Goal: Information Seeking & Learning: Learn about a topic

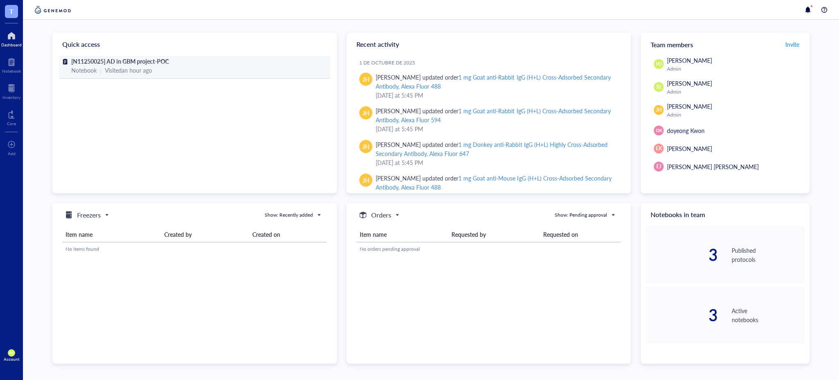
click at [237, 66] on div "Notebook | Visited an hour ago" at bounding box center [194, 70] width 247 height 9
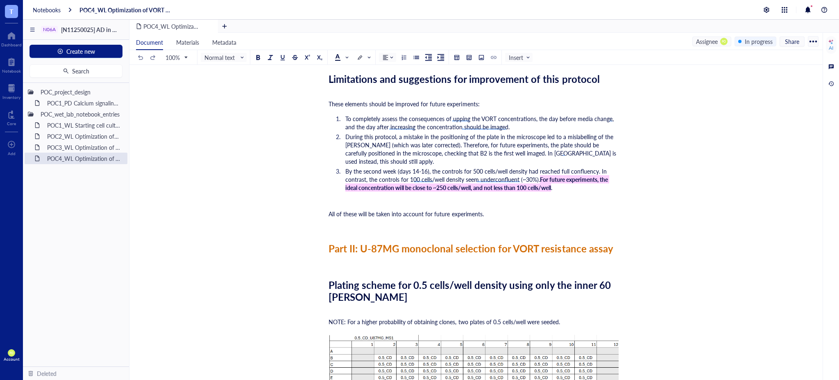
scroll to position [3003, 0]
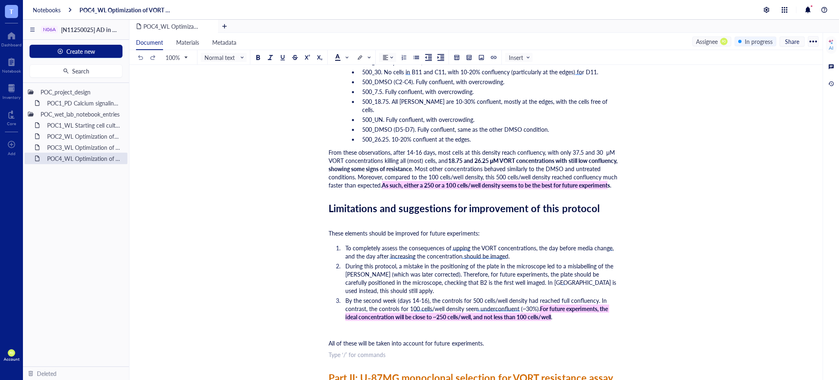
scroll to position [2821, 0]
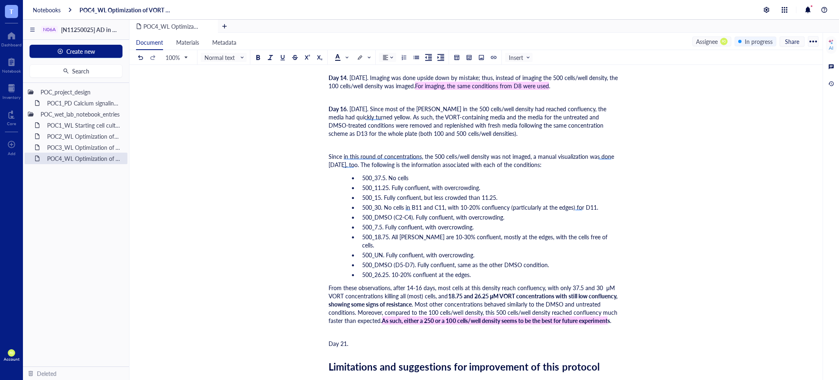
scroll to position [2730, 0]
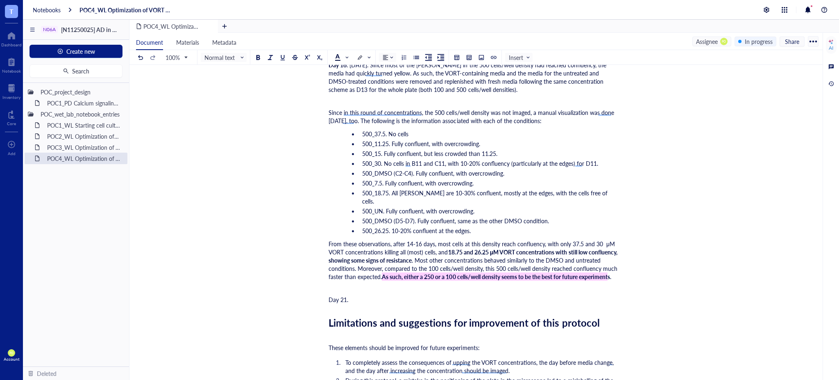
click at [363, 298] on div "Day 21." at bounding box center [475, 299] width 292 height 8
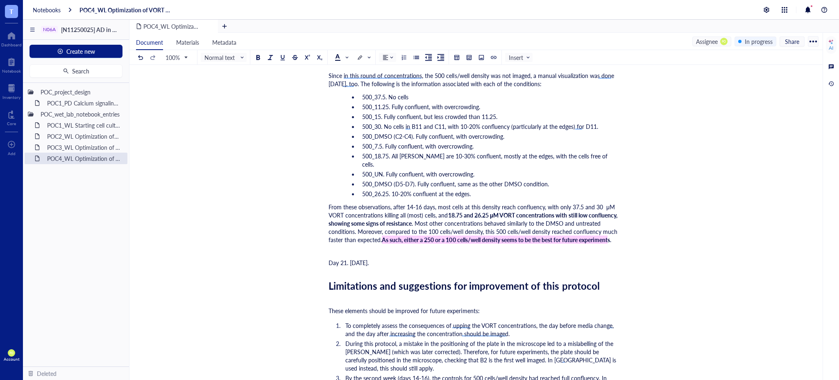
scroll to position [2788, 0]
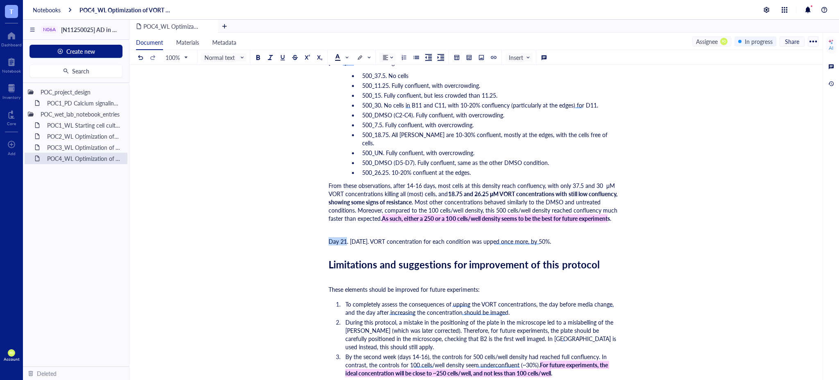
drag, startPoint x: 343, startPoint y: 238, endPoint x: 327, endPoint y: 238, distance: 16.4
click at [415, 221] on div at bounding box center [415, 219] width 6 height 6
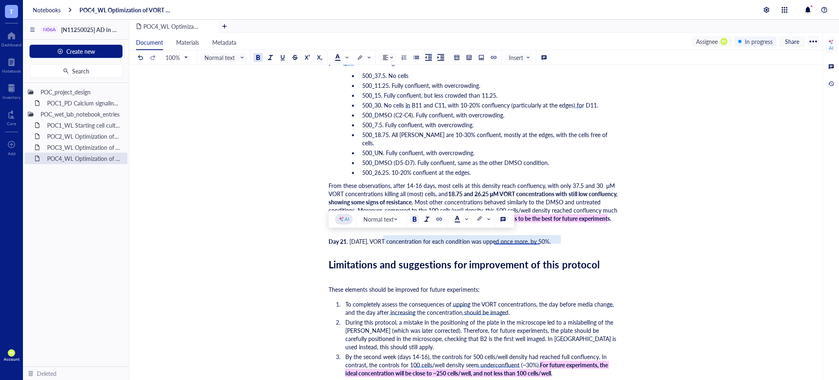
click at [521, 243] on span ". 2029-10-09. VORT concentration for each condition was upped once more, by 50%." at bounding box center [449, 241] width 204 height 8
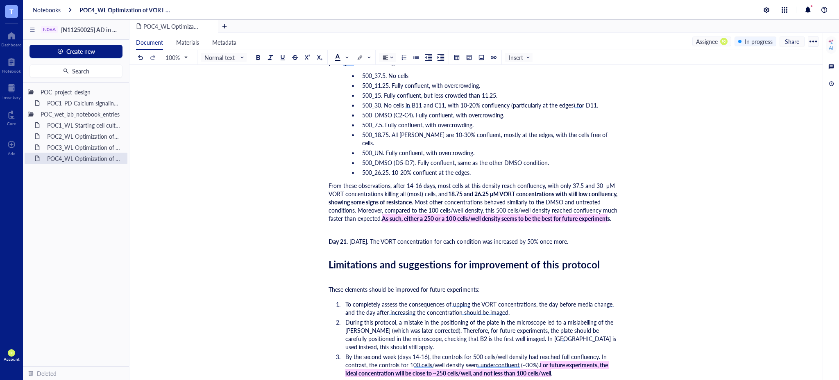
click at [598, 239] on div "Day 21 . 2029-10-09. The VORT concentration for each condition was increased by…" at bounding box center [475, 241] width 292 height 8
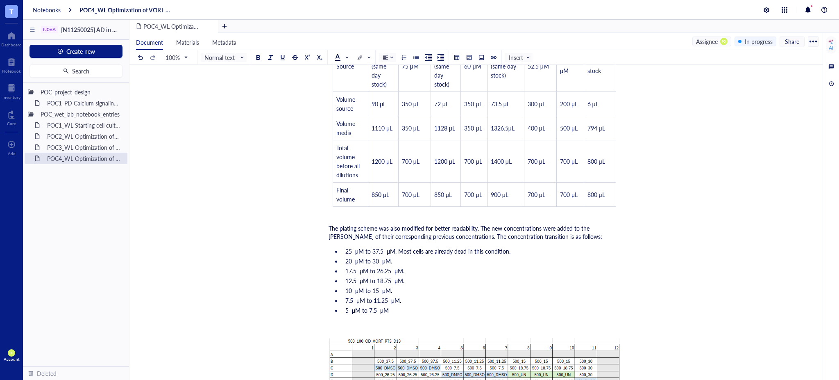
scroll to position [2059, 0]
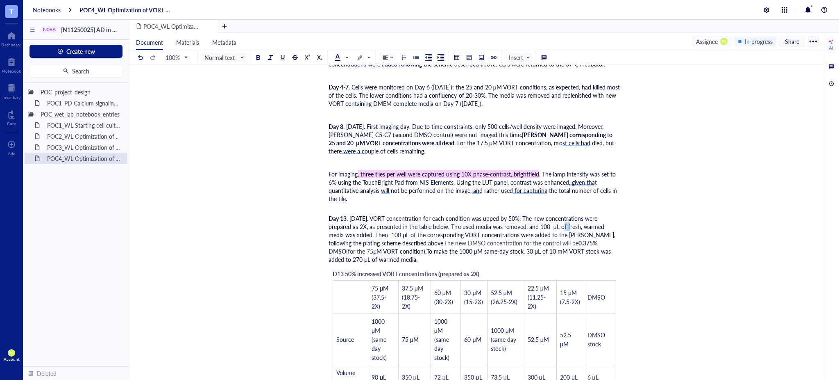
drag, startPoint x: 552, startPoint y: 225, endPoint x: 559, endPoint y: 227, distance: 7.3
click at [559, 227] on span ". [DATE]. VORT concentration for each condition was upped by 50%. The new conce…" at bounding box center [473, 230] width 289 height 33
copy span "μL"
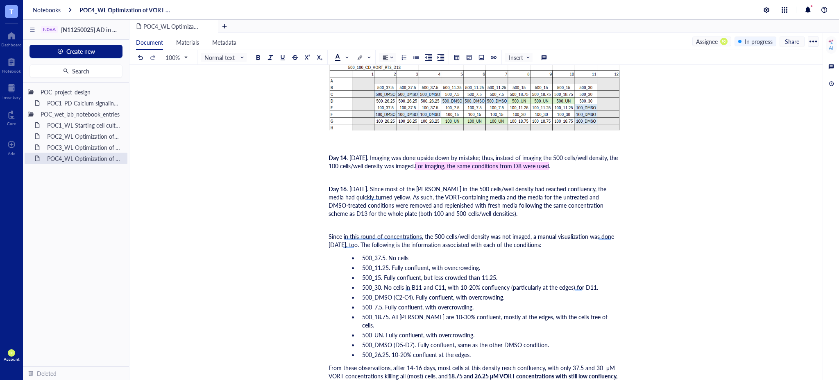
scroll to position [2788, 0]
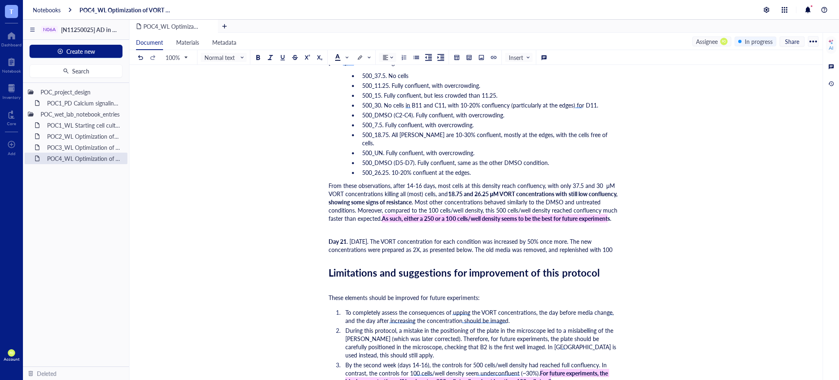
click at [615, 247] on div "Day 21 . 2029-10-09. The VORT concentration for each condition was increased by…" at bounding box center [475, 245] width 292 height 16
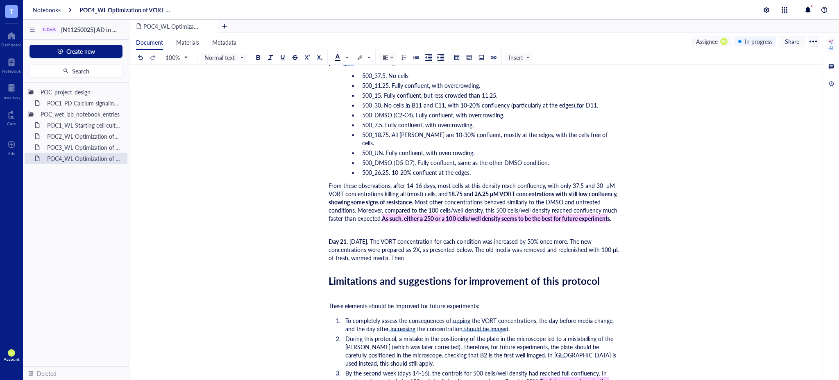
click at [451, 258] on div "Day 21 . 2029-10-09. The VORT concentration for each condition was increased by…" at bounding box center [475, 249] width 292 height 25
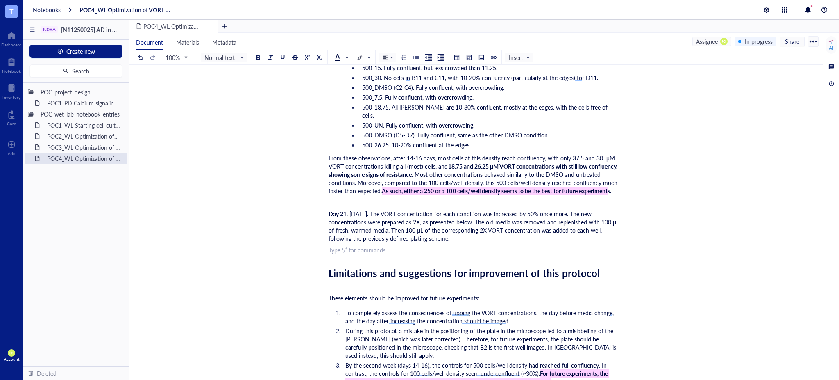
scroll to position [2879, 0]
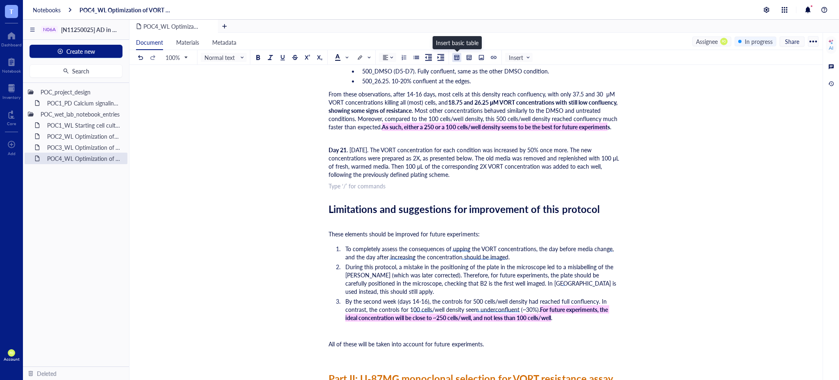
click at [459, 57] on div at bounding box center [457, 58] width 6 height 6
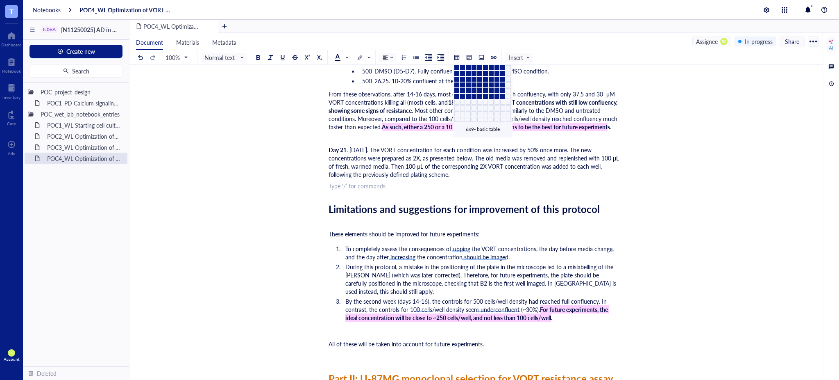
click at [500, 94] on td at bounding box center [502, 96] width 5 height 5
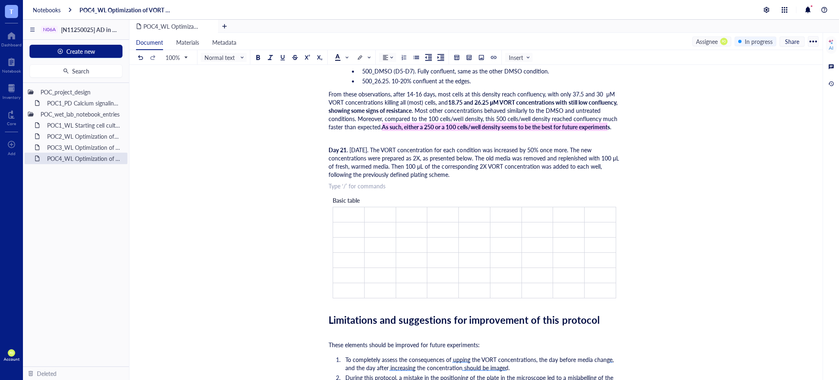
click at [356, 196] on span "Basic table" at bounding box center [346, 200] width 27 height 8
drag, startPoint x: 361, startPoint y: 196, endPoint x: 325, endPoint y: 196, distance: 35.3
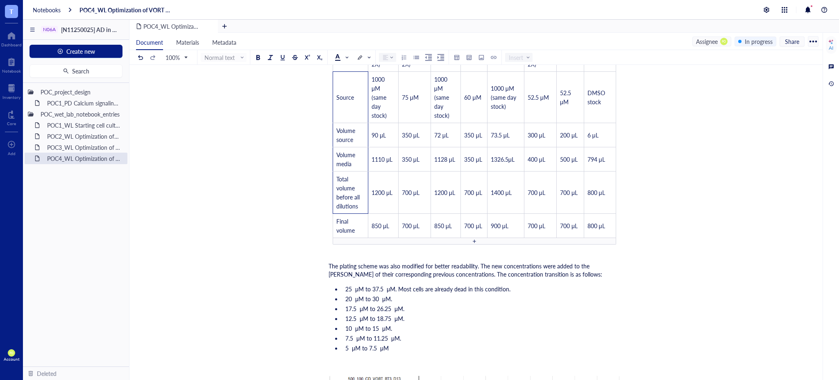
scroll to position [2332, 0]
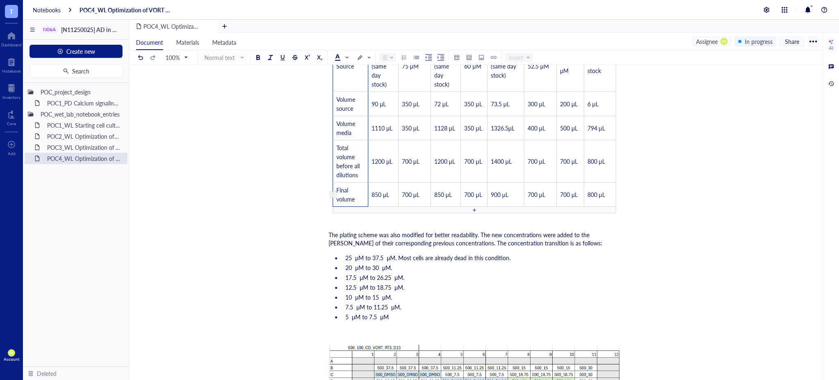
drag, startPoint x: 354, startPoint y: 231, endPoint x: 361, endPoint y: 196, distance: 35.9
click at [361, 196] on tbody "75 μM (37.5-2X) 37.5 μM (18.75-2X) 60 μM (30-2X) 30 μM (15-2X) 52.5 μM (26.25-2…" at bounding box center [474, 106] width 283 height 199
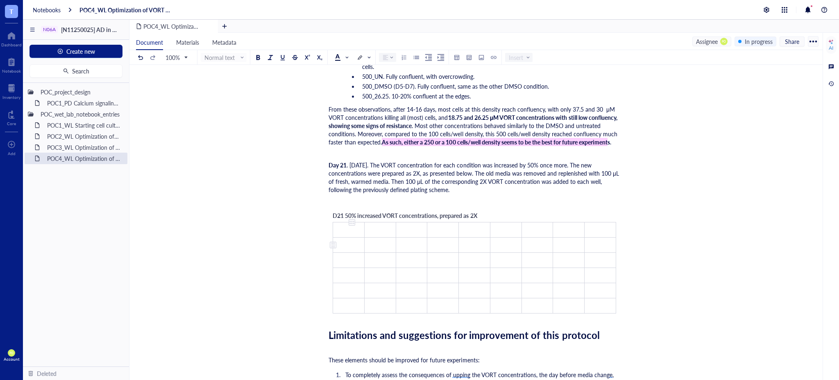
scroll to position [2879, 0]
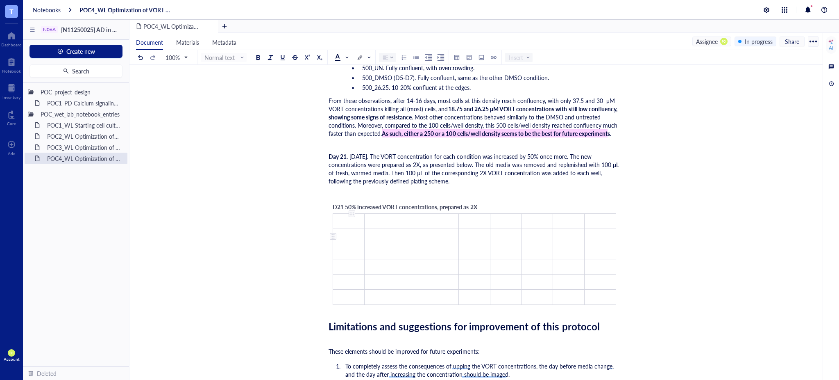
click at [351, 235] on td "﻿" at bounding box center [349, 236] width 32 height 15
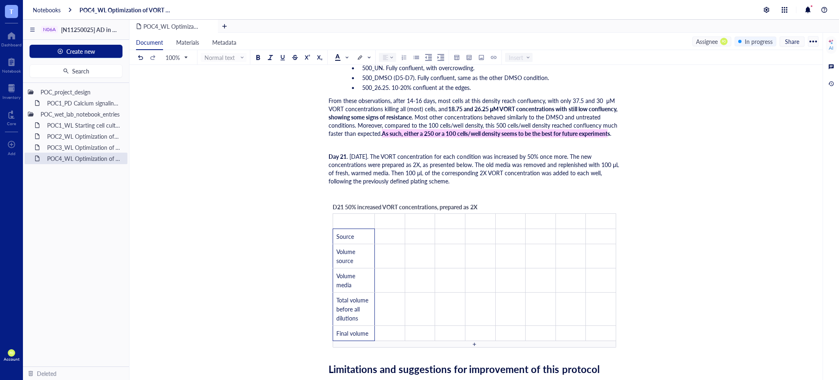
click at [459, 175] on div "Day 21 . 2029-10-09. The VORT concentration for each condition was increased by…" at bounding box center [475, 168] width 292 height 33
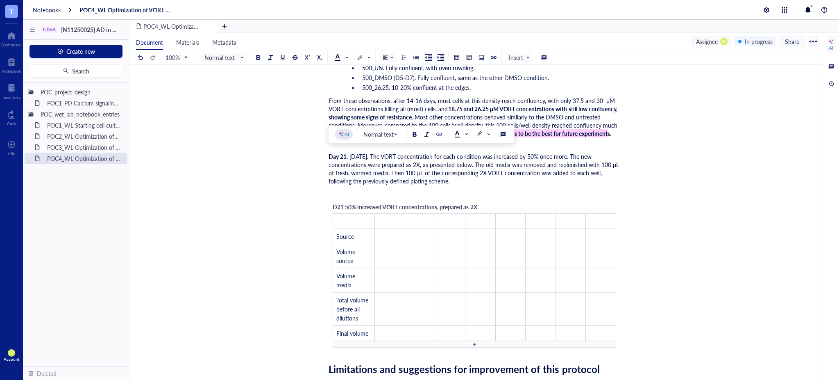
drag, startPoint x: 421, startPoint y: 180, endPoint x: 363, endPoint y: 181, distance: 58.6
click at [363, 181] on div "Day 21 . 2029-10-09. The VORT concentration for each condition was increased by…" at bounding box center [475, 168] width 292 height 33
click at [363, 181] on span ". 2029-10-09. The VORT concentration for each condition was increased by 50% on…" at bounding box center [475, 168] width 292 height 33
drag, startPoint x: 391, startPoint y: 180, endPoint x: 364, endPoint y: 180, distance: 27.1
click at [364, 180] on span ". 2029-10-09. The VORT concentration for each condition was increased by 50% on…" at bounding box center [475, 168] width 292 height 33
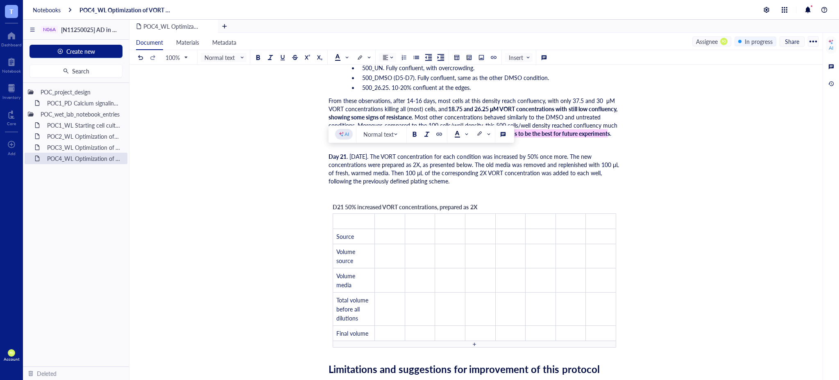
click at [448, 178] on span ". 2029-10-09. The VORT concentration for each condition was increased by 50% on…" at bounding box center [475, 168] width 292 height 33
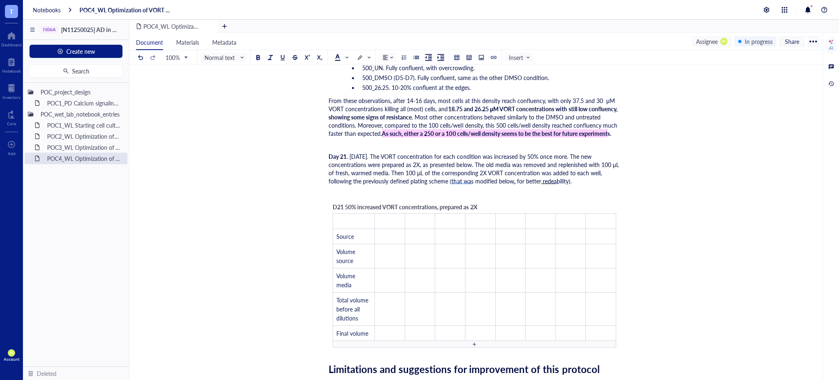
click at [567, 175] on span ". 2029-10-09. The VORT concentration for each condition was increased by 50% on…" at bounding box center [475, 168] width 292 height 33
click at [587, 181] on div "Day 21 . 2029-10-09. The VORT concentration for each condition was increased by…" at bounding box center [475, 168] width 292 height 33
click at [566, 181] on div "Day 21 . 2029-10-09. The VORT concentration for each condition was increased by…" at bounding box center [475, 168] width 292 height 33
drag, startPoint x: 553, startPoint y: 177, endPoint x: 517, endPoint y: 180, distance: 36.2
click at [517, 180] on span ". 2029-10-09. The VORT concentration for each condition was increased by 50% on…" at bounding box center [475, 168] width 292 height 33
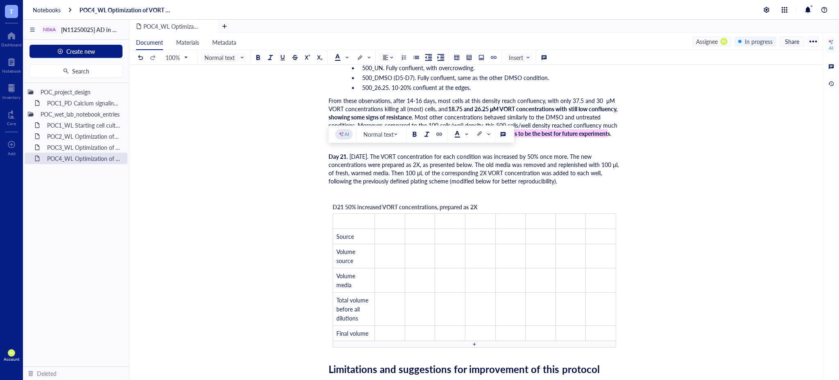
click at [575, 177] on div "Day 21 . 2029-10-09. The VORT concentration for each condition was increased by…" at bounding box center [475, 168] width 292 height 33
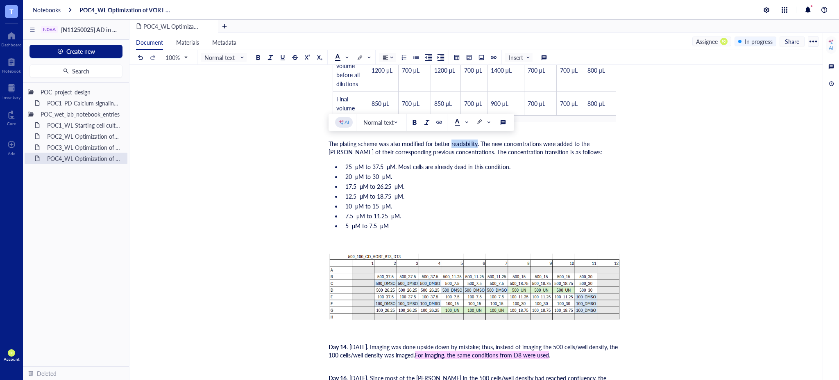
drag, startPoint x: 477, startPoint y: 142, endPoint x: 451, endPoint y: 140, distance: 25.5
click at [451, 140] on span "The plating scheme was also modified for better readability. The new concentrat…" at bounding box center [466, 147] width 274 height 16
copy span "readability"
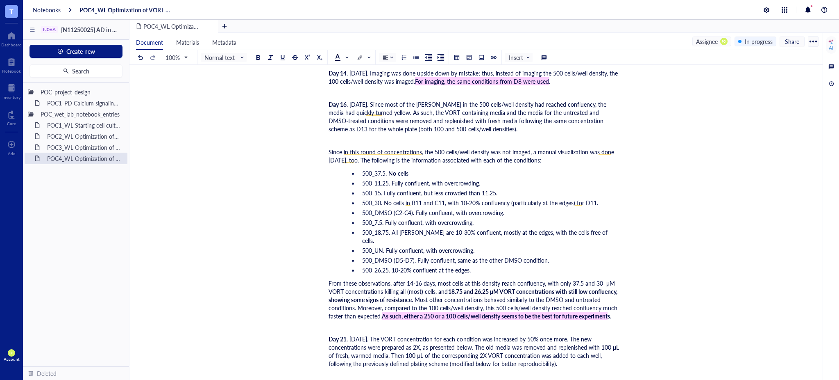
scroll to position [2879, 0]
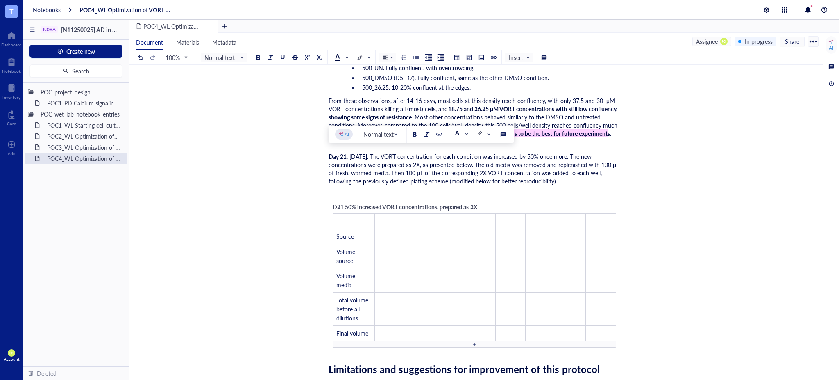
drag, startPoint x: 553, startPoint y: 179, endPoint x: 535, endPoint y: 185, distance: 19.1
click at [519, 179] on span ". 2029-10-09. The VORT concentration for each condition was increased by 50% on…" at bounding box center [475, 168] width 292 height 33
click at [578, 173] on span ". [DATE]. The VORT concentration for each condition was increased by 50% once m…" at bounding box center [475, 168] width 292 height 33
click at [564, 176] on div "Day 21 . [DATE]. The VORT concentration for each condition was increased by 50%…" at bounding box center [475, 168] width 292 height 33
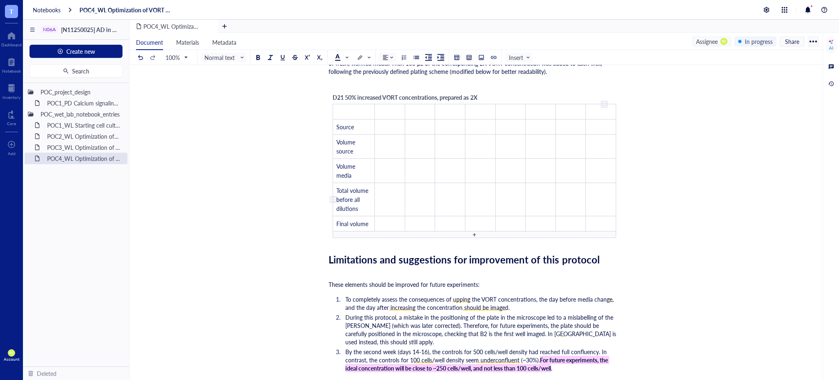
scroll to position [2970, 0]
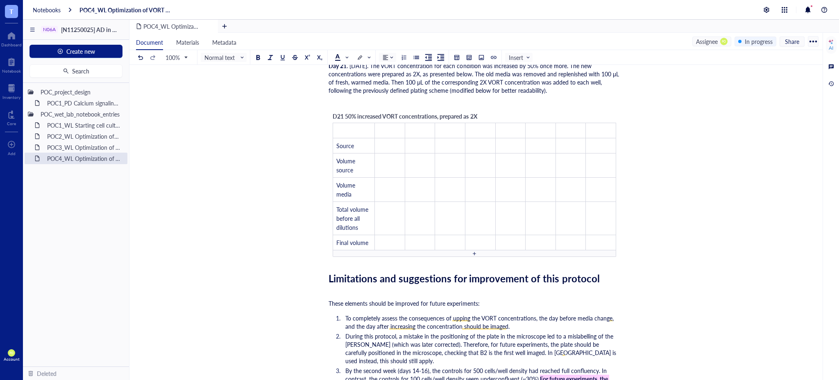
click at [330, 275] on span "Limitations and suggestions for improvement of this protocol" at bounding box center [464, 278] width 271 height 14
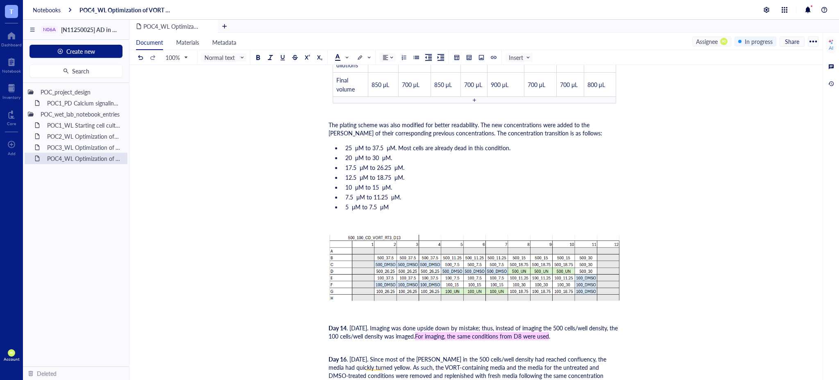
scroll to position [2423, 0]
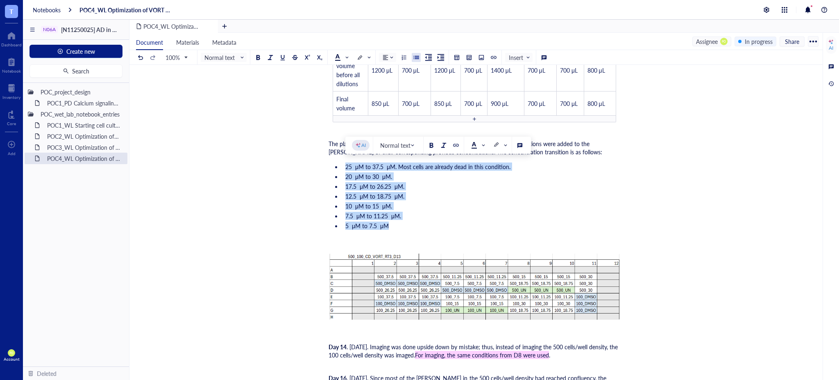
drag, startPoint x: 394, startPoint y: 226, endPoint x: 334, endPoint y: 164, distance: 86.4
click at [334, 164] on ul "25 μM to 37.5 μM. Most cells are already dead in this condition. 20 μM to 30 μM…" at bounding box center [475, 196] width 292 height 71
click at [342, 164] on li "25 μM to 37.5 μM. Most cells are already dead in this condition." at bounding box center [481, 166] width 278 height 8
drag, startPoint x: 390, startPoint y: 221, endPoint x: 337, endPoint y: 164, distance: 78.3
click at [337, 164] on ul "25 μM to 37.5 μM. Most cells are already dead in this condition. 20 μM to 30 μM…" at bounding box center [475, 196] width 292 height 71
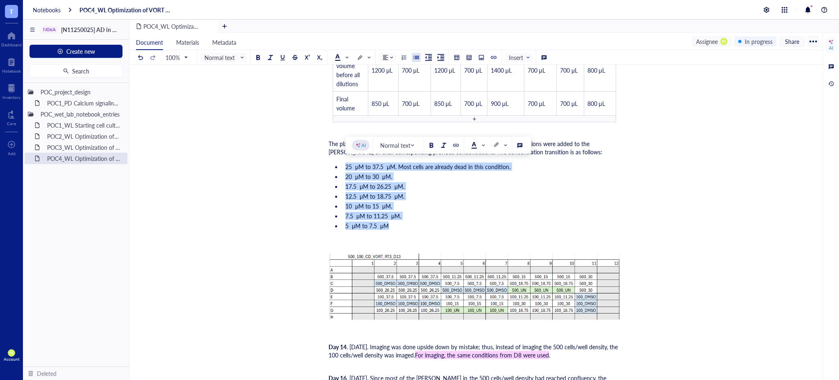
copy ul "25 μM to 37.5 μM. Most cells are already dead in this condition. 20 μM to 30 μM…"
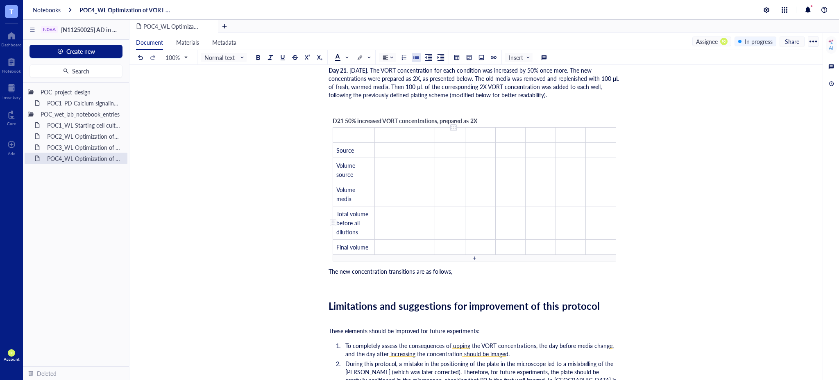
scroll to position [2970, 0]
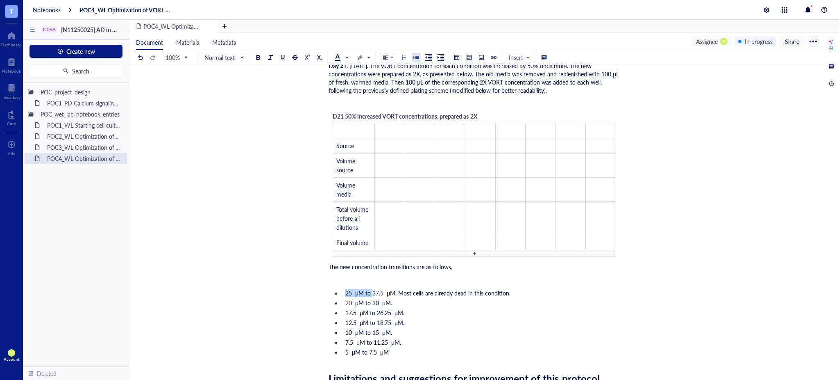
drag, startPoint x: 371, startPoint y: 291, endPoint x: 342, endPoint y: 291, distance: 29.5
click at [342, 291] on ul "25 μM to 37.5 μM. Most cells are already dead in this condition. 20 μM to 30 μM…" at bounding box center [475, 322] width 292 height 71
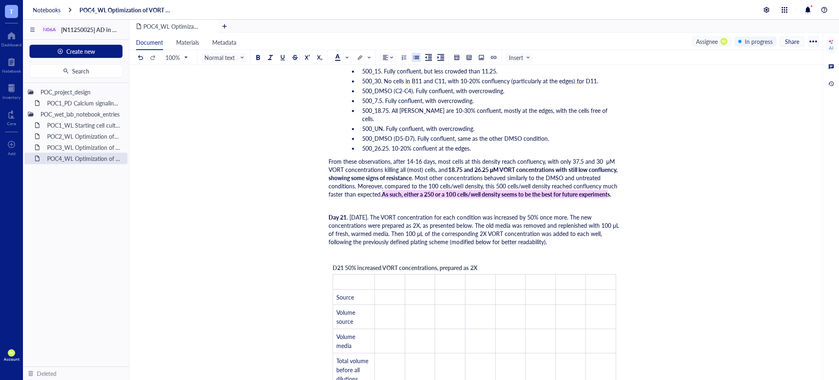
scroll to position [3006, 0]
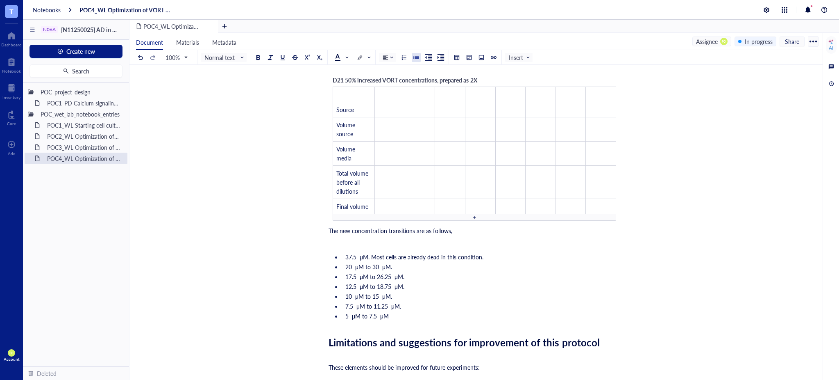
click at [369, 252] on span "37.5 μM. Most cells are already dead in this condition." at bounding box center [415, 256] width 138 height 8
drag, startPoint x: 368, startPoint y: 256, endPoint x: 359, endPoint y: 253, distance: 9.3
click at [359, 253] on span "37.5 μM to 56.25. Most cells are already dead in this condition." at bounding box center [426, 256] width 161 height 8
copy span "μM"
click at [391, 254] on span "37.5 μM to 56.25. Most cells are already dead in this condition." at bounding box center [426, 256] width 161 height 8
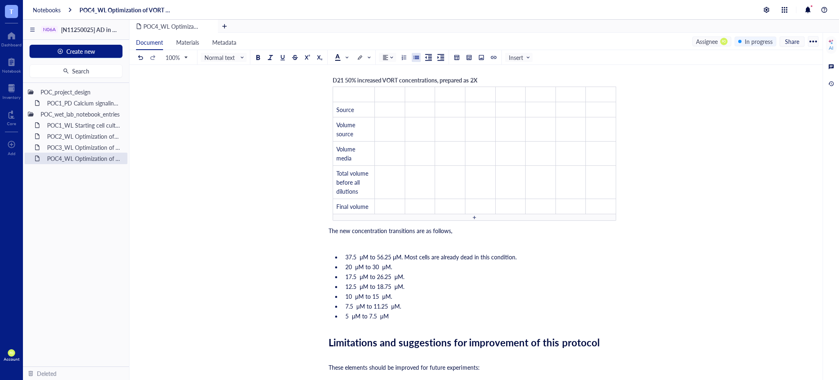
click at [353, 241] on div "﻿" at bounding box center [475, 242] width 292 height 8
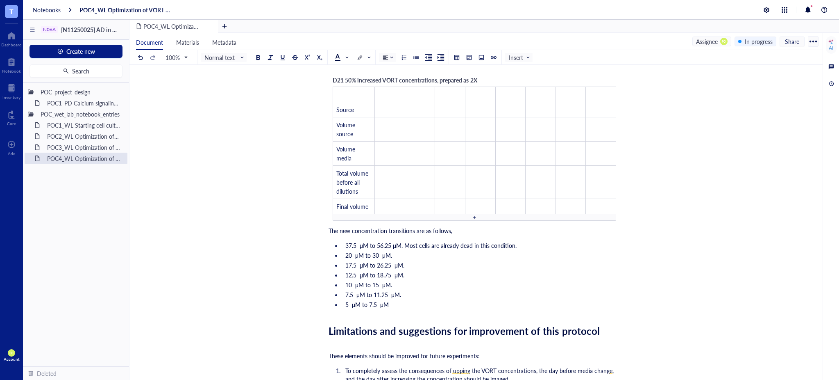
click at [523, 246] on li "37.5 μM to 56.25 μM. Most cells are already dead in this condition." at bounding box center [481, 245] width 278 height 8
click at [401, 252] on li "20 μM to 30 μM." at bounding box center [481, 255] width 278 height 8
drag, startPoint x: 372, startPoint y: 254, endPoint x: 345, endPoint y: 253, distance: 27.1
click at [345, 253] on li "20 μM to 30 μM." at bounding box center [481, 255] width 278 height 8
click at [364, 255] on span "30 μM." at bounding box center [356, 255] width 20 height 8
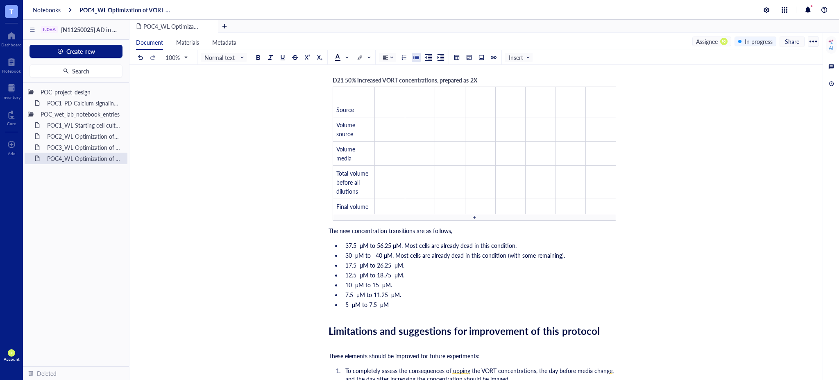
click at [380, 252] on span "30 μM to 40 μM. Most cells are already dead in this condition (with some remain…" at bounding box center [456, 255] width 220 height 8
drag, startPoint x: 375, startPoint y: 264, endPoint x: 347, endPoint y: 265, distance: 28.7
click at [347, 265] on span "17.5 μM to 26.25 μM." at bounding box center [375, 265] width 59 height 8
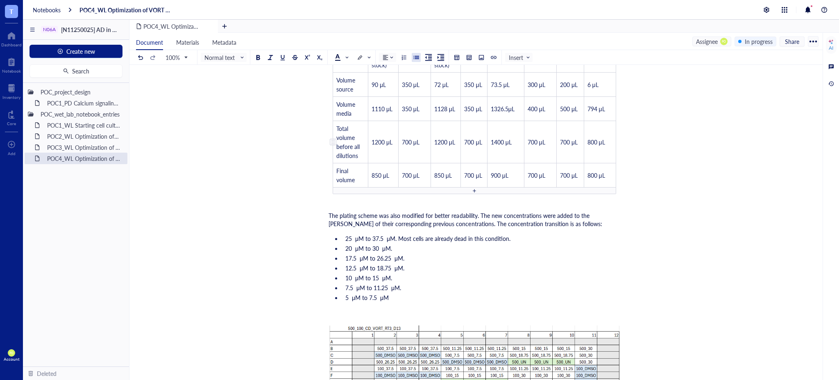
scroll to position [2368, 0]
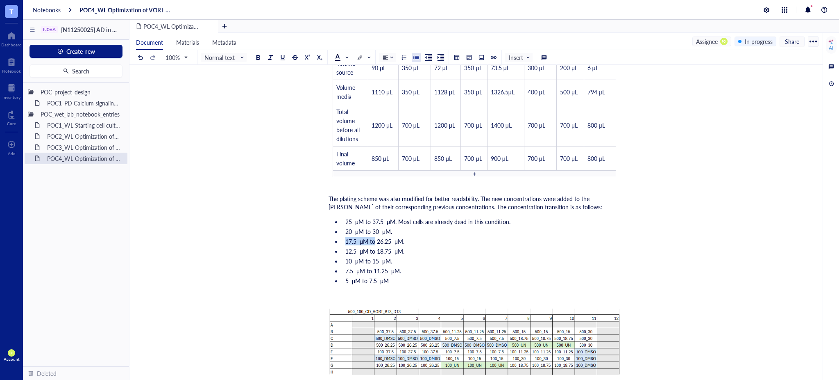
drag, startPoint x: 355, startPoint y: 241, endPoint x: 342, endPoint y: 241, distance: 13.1
click at [342, 241] on li "17.5 μM to 26.25 μM." at bounding box center [481, 241] width 278 height 8
click at [373, 238] on span "26.25 μM." at bounding box center [359, 241] width 27 height 8
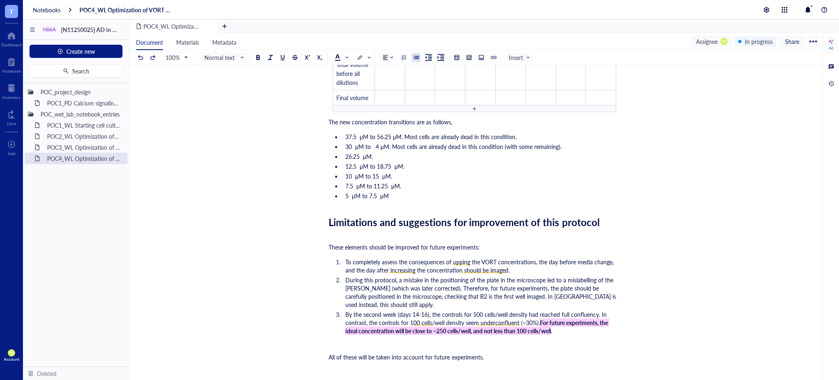
scroll to position [3097, 0]
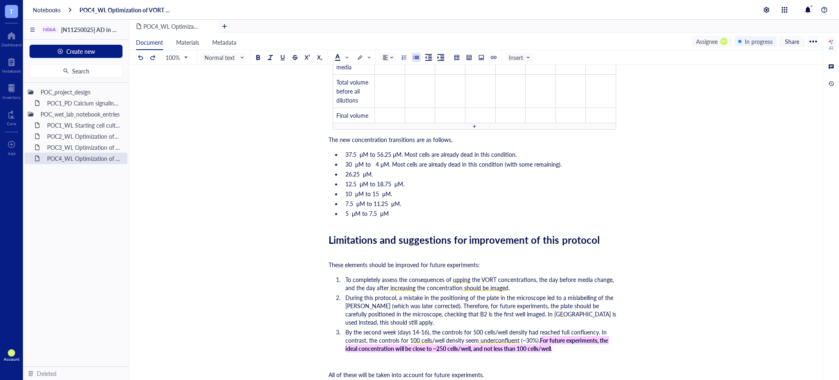
click at [371, 171] on span "26.25 μM." at bounding box center [359, 174] width 27 height 8
drag, startPoint x: 376, startPoint y: 184, endPoint x: 346, endPoint y: 184, distance: 29.9
click at [346, 184] on span "12.5 μM to 18.75 μM." at bounding box center [375, 184] width 59 height 8
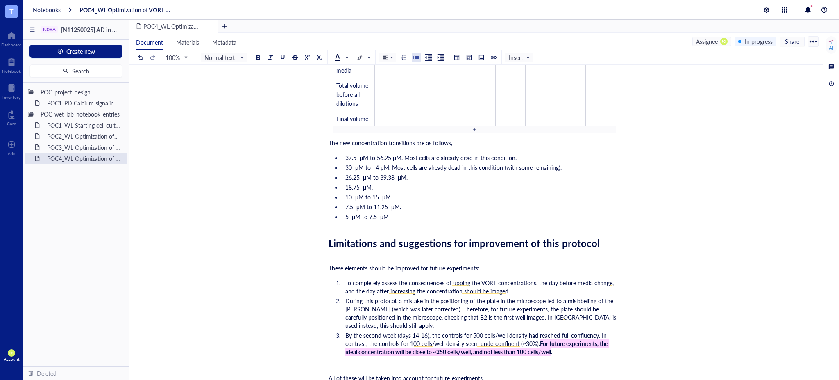
scroll to position [3094, 0]
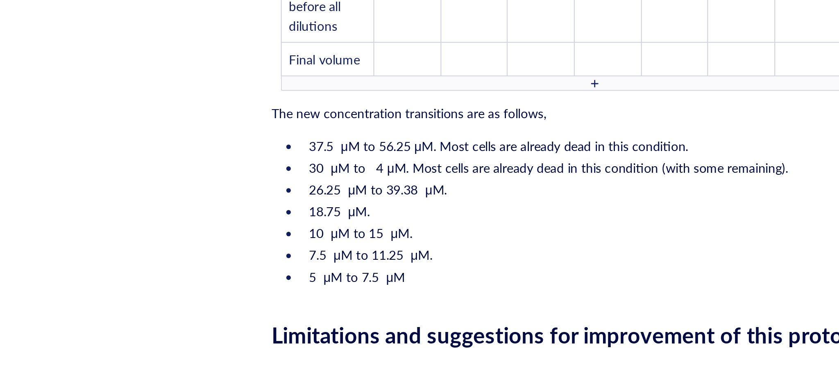
click at [375, 166] on span "30 μM to 4 μM. Most cells are already dead in this condition (with some remaini…" at bounding box center [454, 167] width 216 height 8
click at [363, 174] on span "26.25 μM to 39.38 μM." at bounding box center [377, 177] width 62 height 8
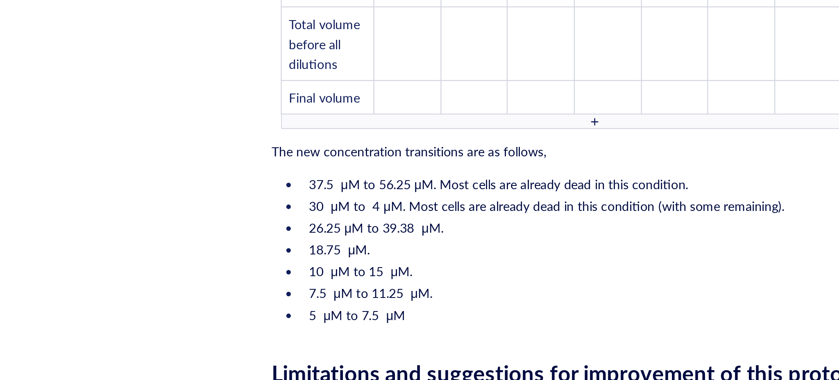
scroll to position [3039, 0]
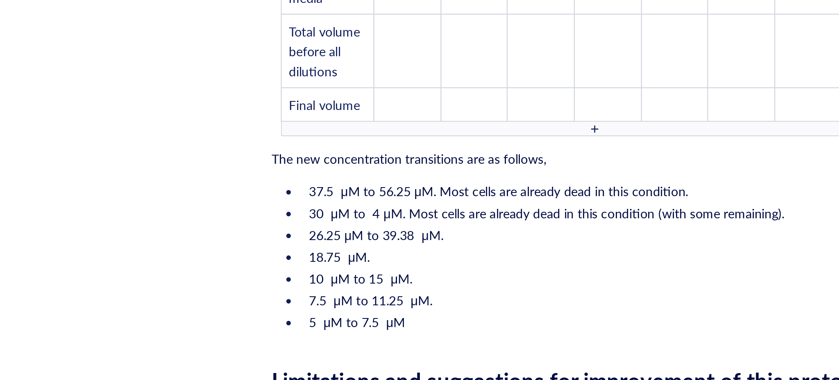
click at [398, 196] on span "26.25 μM to 39.38 μM." at bounding box center [376, 197] width 61 height 8
click at [362, 205] on span "18.75 μM." at bounding box center [359, 207] width 27 height 8
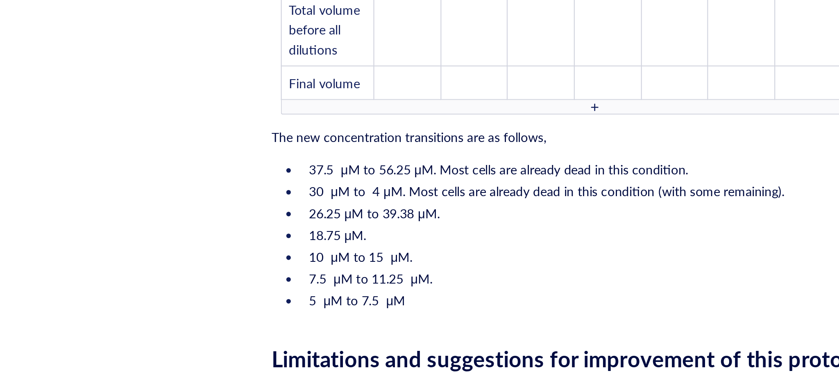
click at [356, 177] on span "30 μM to 4 μM. Most cells are already dead in this condition (with some remaini…" at bounding box center [453, 177] width 215 height 8
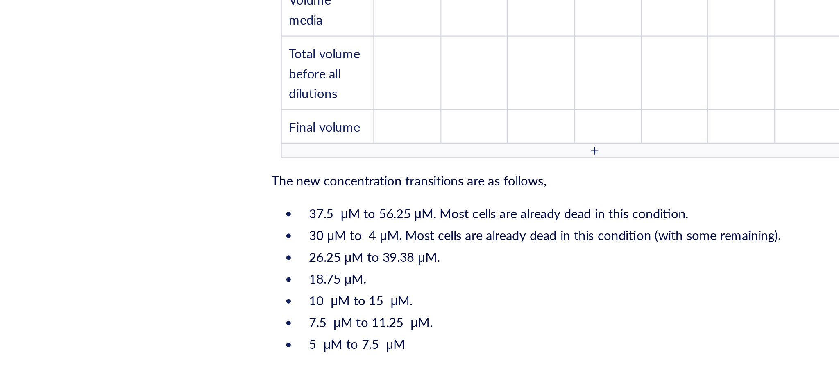
click at [359, 185] on span "37.5 μM to 56.25 μM. Most cells are already dead in this condition." at bounding box center [431, 187] width 171 height 8
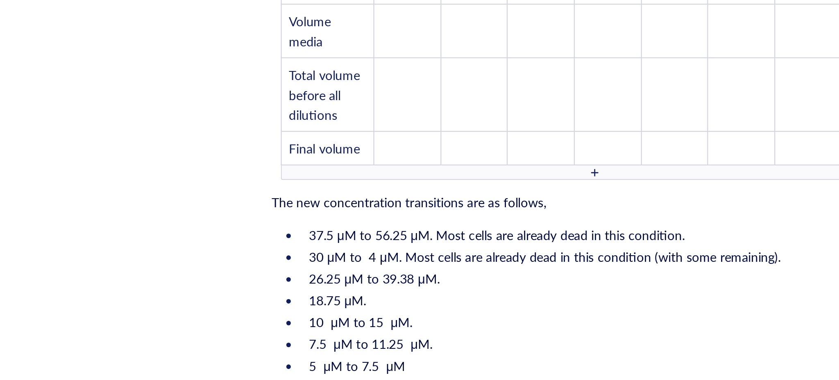
drag, startPoint x: 372, startPoint y: 206, endPoint x: 376, endPoint y: 211, distance: 6.1
click at [372, 205] on span "30 μM to 4 μM. Most cells are already dead in this condition (with some remaini…" at bounding box center [452, 207] width 213 height 8
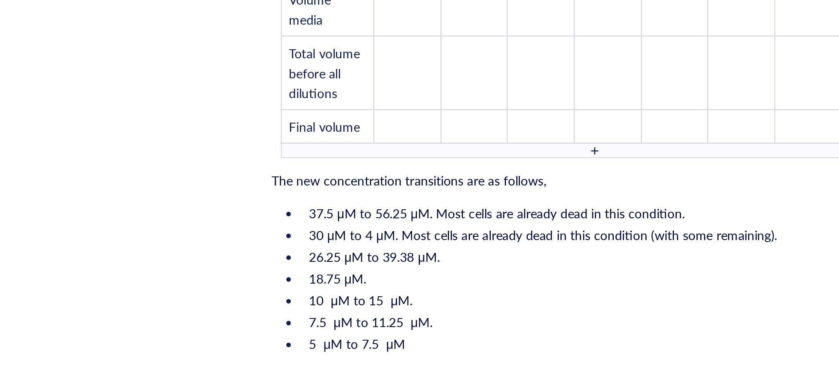
click at [391, 213] on li "18.75 μM." at bounding box center [481, 217] width 278 height 8
click at [370, 215] on span "18.75 μM." at bounding box center [359, 217] width 26 height 8
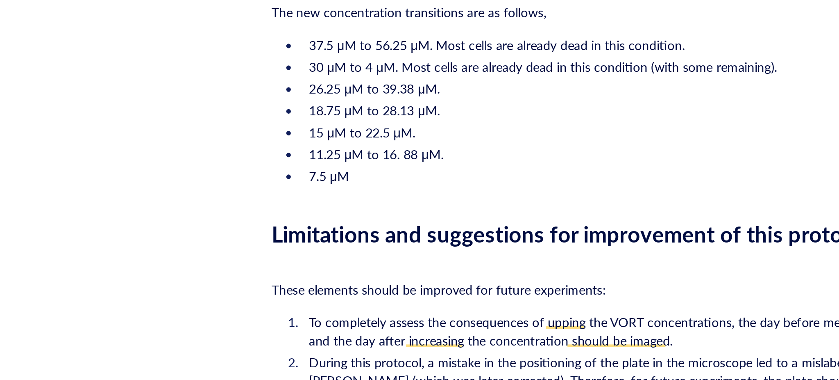
scroll to position [3078, 0]
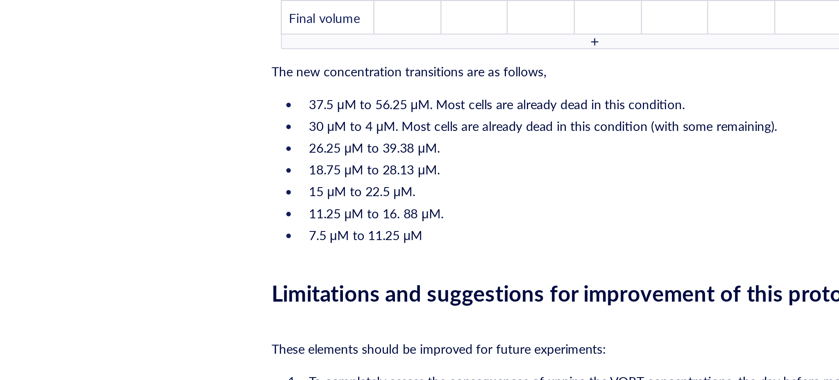
click at [400, 197] on li "7.5 μM to 11.25 μM" at bounding box center [481, 197] width 278 height 8
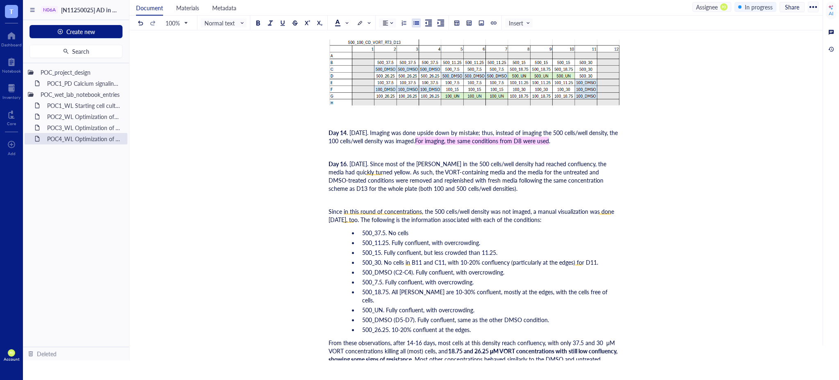
scroll to position [2876, 0]
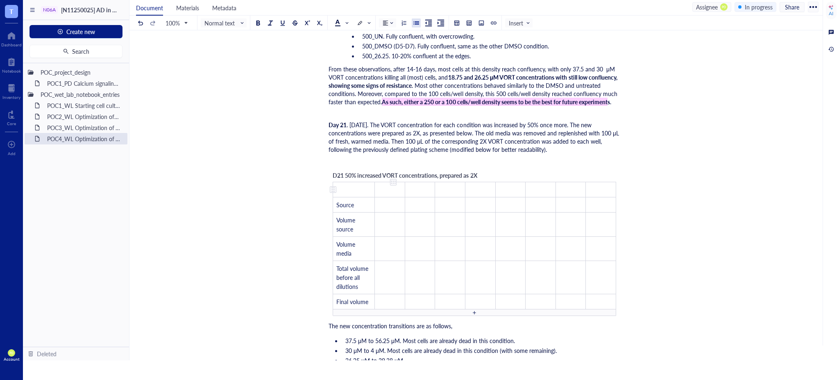
click at [389, 185] on td "﻿" at bounding box center [390, 189] width 30 height 15
click at [378, 188] on span "μM" at bounding box center [382, 189] width 9 height 8
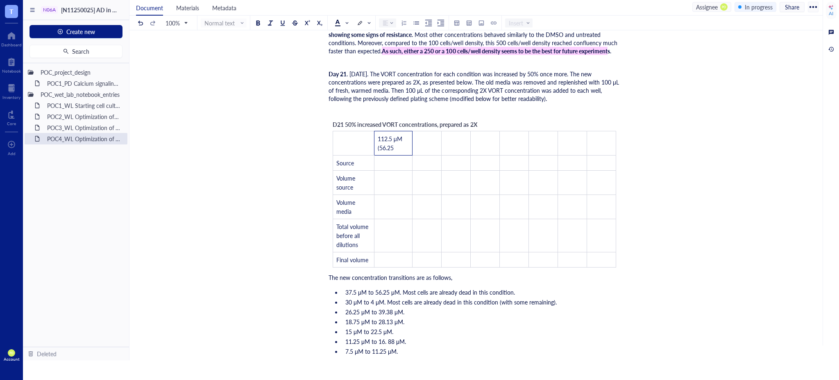
scroll to position [2968, 0]
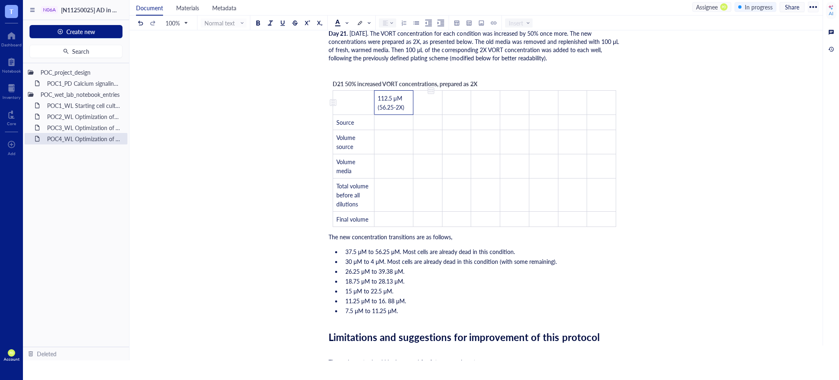
click at [440, 100] on td "﻿" at bounding box center [428, 103] width 29 height 24
click at [373, 257] on span "30 μM to 4 μM. Most cells are already dead in this condition (with some remaini…" at bounding box center [452, 261] width 212 height 8
click at [425, 100] on td "﻿" at bounding box center [428, 103] width 29 height 24
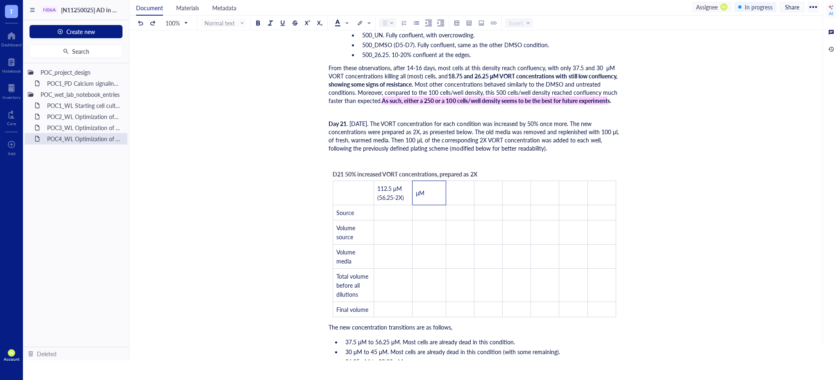
scroll to position [2876, 0]
click at [431, 199] on td "μM" at bounding box center [429, 194] width 33 height 24
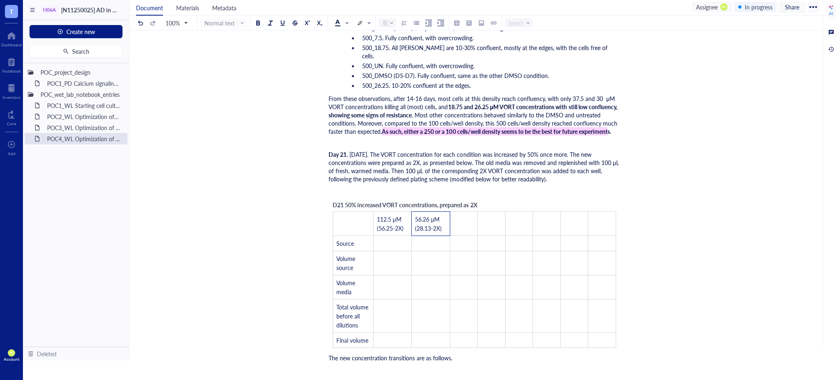
scroll to position [2968, 0]
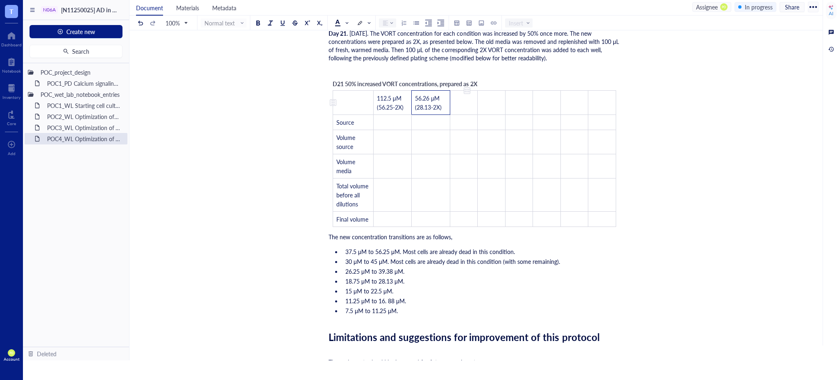
click at [466, 105] on td "﻿" at bounding box center [464, 103] width 28 height 24
click at [487, 108] on td "﻿" at bounding box center [495, 103] width 27 height 24
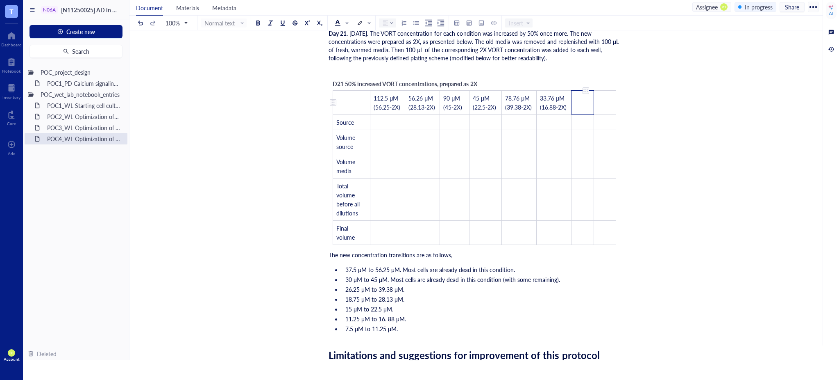
click at [584, 103] on td "﻿" at bounding box center [583, 103] width 22 height 24
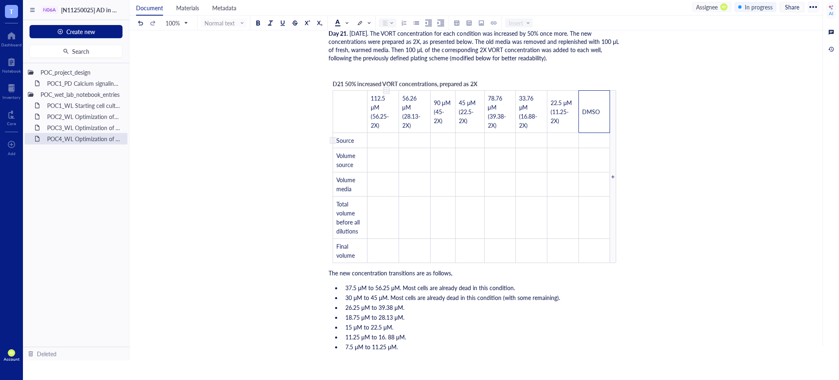
click at [384, 141] on td "﻿" at bounding box center [384, 140] width 32 height 15
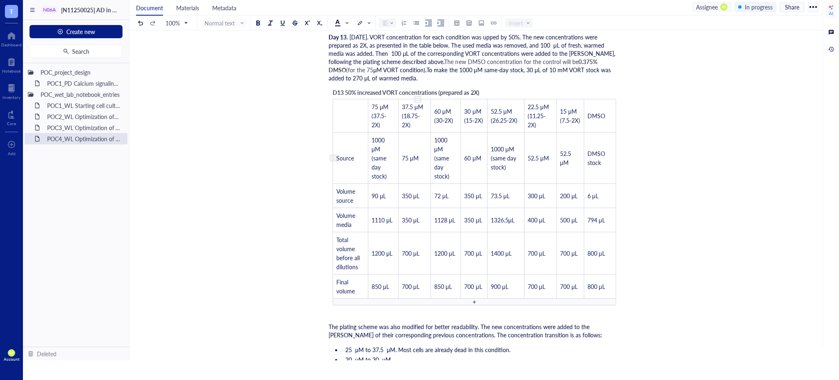
scroll to position [2239, 0]
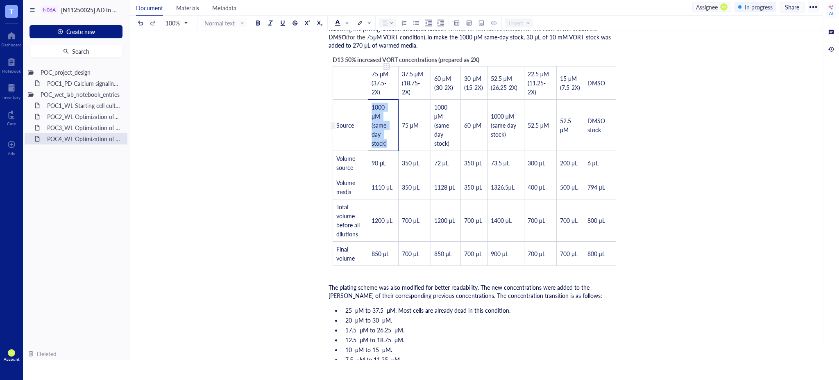
drag, startPoint x: 389, startPoint y: 144, endPoint x: 371, endPoint y: 103, distance: 44.8
click at [371, 103] on td "1000 μM (same day stock)" at bounding box center [384, 125] width 30 height 51
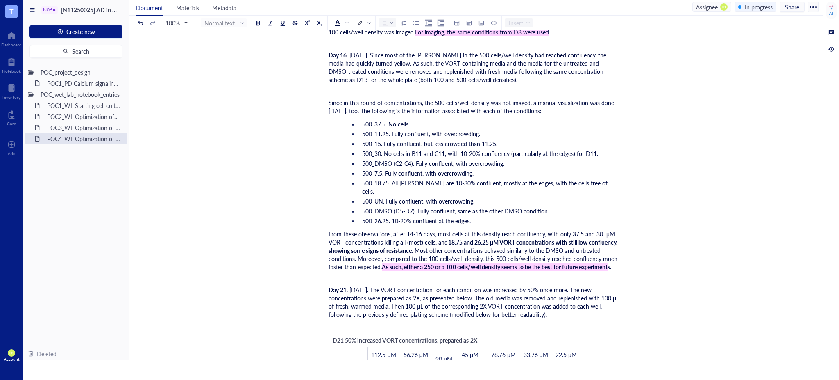
scroll to position [2785, 0]
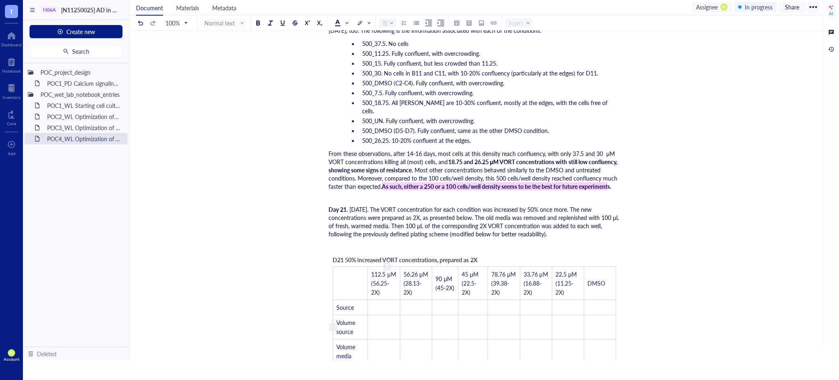
click at [384, 313] on td "﻿" at bounding box center [384, 307] width 32 height 15
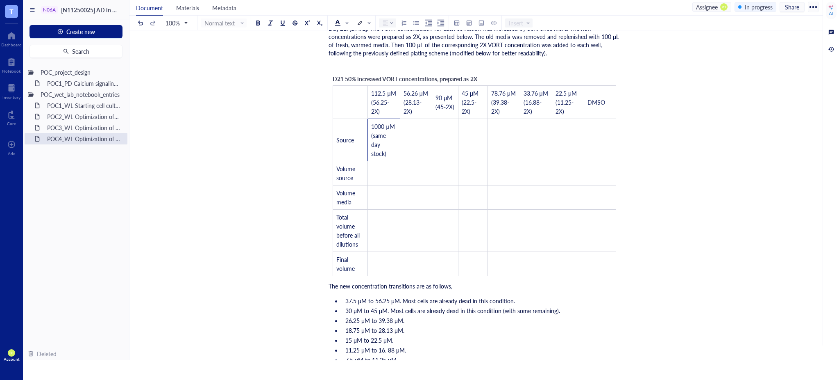
scroll to position [2968, 0]
click at [379, 166] on td "﻿" at bounding box center [384, 171] width 32 height 24
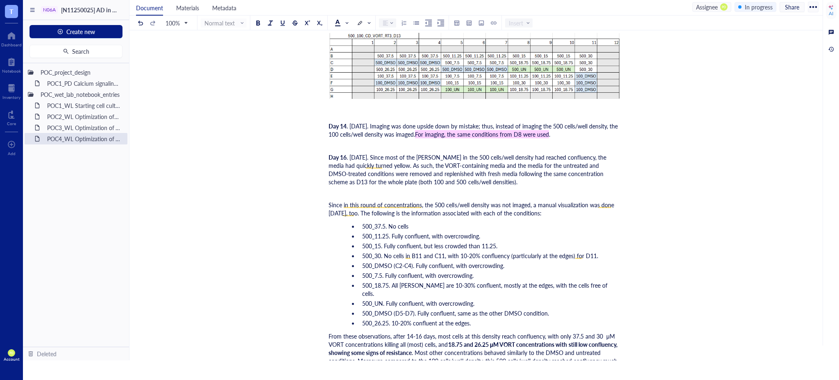
scroll to position [2330, 0]
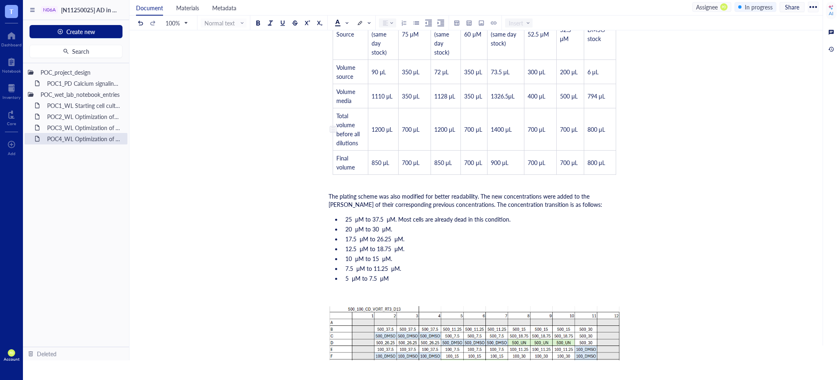
click at [390, 133] on td "1200 μL" at bounding box center [384, 129] width 30 height 42
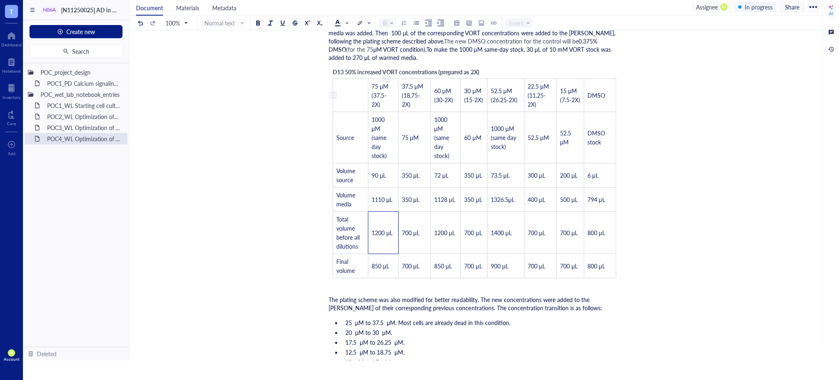
scroll to position [2134, 0]
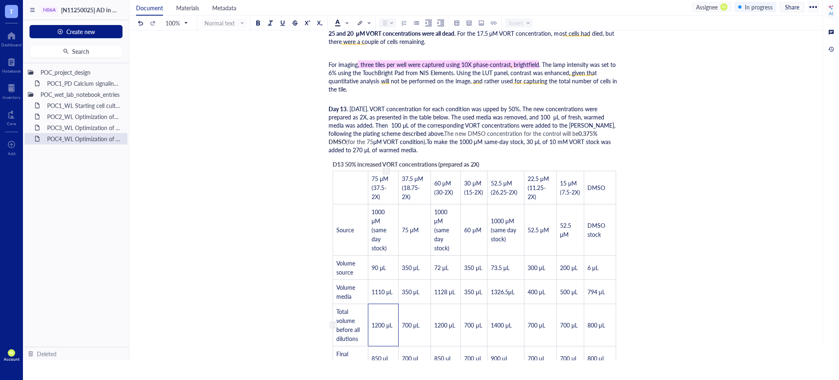
click at [396, 324] on td "1200 μL" at bounding box center [384, 325] width 30 height 42
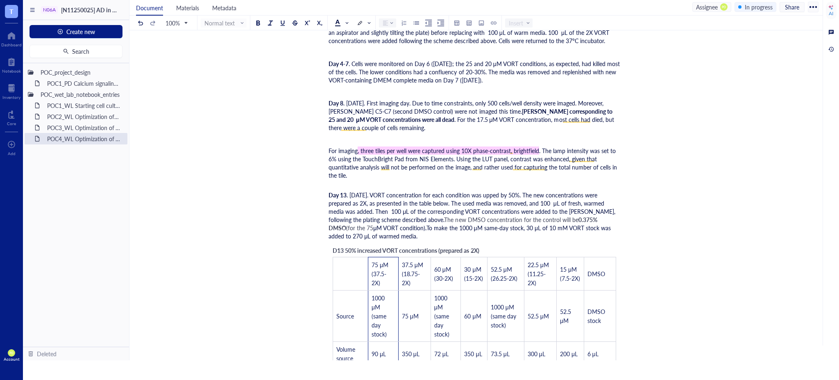
scroll to position [2017, 0]
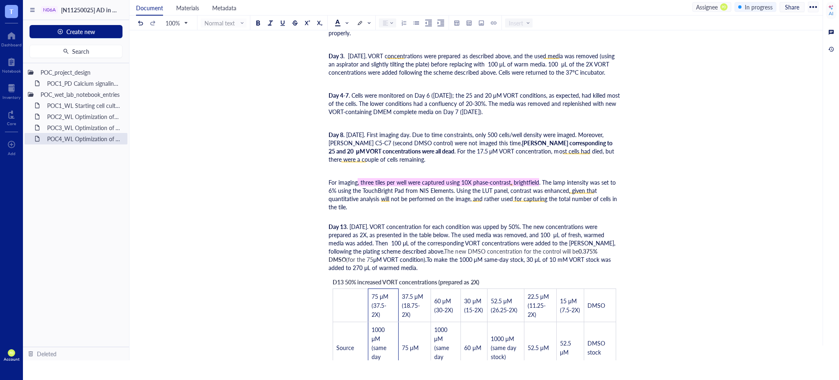
drag, startPoint x: 395, startPoint y: 247, endPoint x: 388, endPoint y: 247, distance: 7.0
click at [388, 247] on div "Researcher: [PERSON_NAME] Principal investigator: [PERSON_NAME] Date: [DATE] to…" at bounding box center [475, 352] width 292 height 4545
drag, startPoint x: 393, startPoint y: 240, endPoint x: 385, endPoint y: 241, distance: 7.4
click at [385, 241] on span ". [DATE]. VORT concentration for each condition was upped by 50%. The new conce…" at bounding box center [473, 238] width 289 height 33
copy span "μL"
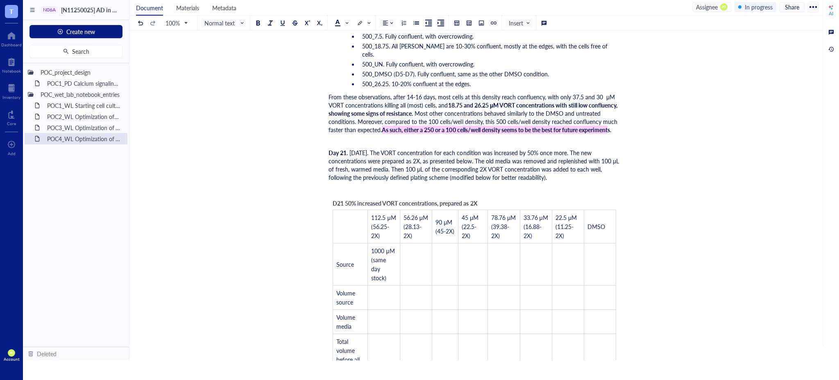
scroll to position [3019, 0]
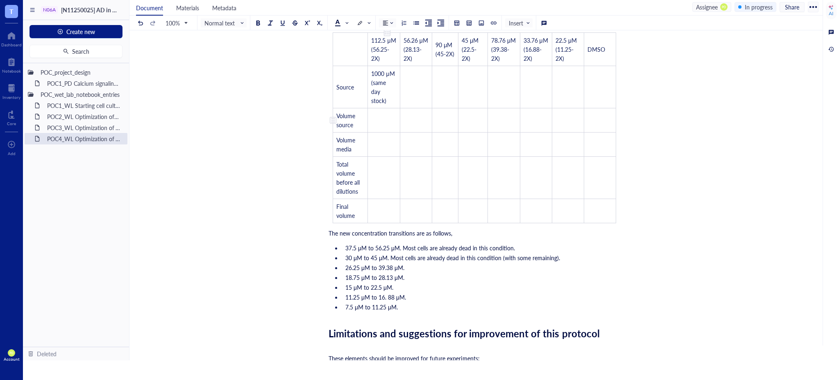
click at [388, 121] on td "﻿" at bounding box center [384, 120] width 32 height 24
drag, startPoint x: 384, startPoint y: 137, endPoint x: 390, endPoint y: 137, distance: 5.3
click at [384, 136] on td "﻿" at bounding box center [384, 144] width 32 height 24
click at [394, 173] on td "﻿" at bounding box center [384, 178] width 32 height 42
click at [385, 201] on td "﻿" at bounding box center [384, 211] width 32 height 24
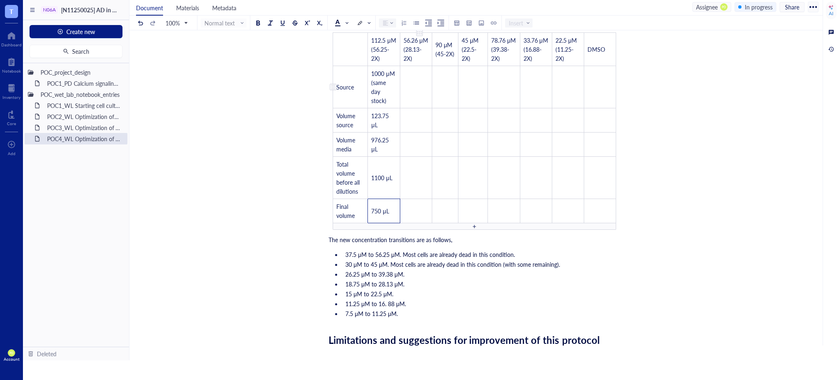
click at [421, 95] on td "﻿" at bounding box center [416, 87] width 32 height 42
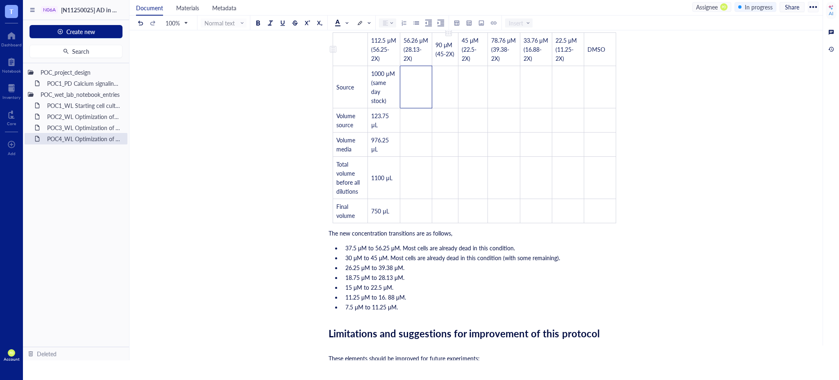
click at [447, 45] on span "90 μM (45-2X)" at bounding box center [445, 49] width 19 height 17
click at [448, 45] on span "90 μM (45-2X)" at bounding box center [445, 49] width 19 height 17
click at [415, 87] on td "﻿" at bounding box center [416, 87] width 32 height 42
drag, startPoint x: 424, startPoint y: 96, endPoint x: 402, endPoint y: 98, distance: 22.2
click at [402, 98] on td "90 μM (45-2X)" at bounding box center [416, 87] width 32 height 42
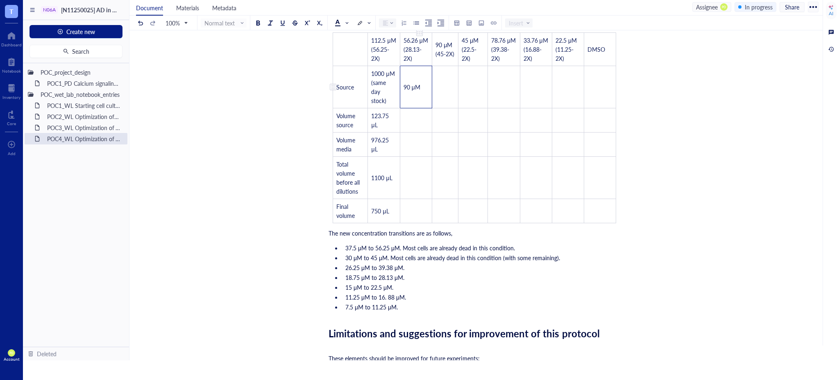
click at [412, 91] on span "90 μM" at bounding box center [412, 87] width 17 height 8
click at [419, 121] on td "﻿" at bounding box center [416, 120] width 32 height 24
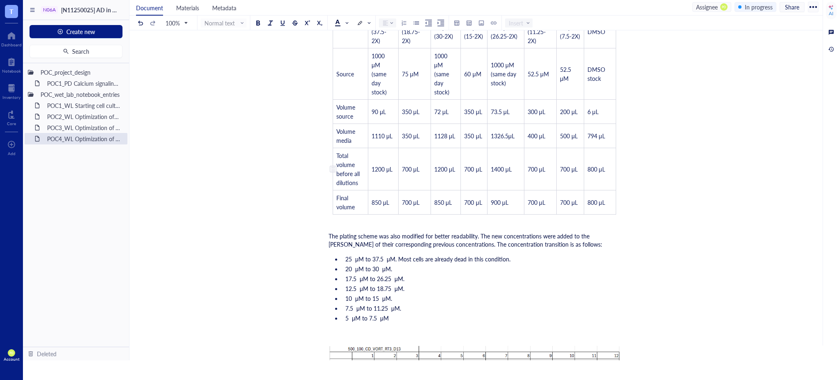
scroll to position [2108, 0]
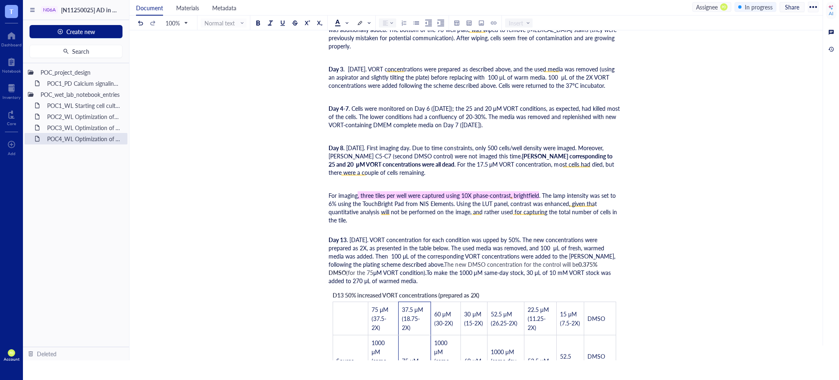
drag, startPoint x: 407, startPoint y: 198, endPoint x: 419, endPoint y: 249, distance: 52.2
click at [419, 251] on div "Researcher: [PERSON_NAME] Principal investigator: [PERSON_NAME] Date: [DATE] to…" at bounding box center [475, 365] width 292 height 4545
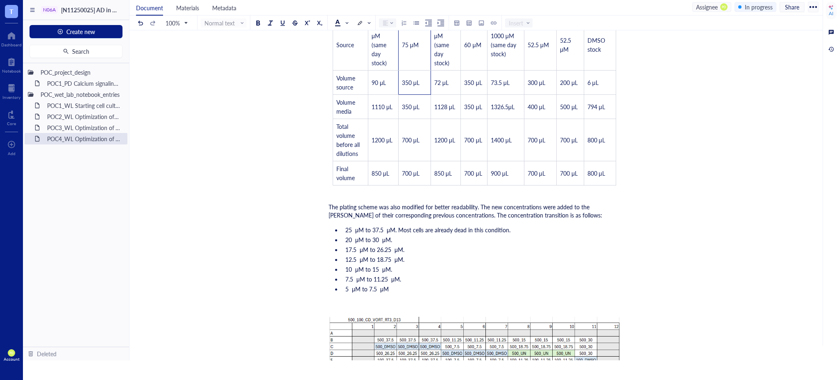
scroll to position [2277, 0]
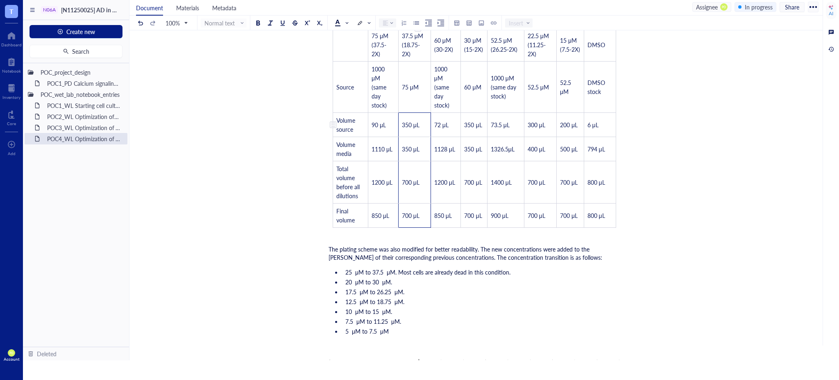
drag, startPoint x: 423, startPoint y: 221, endPoint x: 412, endPoint y: 134, distance: 86.7
click at [412, 134] on tbody "75 μM (37.5-2X) 37.5 μM (18.75-2X) 60 μM (30-2X) 30 μM (15-2X) 52.5 μM (26.25-2…" at bounding box center [474, 127] width 283 height 199
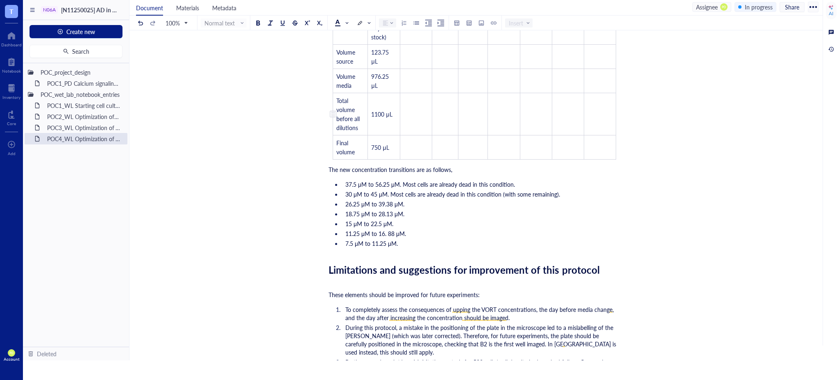
scroll to position [3006, 0]
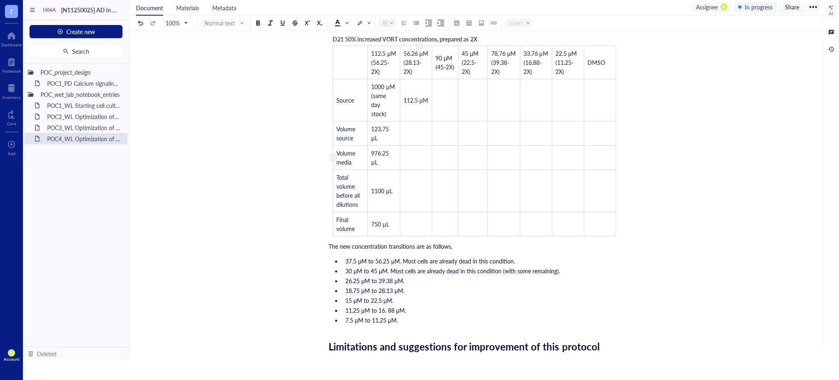
click at [403, 130] on td "﻿" at bounding box center [416, 133] width 32 height 24
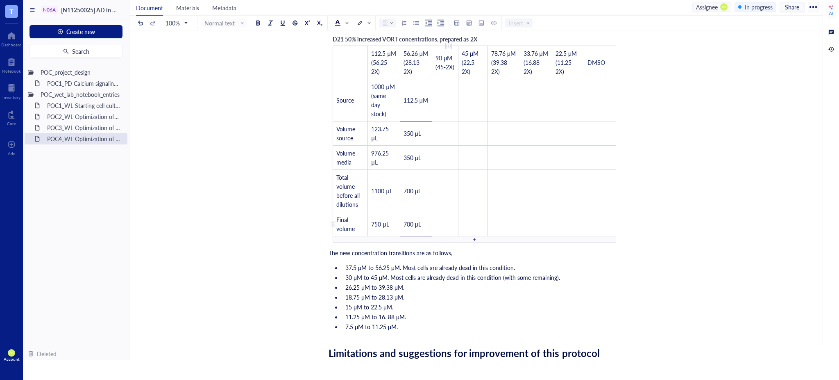
click at [453, 189] on td "﻿" at bounding box center [445, 191] width 26 height 42
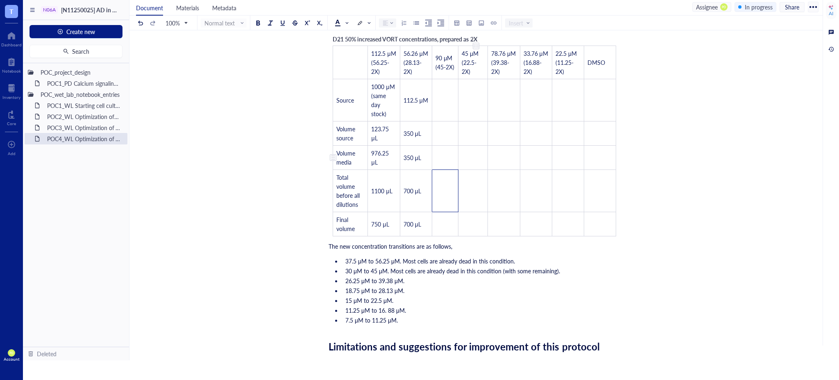
scroll to position [2914, 0]
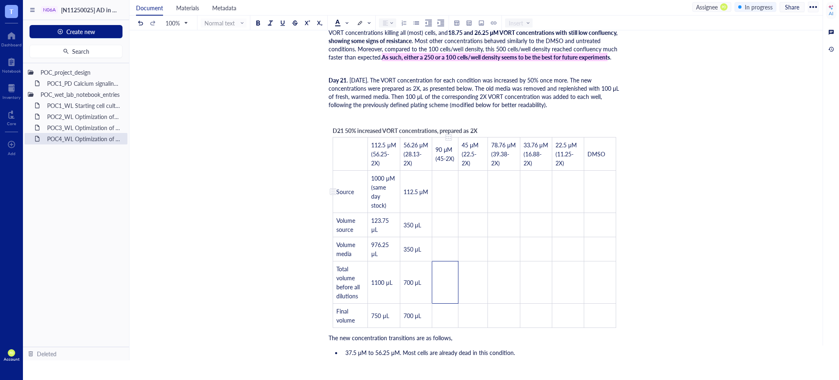
click at [450, 180] on td "﻿" at bounding box center [445, 192] width 26 height 42
drag, startPoint x: 391, startPoint y: 208, endPoint x: 372, endPoint y: 189, distance: 27.3
click at [372, 189] on td "1000 μM (same day stock)" at bounding box center [384, 192] width 32 height 42
click at [443, 193] on td "﻿" at bounding box center [445, 192] width 26 height 42
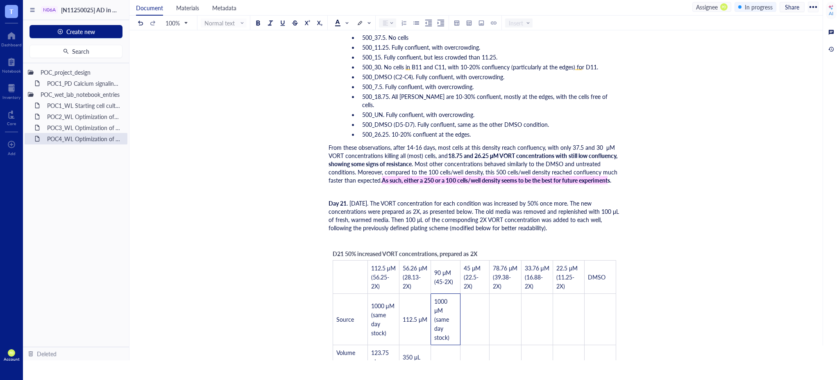
scroll to position [2823, 0]
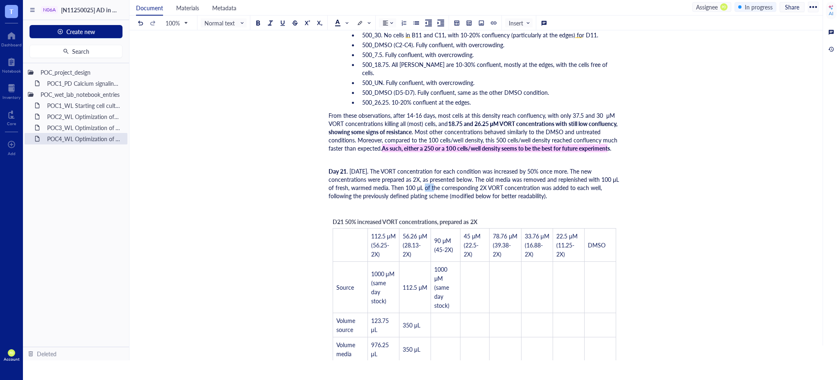
drag, startPoint x: 423, startPoint y: 187, endPoint x: 413, endPoint y: 187, distance: 9.9
click at [413, 187] on span ". [DATE]. The VORT concentration for each condition was increased by 50% once m…" at bounding box center [475, 183] width 292 height 33
click at [443, 331] on td "﻿" at bounding box center [446, 325] width 30 height 24
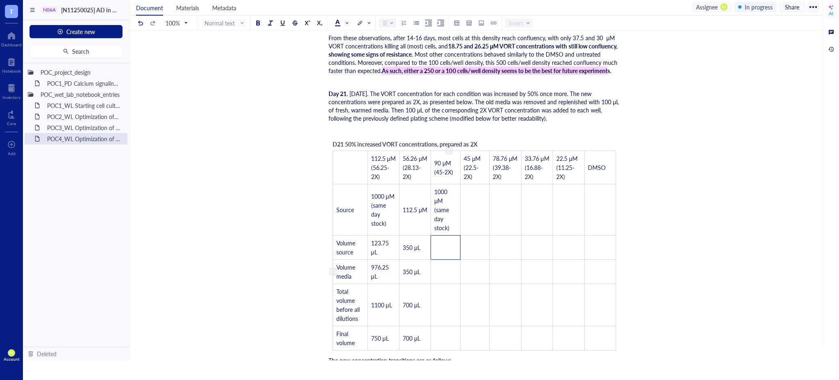
scroll to position [2914, 0]
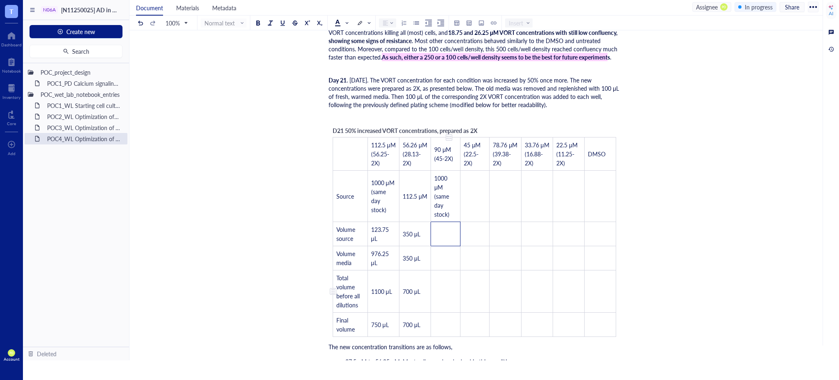
click at [448, 298] on td "﻿" at bounding box center [446, 291] width 30 height 42
click at [448, 264] on td "﻿" at bounding box center [446, 258] width 30 height 24
click at [448, 240] on td "﻿" at bounding box center [446, 234] width 30 height 24
click at [439, 261] on td "﻿" at bounding box center [446, 258] width 30 height 24
click at [480, 221] on td "﻿" at bounding box center [475, 196] width 29 height 51
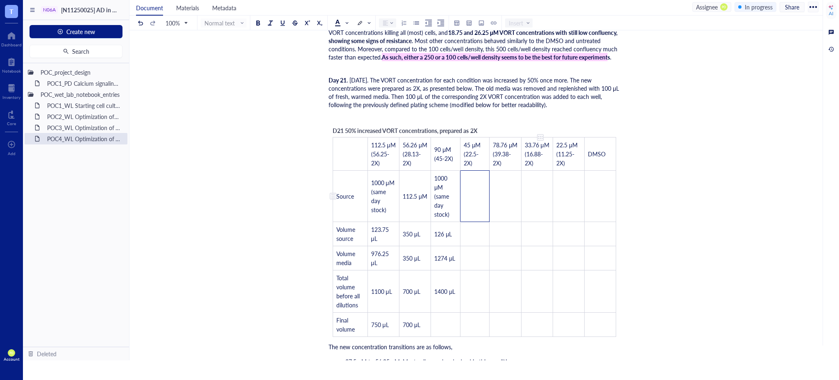
click at [519, 203] on td "﻿" at bounding box center [506, 196] width 32 height 51
drag, startPoint x: 493, startPoint y: 141, endPoint x: 510, endPoint y: 169, distance: 32.4
click at [510, 169] on td "78.76 μM (39.38-2X)" at bounding box center [506, 153] width 32 height 33
click at [540, 204] on td "﻿" at bounding box center [537, 196] width 32 height 51
drag, startPoint x: 494, startPoint y: 140, endPoint x: 540, endPoint y: 167, distance: 53.3
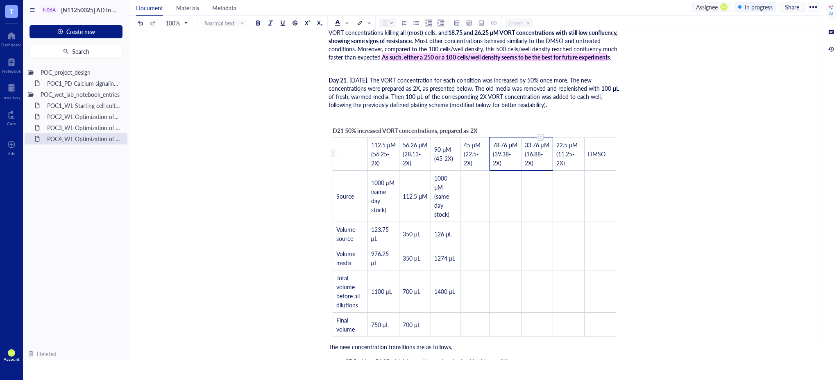
click at [540, 167] on tr "﻿ 112.5 μM (56.25-2X) 56.26 μM (28.13-2X) 90 μM (45-2X) 45 μM (22.5-2X) 78.76 μ…" at bounding box center [474, 153] width 283 height 33
drag, startPoint x: 492, startPoint y: 143, endPoint x: 528, endPoint y: 173, distance: 46.9
click at [528, 171] on tr "﻿ 112.5 μM (56.25-2X) 56.26 μM (28.13-2X) 90 μM (45-2X) 45 μM (22.5-2X) 78.76 μ…" at bounding box center [474, 153] width 283 height 33
click at [530, 164] on tr "﻿ 112.5 μM (56.25-2X) 56.26 μM (28.13-2X) 90 μM (45-2X) 45 μM (22.5-2X) 78.76 μ…" at bounding box center [474, 153] width 283 height 33
drag, startPoint x: 493, startPoint y: 141, endPoint x: 532, endPoint y: 171, distance: 48.9
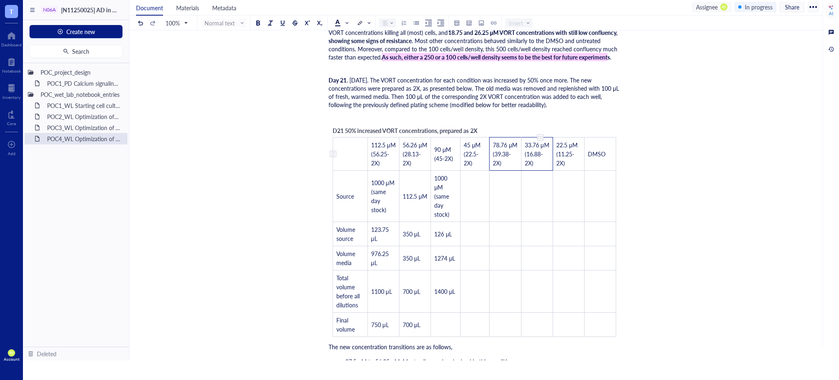
click at [532, 171] on tr "﻿ 112.5 μM (56.25-2X) 56.26 μM (28.13-2X) 90 μM (45-2X) 45 μM (22.5-2X) 78.76 μ…" at bounding box center [474, 153] width 283 height 33
click at [535, 171] on td "33.76 μM (16.88-2X)" at bounding box center [537, 153] width 32 height 33
drag, startPoint x: 493, startPoint y: 143, endPoint x: 529, endPoint y: 168, distance: 44.5
click at [530, 168] on tr "﻿ 112.5 μM (56.25-2X) 56.26 μM (28.13-2X) 90 μM (45-2X) 45 μM (22.5-2X) 78.76 μ…" at bounding box center [474, 153] width 283 height 33
drag, startPoint x: 506, startPoint y: 173, endPoint x: 494, endPoint y: 140, distance: 35.6
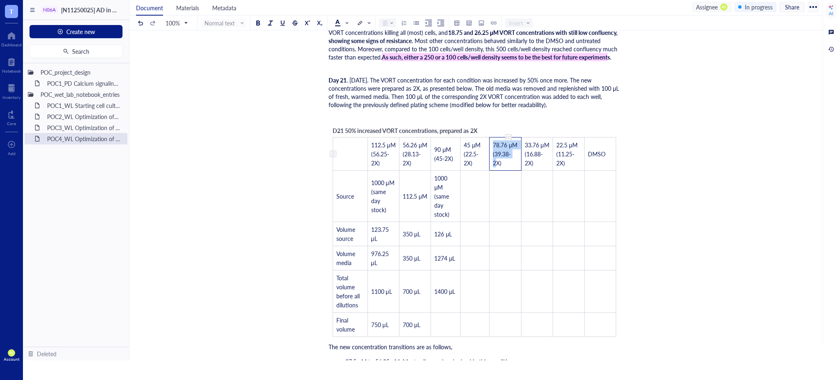
click at [494, 140] on td "78.76 μM (39.38-2X)" at bounding box center [506, 153] width 32 height 33
click at [544, 187] on td "﻿" at bounding box center [537, 196] width 32 height 51
drag, startPoint x: 526, startPoint y: 140, endPoint x: 551, endPoint y: 172, distance: 40.8
click at [551, 171] on td "33.76 μM (16.88-2X)" at bounding box center [537, 153] width 32 height 33
click at [568, 192] on td "﻿" at bounding box center [569, 196] width 32 height 51
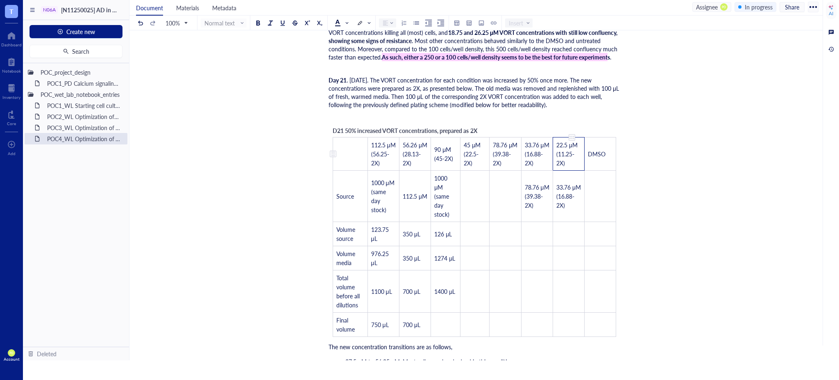
drag, startPoint x: 558, startPoint y: 141, endPoint x: 576, endPoint y: 171, distance: 34.7
click at [576, 171] on td "22.5 μM (11.25-2X)" at bounding box center [569, 153] width 32 height 33
drag, startPoint x: 492, startPoint y: 141, endPoint x: 514, endPoint y: 173, distance: 38.6
click at [514, 171] on td "78.76 μM (39.38-2X)" at bounding box center [506, 153] width 32 height 33
click at [503, 200] on td "﻿" at bounding box center [506, 196] width 32 height 51
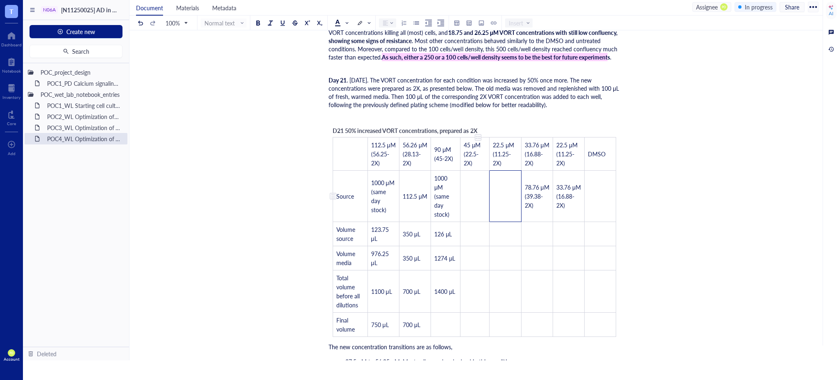
click at [475, 192] on td "﻿" at bounding box center [475, 196] width 29 height 51
drag, startPoint x: 438, startPoint y: 152, endPoint x: 452, endPoint y: 154, distance: 14.2
click at [452, 154] on span "90 μM (45-2X)" at bounding box center [443, 153] width 19 height 17
drag, startPoint x: 435, startPoint y: 150, endPoint x: 454, endPoint y: 155, distance: 19.1
click at [453, 155] on span "90 μM (45-2X)" at bounding box center [443, 153] width 19 height 17
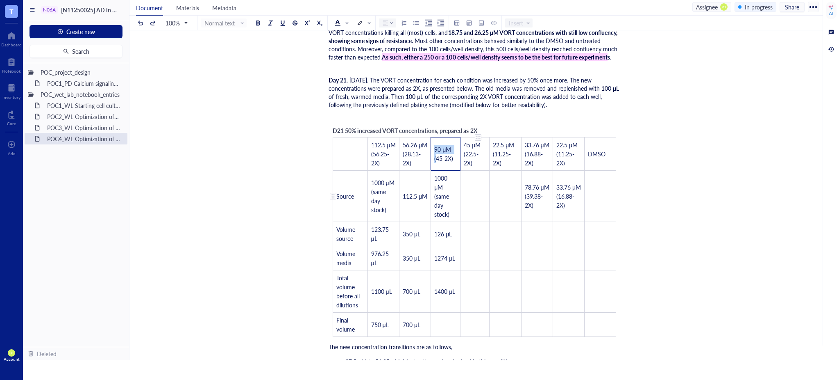
click at [470, 201] on td "﻿" at bounding box center [475, 196] width 29 height 51
drag, startPoint x: 482, startPoint y: 208, endPoint x: 462, endPoint y: 207, distance: 20.9
click at [462, 207] on td "90 μM (45-2X)" at bounding box center [475, 196] width 29 height 51
click at [502, 210] on td "﻿" at bounding box center [506, 196] width 32 height 51
drag, startPoint x: 480, startPoint y: 171, endPoint x: 465, endPoint y: 147, distance: 28.5
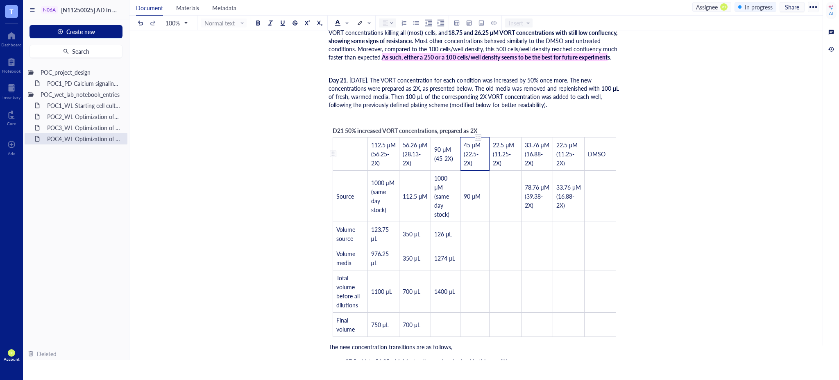
click at [465, 147] on td "45 μM (22.5-2X)" at bounding box center [475, 153] width 29 height 33
click at [505, 216] on td "﻿" at bounding box center [506, 196] width 32 height 51
drag, startPoint x: 518, startPoint y: 208, endPoint x: 491, endPoint y: 207, distance: 27.5
click at [491, 207] on td "45 μM (22.5-2X)" at bounding box center [506, 196] width 32 height 51
click at [500, 239] on td "﻿" at bounding box center [506, 234] width 32 height 24
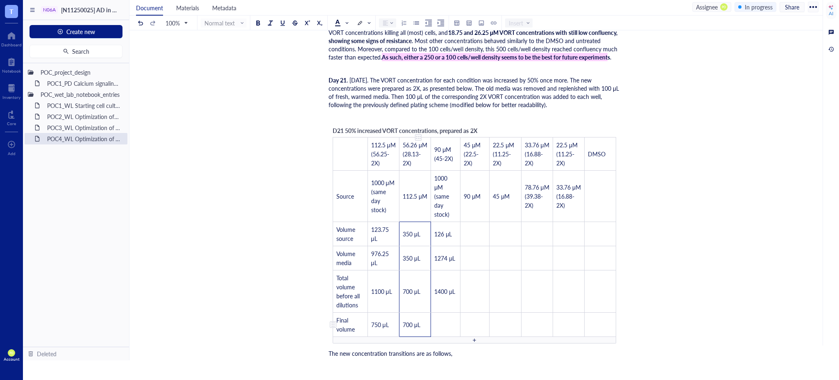
drag, startPoint x: 410, startPoint y: 234, endPoint x: 420, endPoint y: 334, distance: 100.5
click at [420, 334] on tbody "﻿ 112.5 μM (56.25-2X) 56.26 μM (28.13-2X) 90 μM (45-2X) 45 μM (22.5-2X) 22.5 μM…" at bounding box center [474, 236] width 283 height 199
click at [506, 235] on td "﻿" at bounding box center [506, 234] width 32 height 24
click at [537, 246] on td "﻿" at bounding box center [537, 234] width 32 height 24
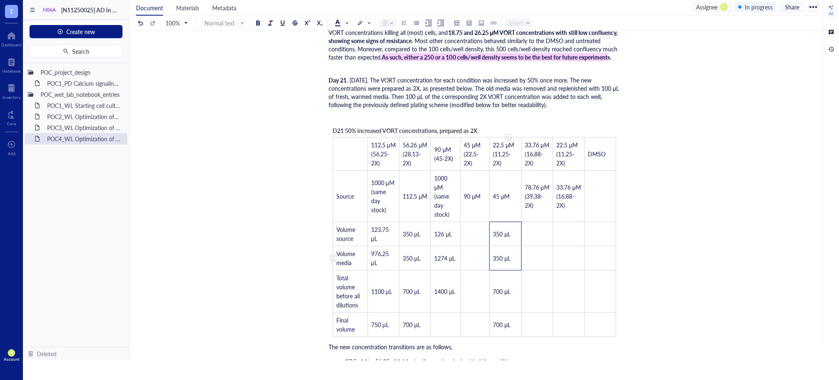
drag, startPoint x: 492, startPoint y: 238, endPoint x: 510, endPoint y: 264, distance: 31.7
click at [510, 264] on tbody "﻿ 112.5 μM (56.25-2X) 56.26 μM (28.13-2X) 90 μM (45-2X) 45 μM (22.5-2X) 22.5 μM…" at bounding box center [474, 236] width 283 height 199
drag, startPoint x: 514, startPoint y: 242, endPoint x: 490, endPoint y: 241, distance: 24.2
click at [490, 241] on td "350 μL" at bounding box center [506, 234] width 32 height 24
click at [469, 241] on td "﻿" at bounding box center [475, 234] width 29 height 24
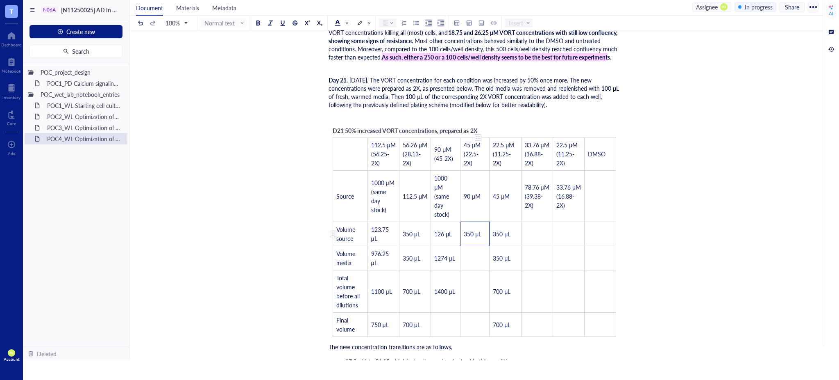
click at [469, 238] on span "350 μL" at bounding box center [473, 234] width 18 height 8
drag, startPoint x: 486, startPoint y: 243, endPoint x: 464, endPoint y: 241, distance: 21.8
click at [464, 241] on td "550 μL" at bounding box center [475, 234] width 29 height 24
click at [475, 270] on td "﻿" at bounding box center [475, 258] width 29 height 24
click at [480, 305] on td "﻿" at bounding box center [475, 291] width 29 height 42
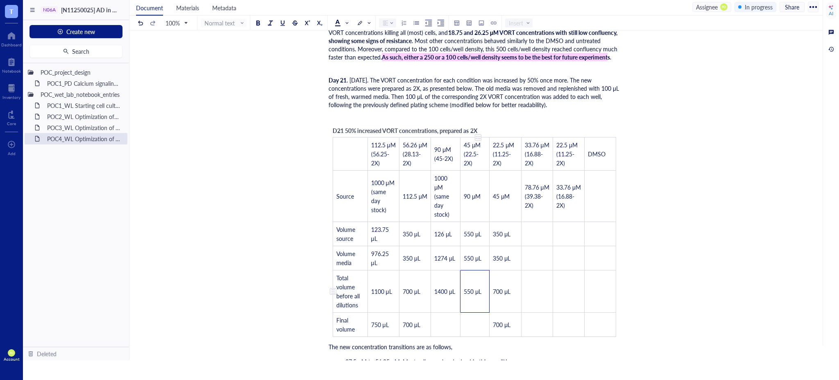
click at [474, 295] on span "550 μL" at bounding box center [473, 291] width 18 height 8
click at [476, 326] on td "﻿" at bounding box center [475, 324] width 29 height 24
click at [471, 328] on span "550 μL" at bounding box center [473, 324] width 18 height 8
click at [467, 328] on span "550 μL" at bounding box center [473, 324] width 18 height 8
click at [470, 328] on span "550 μL" at bounding box center [473, 324] width 18 height 8
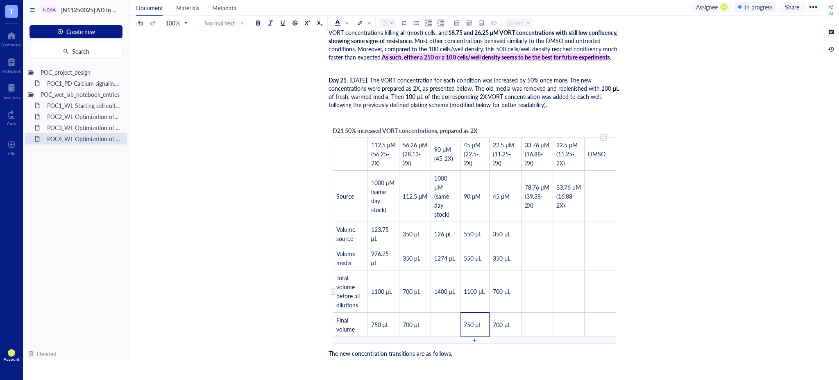
click at [587, 300] on td "﻿" at bounding box center [601, 291] width 32 height 42
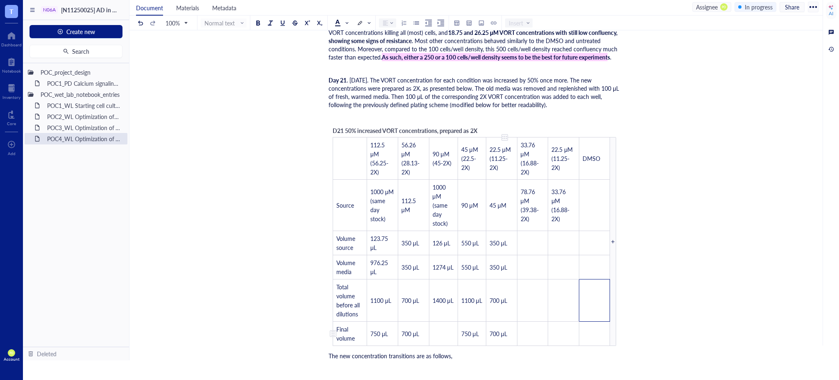
click at [509, 333] on td "700 μL" at bounding box center [501, 333] width 31 height 24
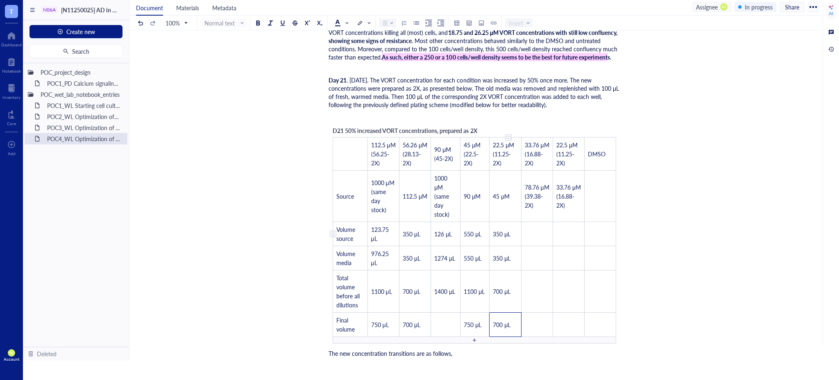
click at [511, 238] on span "350 μL" at bounding box center [502, 234] width 18 height 8
click at [448, 238] on span "126 μL" at bounding box center [443, 234] width 18 height 8
click at [381, 245] on td "123.75 μL" at bounding box center [384, 234] width 32 height 24
click at [444, 269] on td "1274 μL" at bounding box center [446, 258] width 30 height 24
click at [453, 310] on td "1400 μL" at bounding box center [446, 291] width 30 height 42
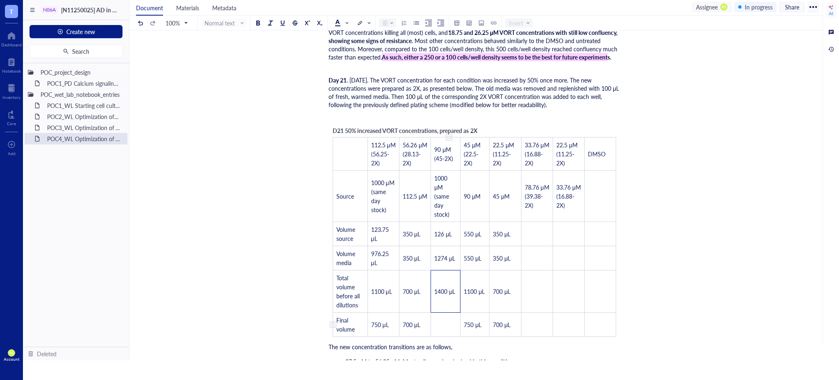
click at [449, 333] on td "﻿" at bounding box center [446, 324] width 30 height 24
click at [442, 328] on span "550 μL" at bounding box center [443, 324] width 18 height 8
click at [545, 332] on td "﻿" at bounding box center [537, 324] width 32 height 24
drag, startPoint x: 532, startPoint y: 207, endPoint x: 528, endPoint y: 190, distance: 17.7
click at [528, 190] on td "78.76 μM (39.38-2X)" at bounding box center [537, 196] width 32 height 51
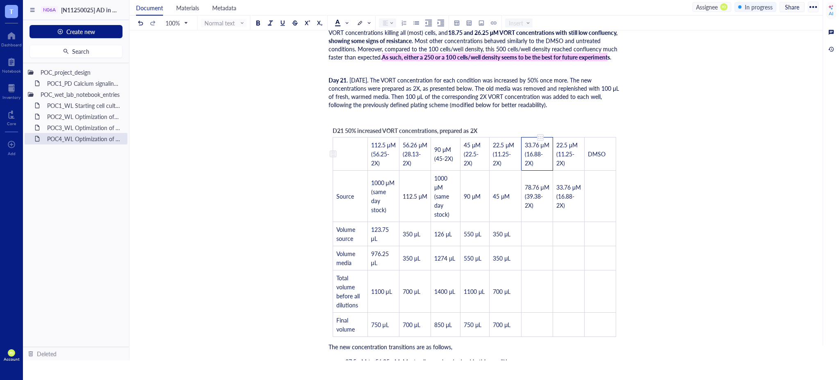
drag, startPoint x: 548, startPoint y: 169, endPoint x: 523, endPoint y: 141, distance: 37.5
click at [525, 141] on td "33.76 μM (16.88-2X)" at bounding box center [537, 153] width 32 height 33
drag, startPoint x: 573, startPoint y: 218, endPoint x: 558, endPoint y: 185, distance: 36.5
click at [558, 185] on td "33.76 μM (16.88-2X)" at bounding box center [569, 196] width 32 height 51
drag, startPoint x: 573, startPoint y: 168, endPoint x: 556, endPoint y: 140, distance: 32.4
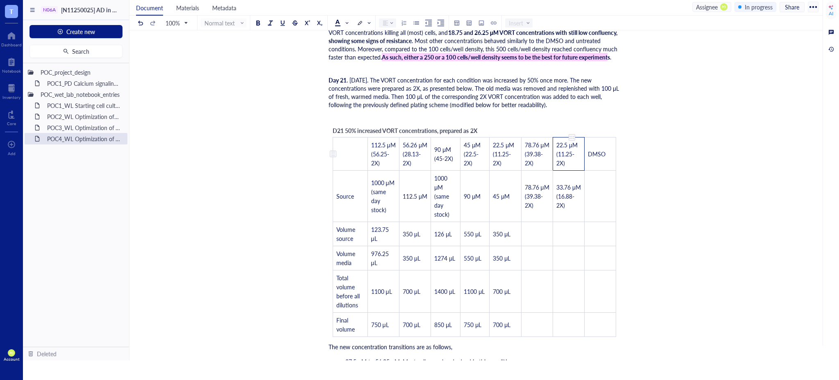
click at [556, 140] on td "22.5 μM (11.25-2X)" at bounding box center [569, 153] width 32 height 33
drag, startPoint x: 563, startPoint y: 198, endPoint x: 553, endPoint y: 177, distance: 23.1
click at [553, 177] on tr "Source 1000 μM (same day stock) 112.5 μM 1000 μM (same day stock) 90 μM 45 μM 7…" at bounding box center [474, 196] width 283 height 51
click at [571, 217] on td "33.76 μM (16.88-2X)" at bounding box center [569, 196] width 32 height 51
drag, startPoint x: 571, startPoint y: 218, endPoint x: 553, endPoint y: 188, distance: 35.3
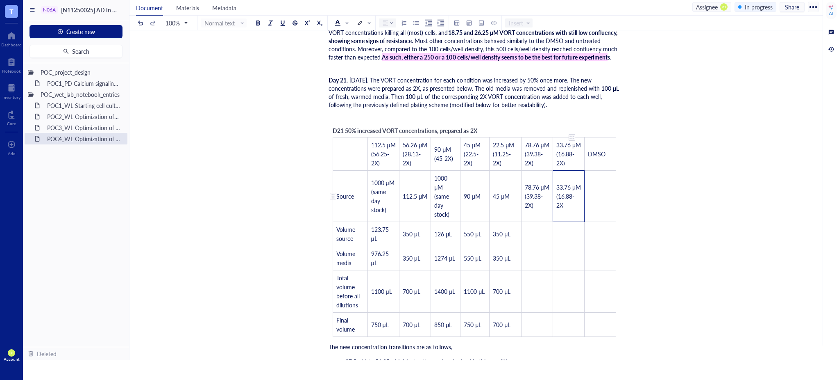
click at [556, 184] on td "33.76 μM (16.88-2X" at bounding box center [569, 196] width 32 height 51
drag, startPoint x: 542, startPoint y: 216, endPoint x: 535, endPoint y: 188, distance: 28.6
click at [524, 185] on td "78.76 μM (39.38-2X)" at bounding box center [537, 196] width 32 height 51
click at [569, 200] on td "﻿" at bounding box center [569, 196] width 32 height 51
click at [547, 205] on td "﻿" at bounding box center [537, 196] width 32 height 51
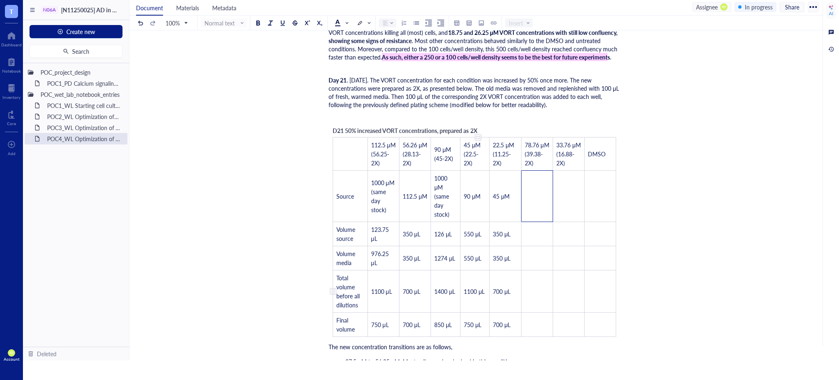
click at [477, 295] on span "1100 μL" at bounding box center [474, 291] width 21 height 8
click at [484, 321] on td "750 μL" at bounding box center [475, 324] width 29 height 24
click at [452, 328] on span "850 μL" at bounding box center [443, 324] width 18 height 8
click at [544, 210] on td "﻿" at bounding box center [537, 196] width 32 height 51
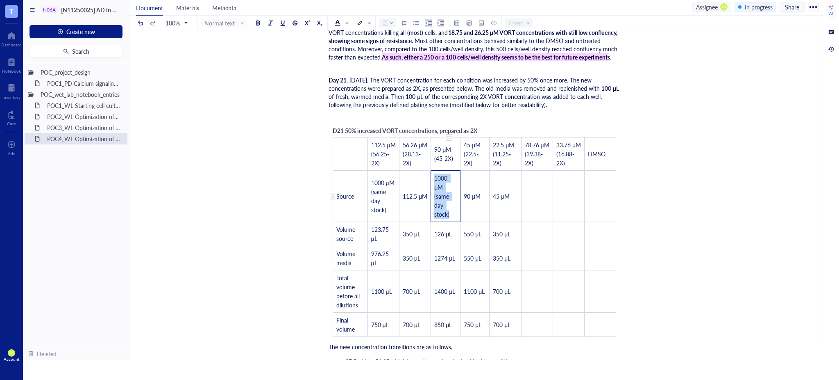
drag, startPoint x: 453, startPoint y: 226, endPoint x: 435, endPoint y: 184, distance: 45.7
click at [435, 184] on td "1000 μM (same day stock)" at bounding box center [446, 196] width 30 height 51
click at [532, 206] on td "﻿" at bounding box center [537, 196] width 32 height 51
click at [535, 242] on td "﻿" at bounding box center [537, 234] width 32 height 24
drag, startPoint x: 514, startPoint y: 240, endPoint x: 505, endPoint y: 240, distance: 9.4
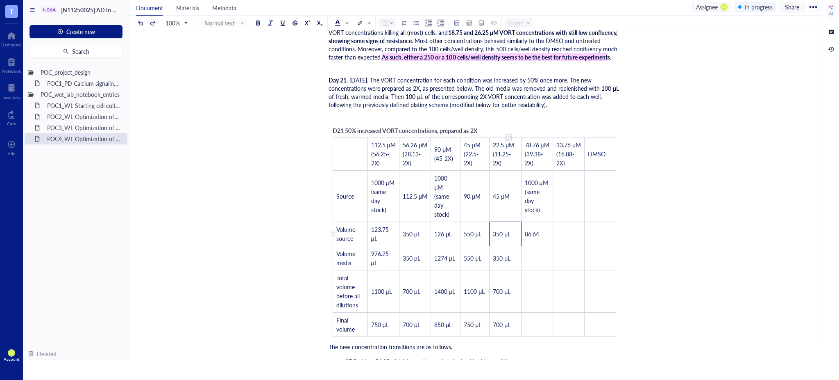
click at [505, 240] on td "350 μL" at bounding box center [506, 234] width 32 height 24
click at [545, 245] on td "86.64" at bounding box center [537, 234] width 32 height 24
click at [536, 238] on span "350 μL" at bounding box center [534, 234] width 18 height 8
drag, startPoint x: 541, startPoint y: 241, endPoint x: 524, endPoint y: 240, distance: 17.6
click at [524, 240] on td "μL" at bounding box center [537, 234] width 32 height 24
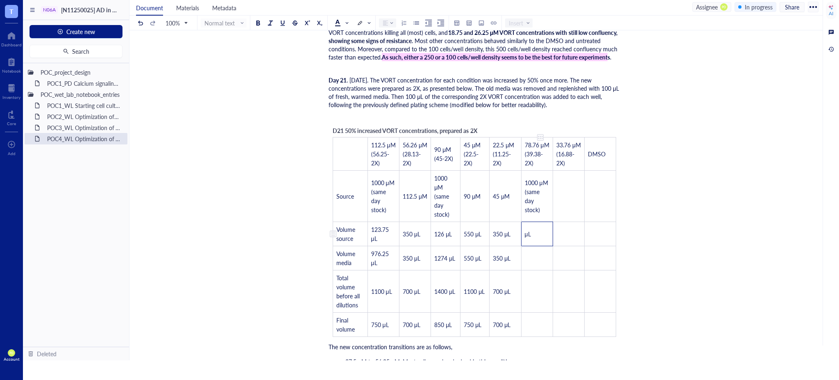
click at [530, 238] on span "μL" at bounding box center [528, 234] width 6 height 8
click at [528, 238] on span "μL" at bounding box center [528, 234] width 6 height 8
click at [537, 270] on td "﻿" at bounding box center [537, 258] width 32 height 24
click at [523, 246] on td "86.64 μL" at bounding box center [537, 234] width 32 height 24
click at [533, 267] on td "﻿" at bounding box center [537, 258] width 32 height 24
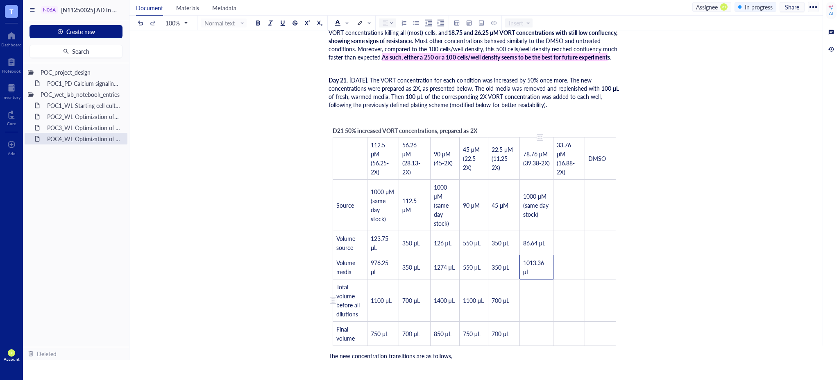
click at [548, 291] on td "﻿" at bounding box center [537, 300] width 34 height 42
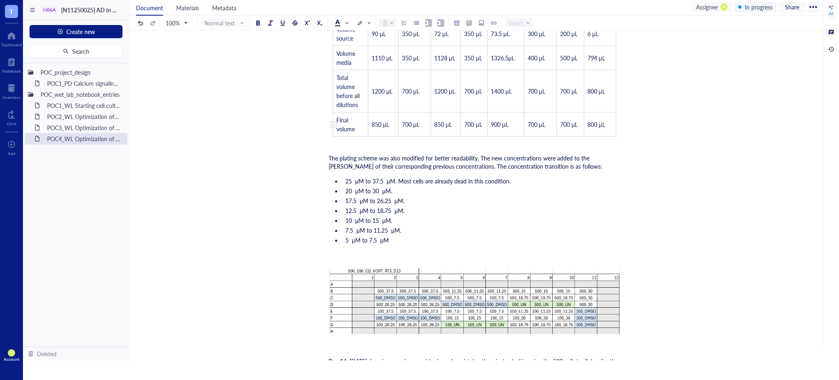
scroll to position [2186, 0]
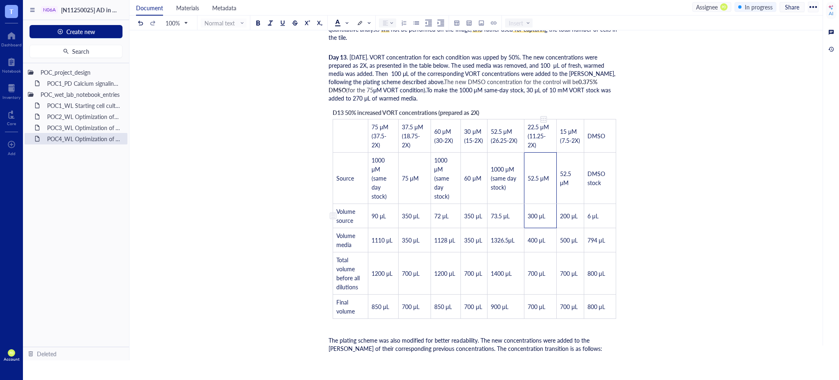
drag, startPoint x: 528, startPoint y: 175, endPoint x: 550, endPoint y: 222, distance: 51.5
click at [550, 222] on tbody "75 μM (37.5-2X) 37.5 μM (18.75-2X) 60 μM (30-2X) 30 μM (15-2X) 52.5 μM (26.25-2…" at bounding box center [474, 218] width 283 height 199
click at [538, 223] on td "300 μL" at bounding box center [540, 216] width 32 height 24
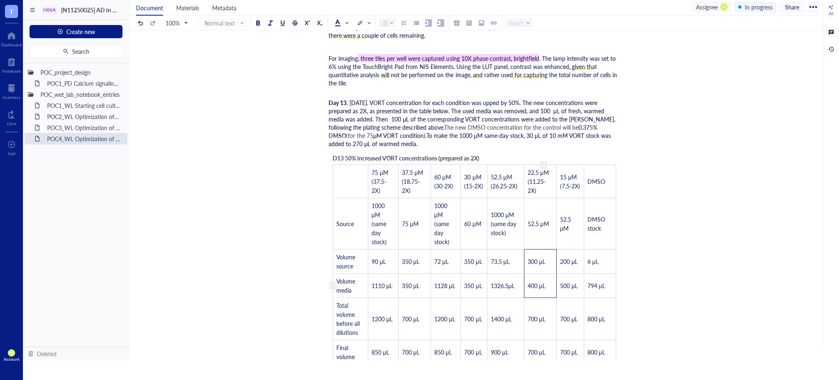
scroll to position [2241, 0]
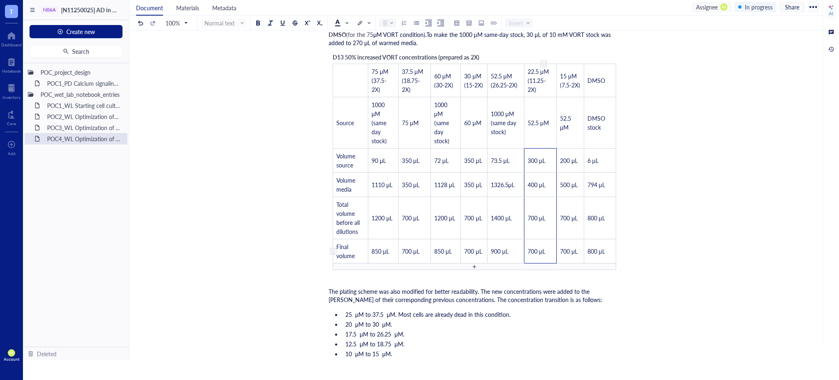
drag, startPoint x: 528, startPoint y: 135, endPoint x: 548, endPoint y: 246, distance: 113.0
click at [548, 246] on tbody "75 μM (37.5-2X) 37.5 μM (18.75-2X) 60 μM (30-2X) 30 μM (15-2X) 52.5 μM (26.25-2…" at bounding box center [474, 163] width 283 height 199
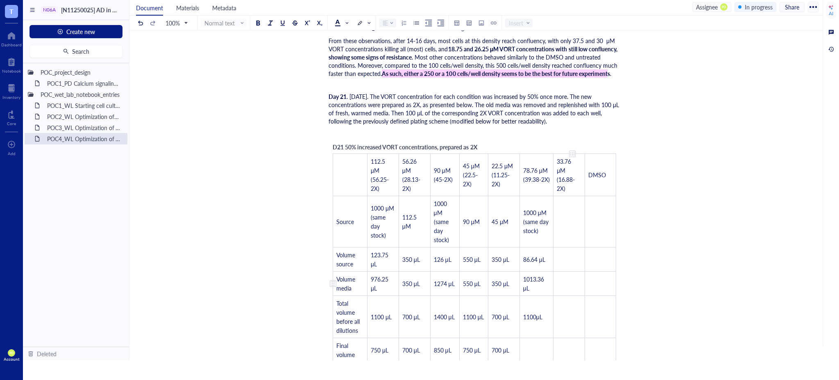
scroll to position [2970, 0]
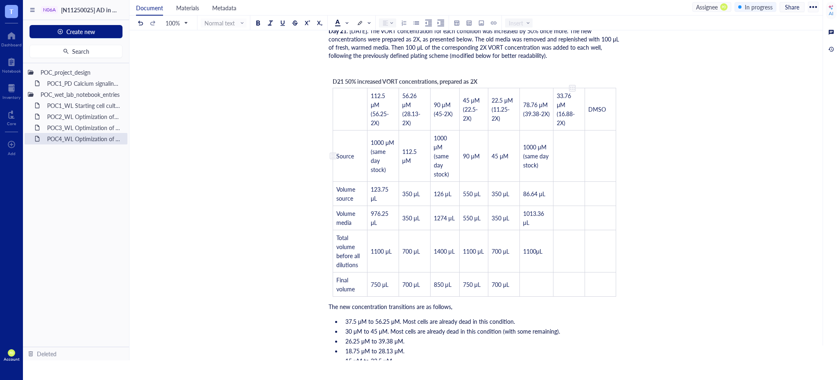
click at [571, 150] on td "﻿" at bounding box center [570, 155] width 32 height 51
click at [569, 192] on td "﻿" at bounding box center [570, 194] width 32 height 24
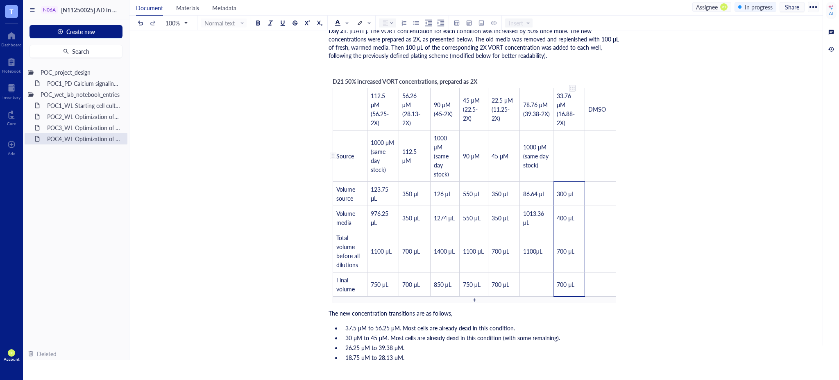
click at [564, 162] on td "﻿" at bounding box center [570, 155] width 32 height 51
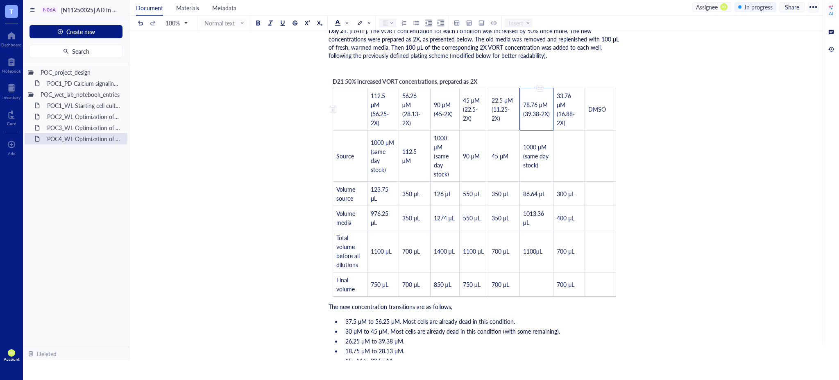
drag, startPoint x: 549, startPoint y: 112, endPoint x: 521, endPoint y: 102, distance: 30.3
click at [521, 102] on td "78.76 μM (39.38-2X)" at bounding box center [537, 109] width 34 height 42
click at [565, 149] on td "﻿" at bounding box center [570, 155] width 32 height 51
click at [554, 159] on td "78.76 μM (39.38-2X)" at bounding box center [570, 155] width 32 height 51
click at [580, 189] on td "300 μL" at bounding box center [570, 194] width 32 height 24
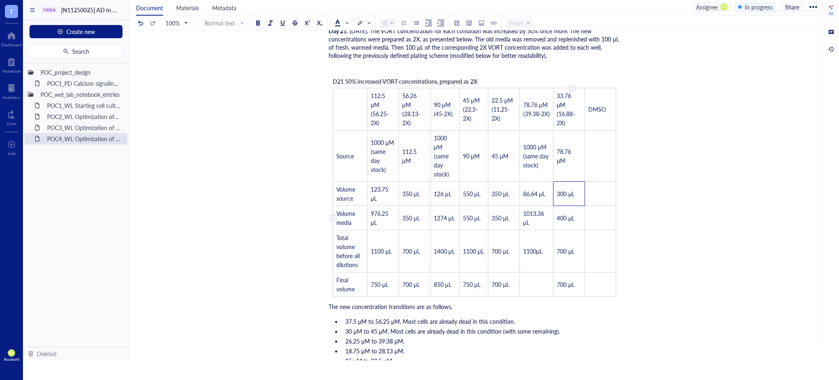
click at [574, 214] on span "400 μL" at bounding box center [566, 218] width 18 height 8
click at [572, 242] on td "700 μL" at bounding box center [570, 251] width 32 height 42
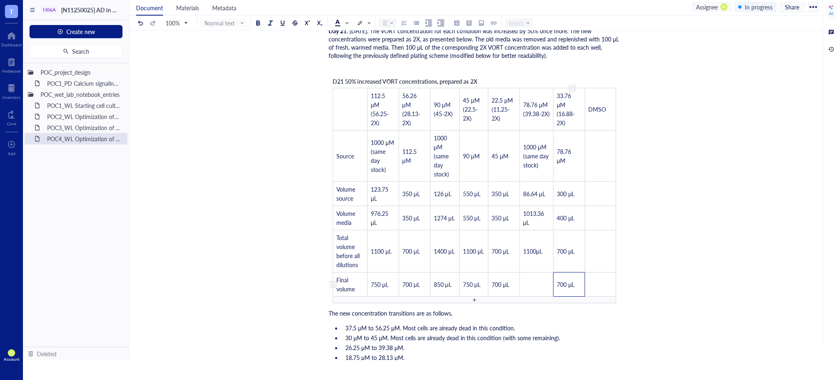
click at [574, 282] on span "700 μL" at bounding box center [566, 284] width 18 height 8
click at [535, 192] on span "86.64 μL" at bounding box center [534, 193] width 22 height 8
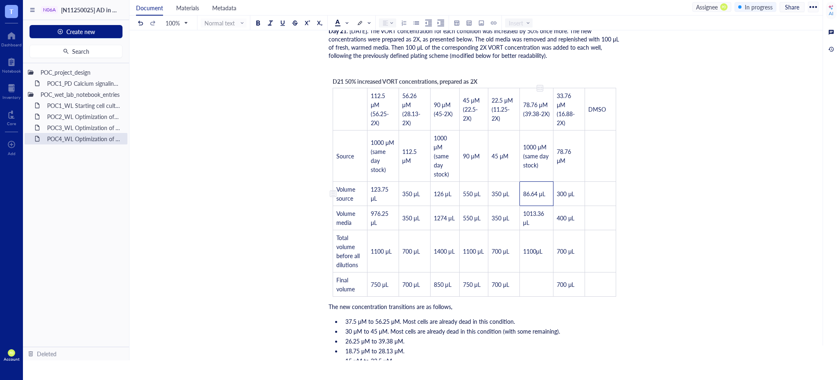
click at [541, 192] on span "86.64 μL" at bounding box center [534, 193] width 22 height 8
drag, startPoint x: 549, startPoint y: 210, endPoint x: 523, endPoint y: 210, distance: 25.8
click at [523, 210] on span "1013.36 μL" at bounding box center [534, 217] width 23 height 17
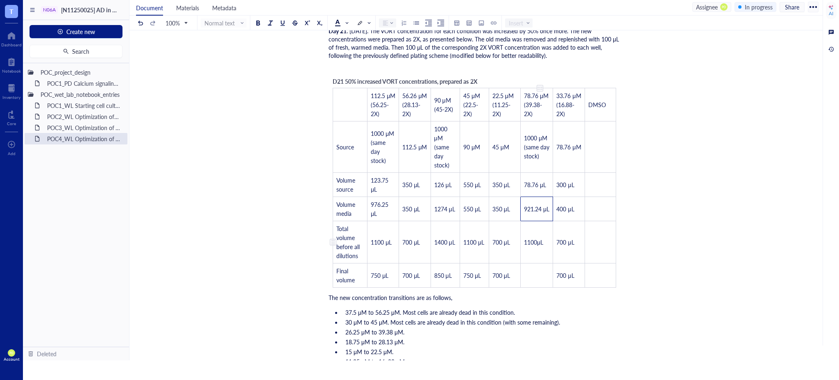
drag, startPoint x: 535, startPoint y: 248, endPoint x: 539, endPoint y: 265, distance: 17.6
click at [535, 246] on span "1100μL" at bounding box center [533, 242] width 19 height 8
click at [564, 279] on span "700 μL" at bounding box center [566, 275] width 18 height 8
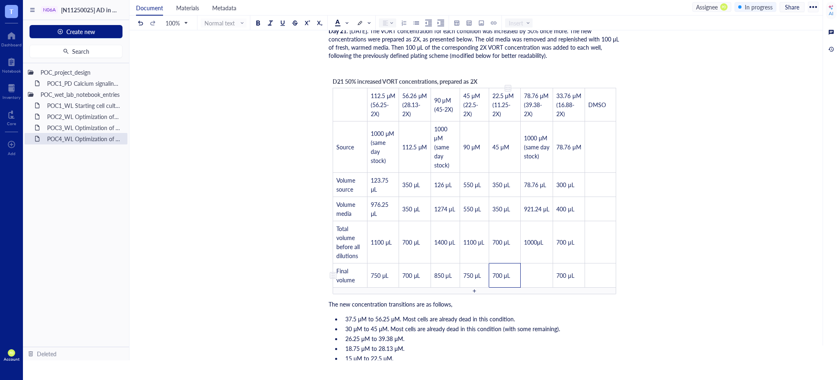
drag, startPoint x: 512, startPoint y: 292, endPoint x: 491, endPoint y: 280, distance: 24.3
click at [491, 280] on td "700 μL" at bounding box center [505, 275] width 32 height 24
click at [540, 281] on td "﻿" at bounding box center [537, 275] width 33 height 24
click at [577, 195] on td "300 μL" at bounding box center [569, 185] width 32 height 24
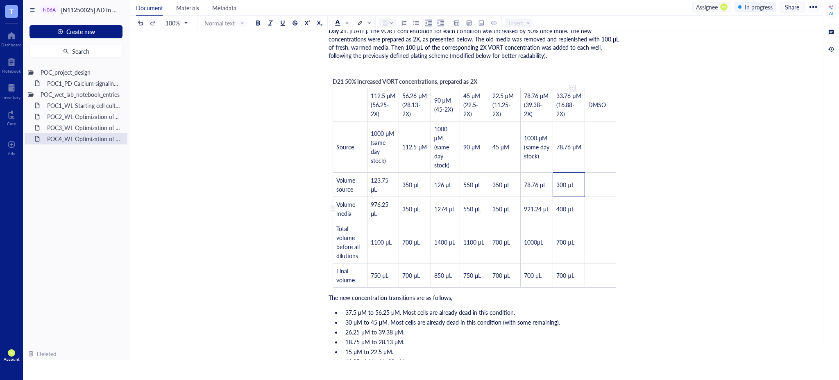
click at [574, 213] on span "400 μL" at bounding box center [566, 209] width 18 height 8
click at [579, 249] on td "700 μL" at bounding box center [569, 242] width 32 height 42
click at [580, 282] on td "700 μL" at bounding box center [569, 275] width 32 height 24
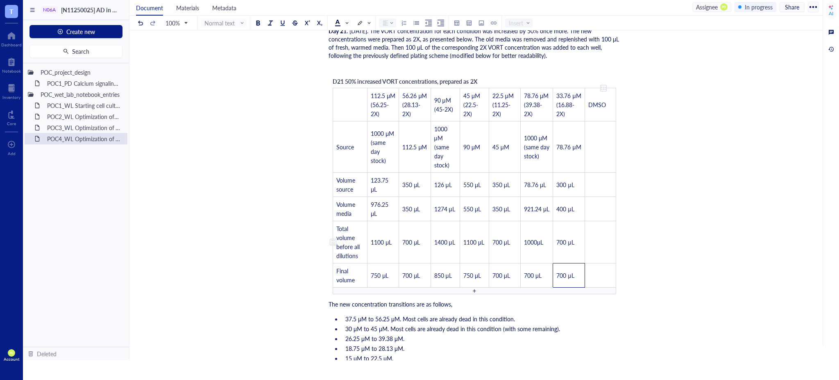
click at [602, 144] on td "﻿" at bounding box center [600, 146] width 31 height 51
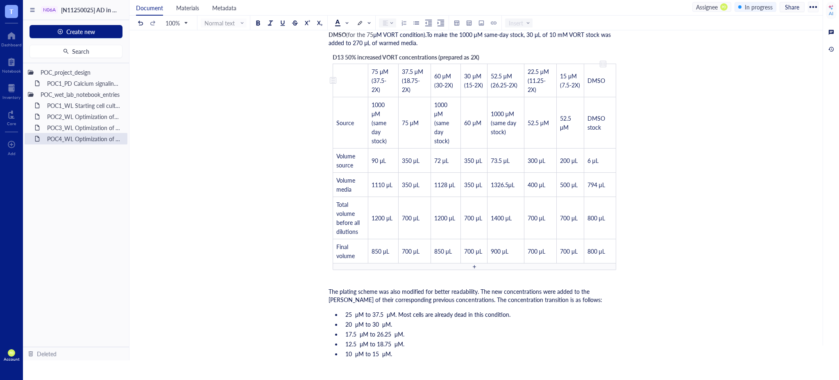
scroll to position [2059, 0]
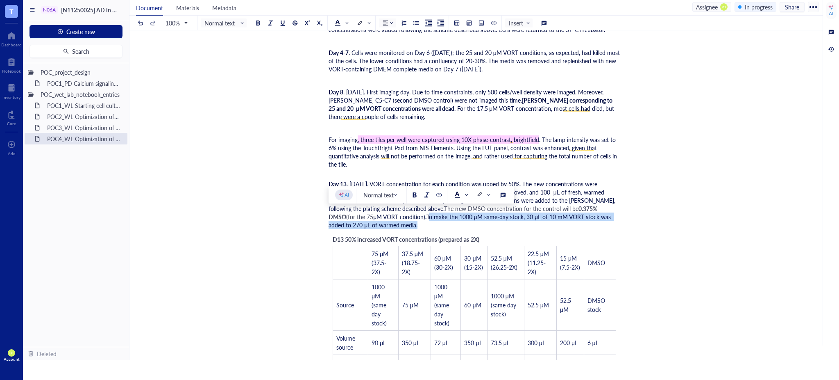
drag, startPoint x: 358, startPoint y: 214, endPoint x: 343, endPoint y: 222, distance: 16.9
click at [343, 222] on span "To make the 1000 μM same-day stock, 30 μL of 10 mM VORT stock was added to 270 …" at bounding box center [471, 220] width 284 height 16
copy span "To make the 1000 μM same-day stock, 30 μL of 10 mM VORT stock was added to 270 …"
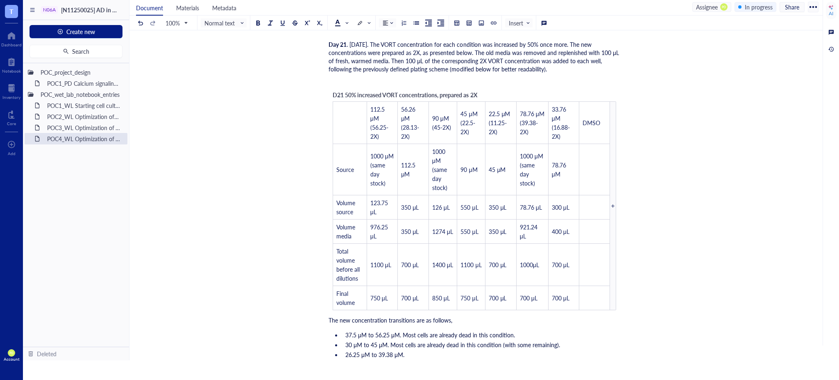
scroll to position [2970, 0]
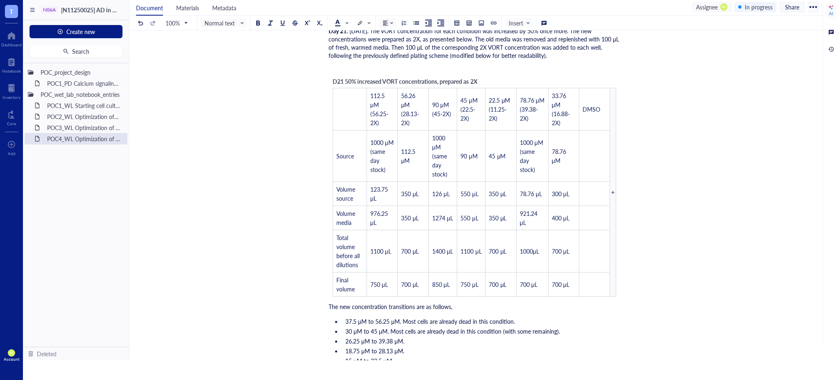
click at [550, 52] on div "Day 21 . [DATE]. The VORT concentration for each condition was increased by 50%…" at bounding box center [475, 43] width 292 height 33
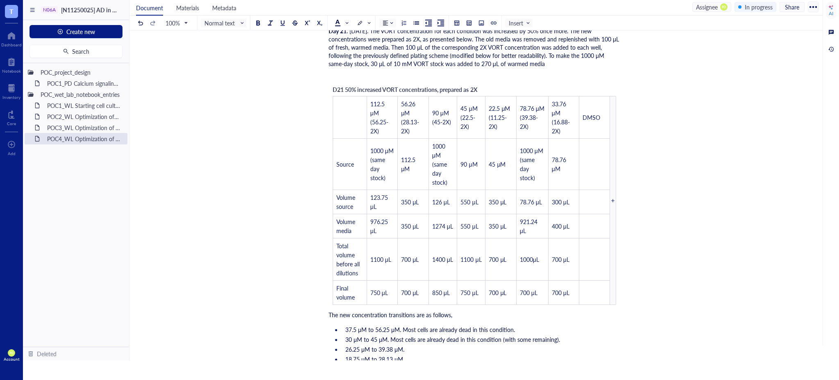
click at [362, 61] on span ". [DATE]. The VORT concentration for each condition was increased by 50% once m…" at bounding box center [475, 47] width 292 height 41
click at [535, 61] on div "Day 21 . [DATE]. The VORT concentration for each condition was increased by 50%…" at bounding box center [475, 47] width 292 height 41
drag, startPoint x: 557, startPoint y: 57, endPoint x: 540, endPoint y: 57, distance: 16.4
click at [540, 57] on div "Day 21 . [DATE]. The VORT concentration for each condition was increased by 50%…" at bounding box center [475, 47] width 292 height 41
drag, startPoint x: 581, startPoint y: 62, endPoint x: 541, endPoint y: 62, distance: 40.6
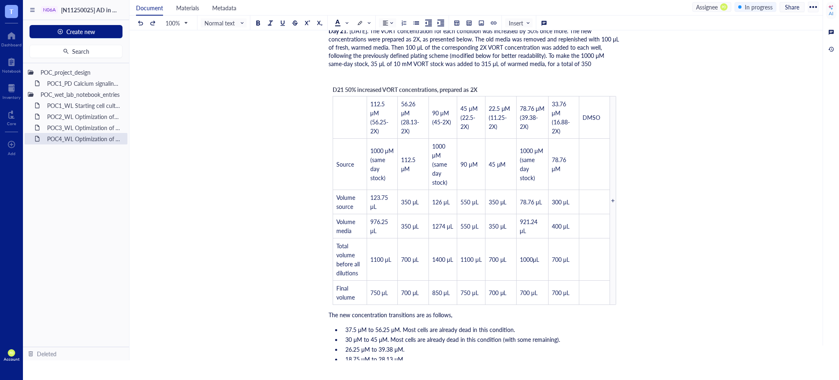
click at [541, 62] on div "Day 21 . [DATE]. The VORT concentration for each condition was increased by 50%…" at bounding box center [475, 47] width 292 height 41
drag, startPoint x: 480, startPoint y: 64, endPoint x: 474, endPoint y: 61, distance: 7.2
click at [474, 61] on span ". [DATE]. The VORT concentration for each condition was increased by 50% once m…" at bounding box center [475, 47] width 292 height 41
copy span "μL"
click at [575, 65] on div "Day 21 . [DATE]. The VORT concentration for each condition was increased by 50%…" at bounding box center [475, 47] width 292 height 41
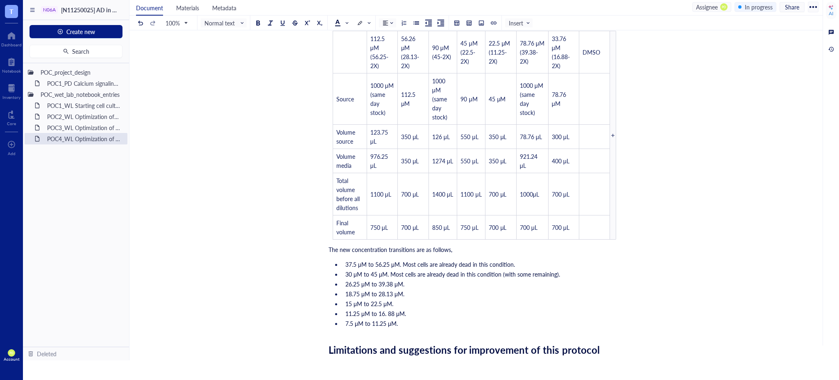
scroll to position [3061, 0]
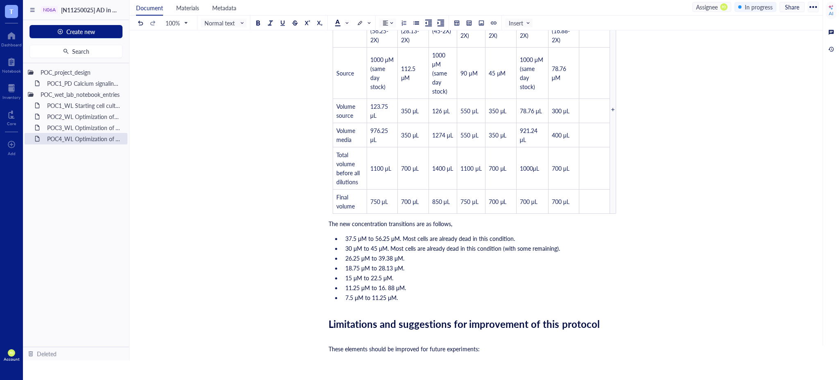
click at [434, 293] on li "7.5 μM to 11.25 μM." at bounding box center [481, 297] width 278 height 8
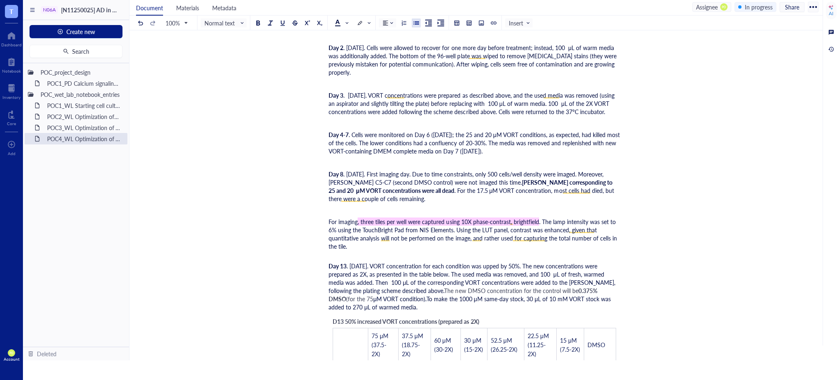
scroll to position [1968, 0]
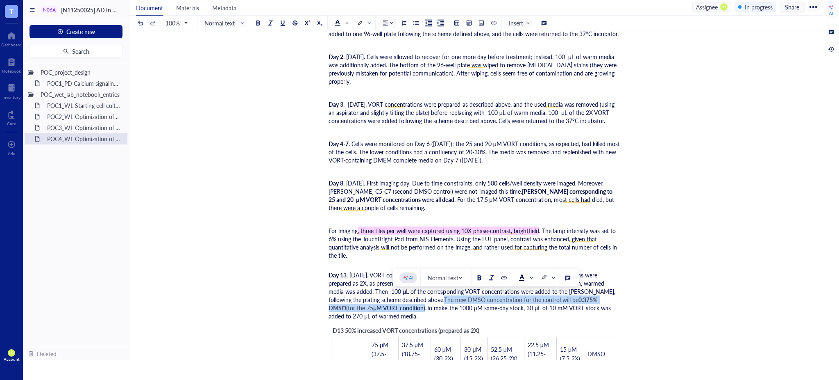
drag, startPoint x: 392, startPoint y: 295, endPoint x: 354, endPoint y: 305, distance: 39.5
click at [354, 305] on div "Day 13 . [DATE]. VORT concentration for each condition was upped by 50%. The ne…" at bounding box center [475, 295] width 292 height 49
click at [335, 20] on div at bounding box center [338, 23] width 6 height 6
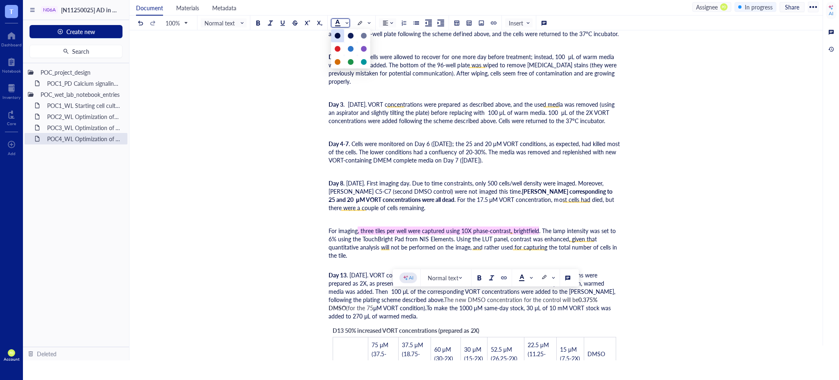
click at [337, 38] on div at bounding box center [337, 35] width 13 height 13
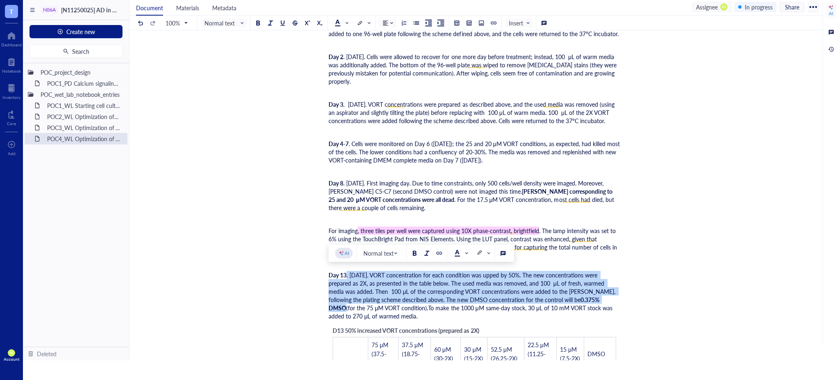
click at [549, 318] on div "Day 13 . [DATE]. VORT concentration for each condition was upped by 50%. The ne…" at bounding box center [475, 295] width 292 height 49
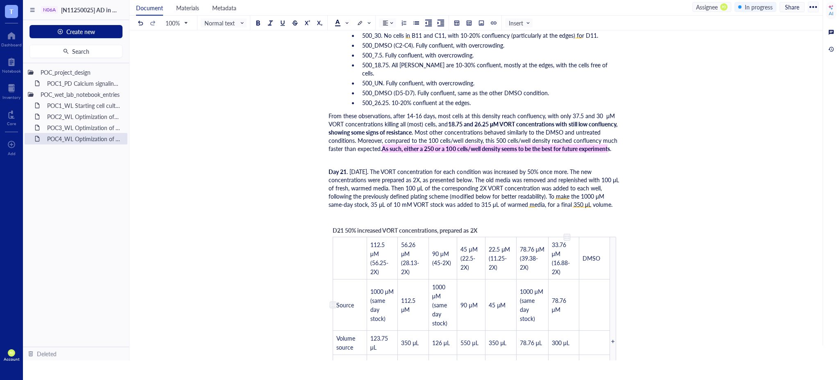
scroll to position [2879, 0]
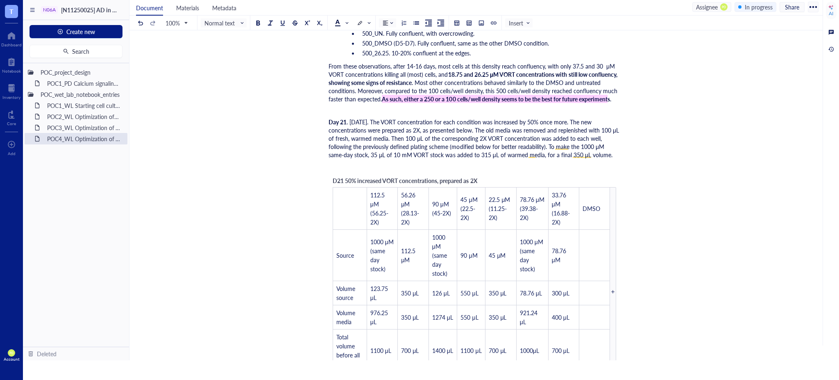
click at [549, 144] on span ". [DATE]. The VORT concentration for each condition was increased by 50% once m…" at bounding box center [475, 138] width 292 height 41
click at [598, 162] on div "﻿" at bounding box center [475, 166] width 292 height 8
click at [599, 153] on div "Day 21 . [DATE]. The VORT concentration for each condition was increased by 50%…" at bounding box center [475, 138] width 292 height 41
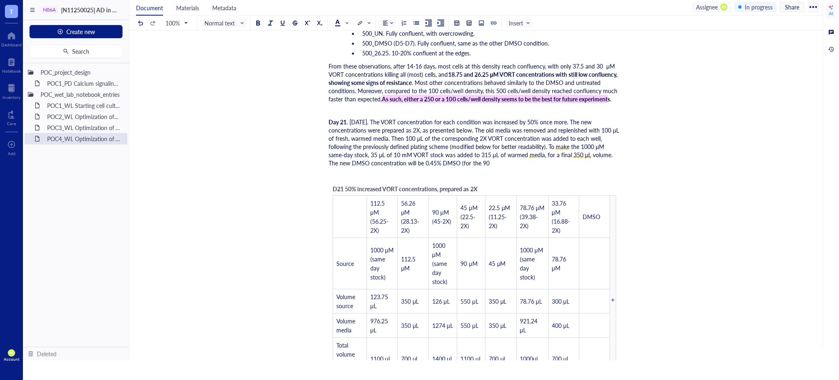
click at [396, 152] on span ". [DATE]. The VORT concentration for each condition was increased by 50% once m…" at bounding box center [475, 142] width 292 height 49
drag, startPoint x: 602, startPoint y: 143, endPoint x: 595, endPoint y: 145, distance: 7.6
click at [595, 145] on span ". [DATE]. The VORT concentration for each condition was increased by 50% once m…" at bounding box center [475, 142] width 292 height 49
copy span "μM"
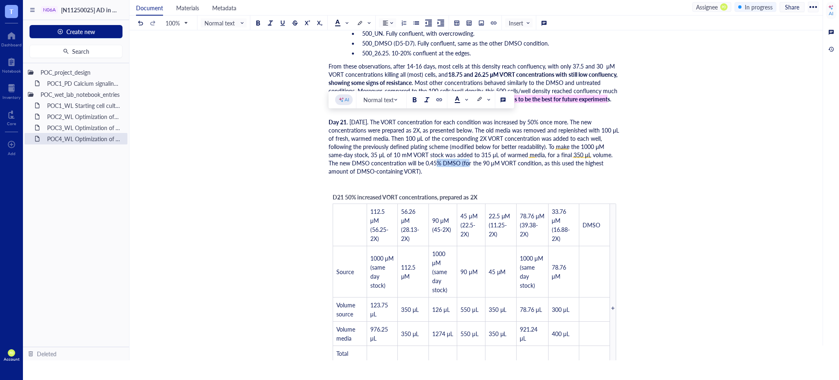
drag, startPoint x: 437, startPoint y: 158, endPoint x: 403, endPoint y: 160, distance: 33.7
click at [403, 160] on span ". [DATE]. The VORT concentration for each condition was increased by 50% once m…" at bounding box center [475, 146] width 292 height 57
click at [416, 98] on div at bounding box center [415, 100] width 6 height 6
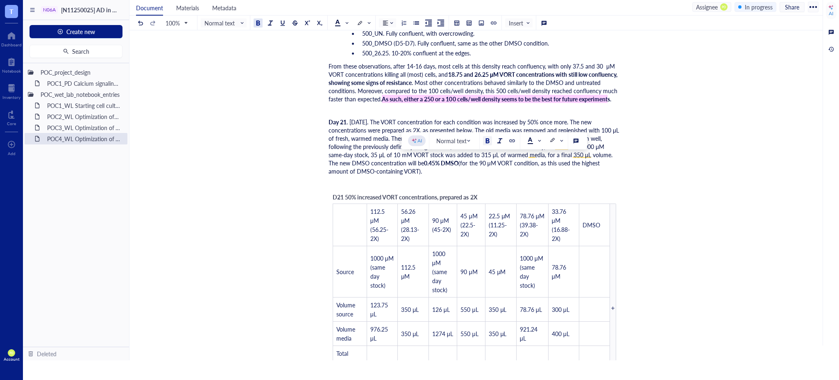
click at [422, 172] on div "Day 21 . [DATE]. The VORT concentration for each condition was increased by 50%…" at bounding box center [475, 146] width 292 height 57
click at [601, 225] on td "DMSO" at bounding box center [595, 225] width 31 height 42
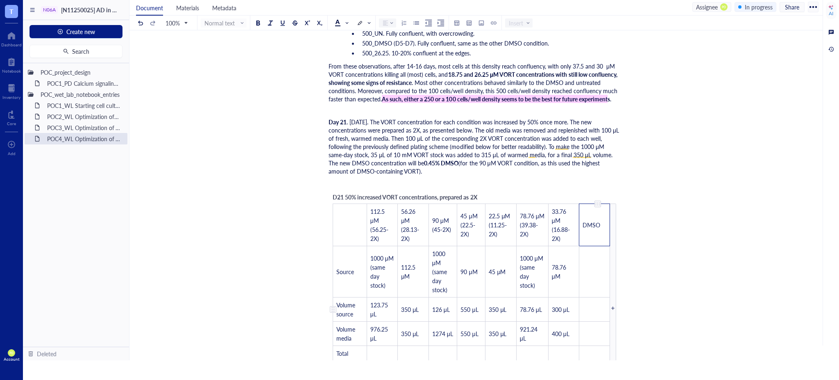
click at [600, 279] on td "﻿" at bounding box center [595, 271] width 31 height 51
drag, startPoint x: 602, startPoint y: 221, endPoint x: 619, endPoint y: 255, distance: 37.4
click at [602, 222] on td "DMSO" at bounding box center [595, 225] width 31 height 42
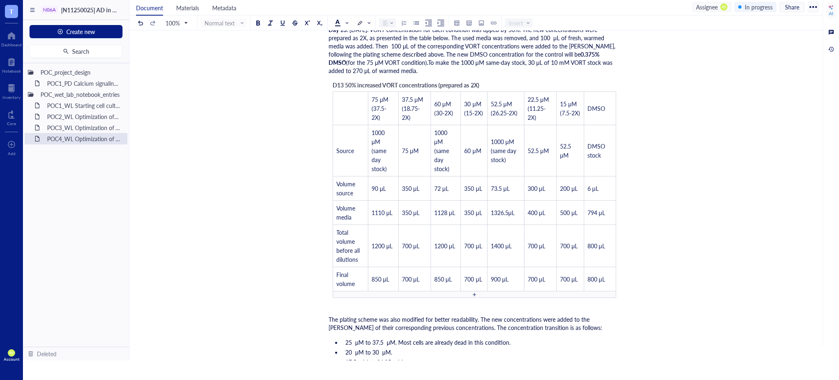
scroll to position [2150, 0]
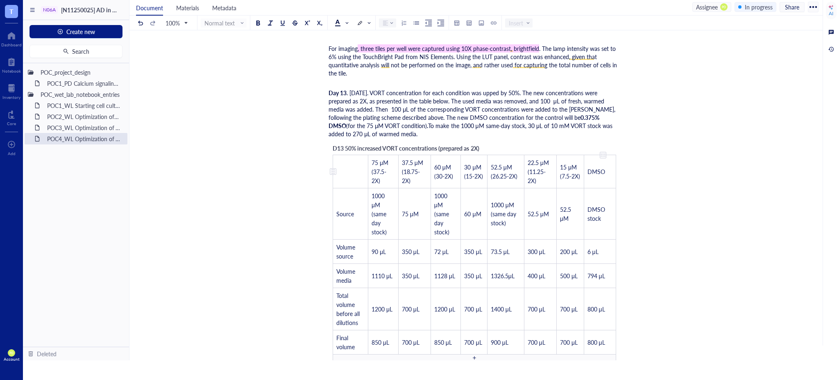
click at [607, 175] on td "DMSO" at bounding box center [600, 171] width 32 height 33
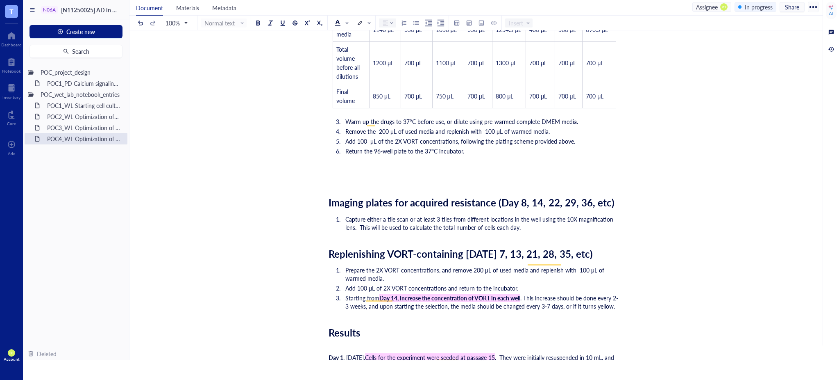
scroll to position [1422, 0]
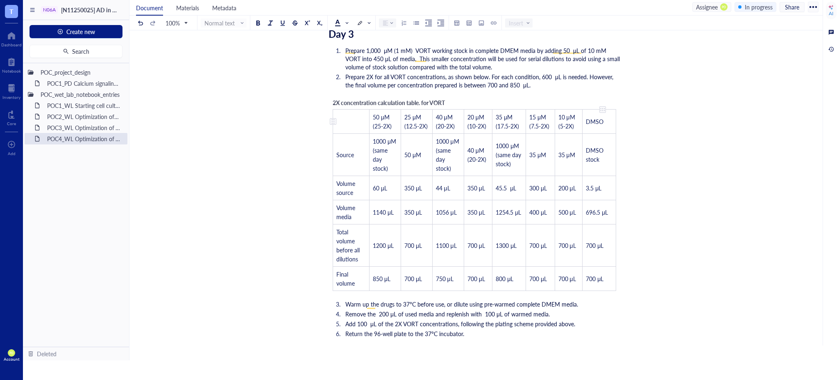
click at [604, 117] on span "DMSO" at bounding box center [595, 121] width 18 height 8
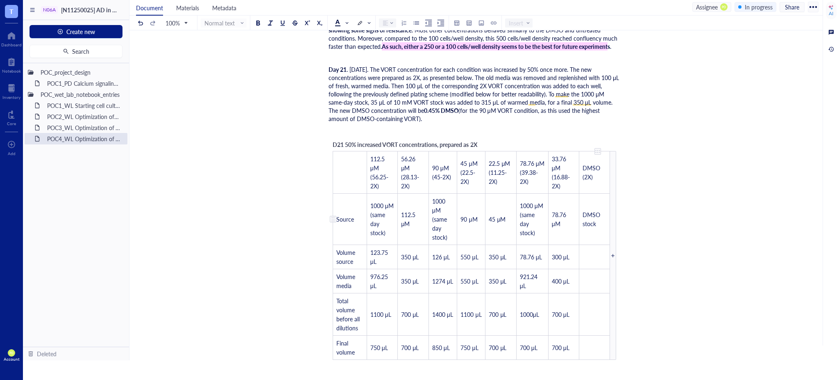
scroll to position [2970, 0]
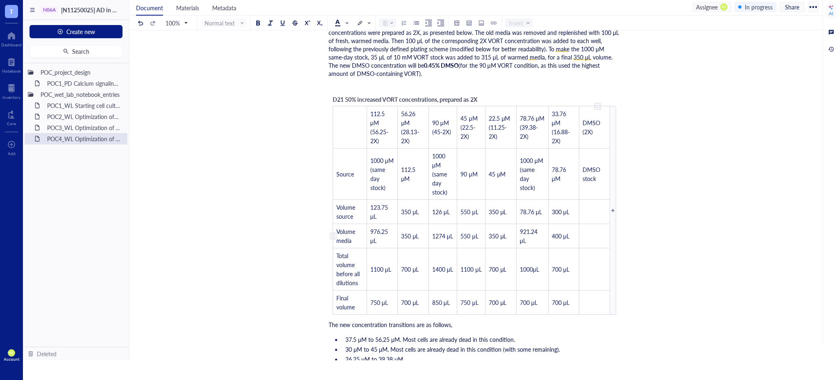
click at [599, 212] on td "﻿" at bounding box center [595, 212] width 31 height 24
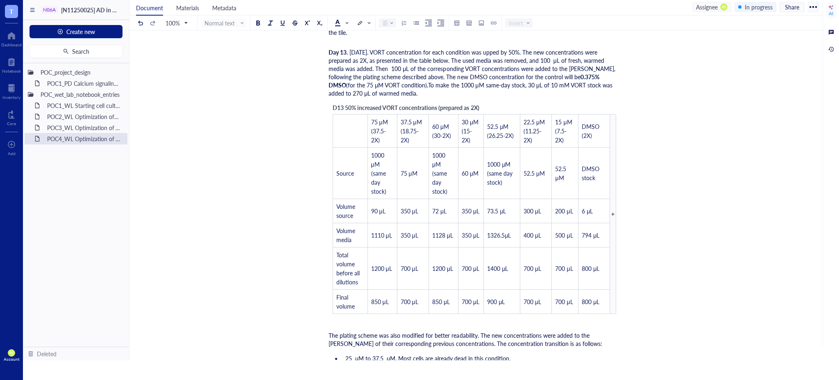
scroll to position [2241, 0]
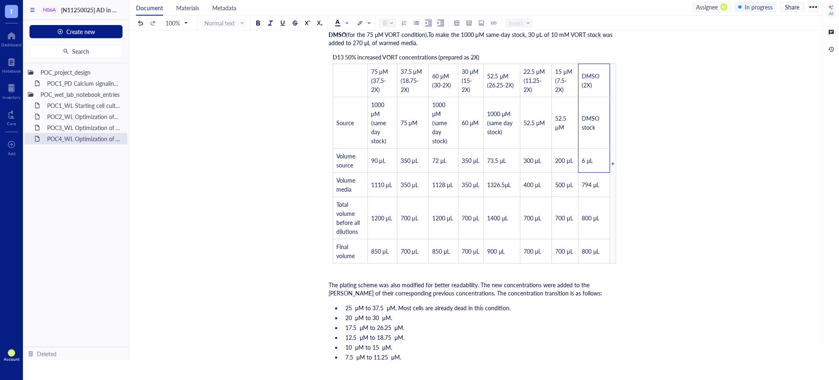
drag, startPoint x: 595, startPoint y: 157, endPoint x: 602, endPoint y: 329, distance: 171.5
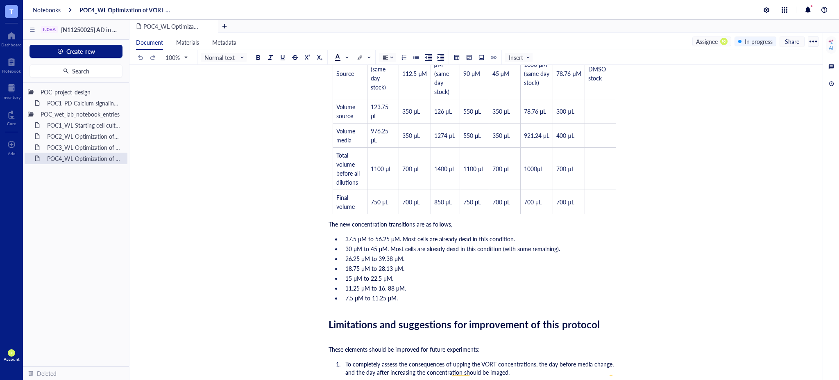
scroll to position [2732, 0]
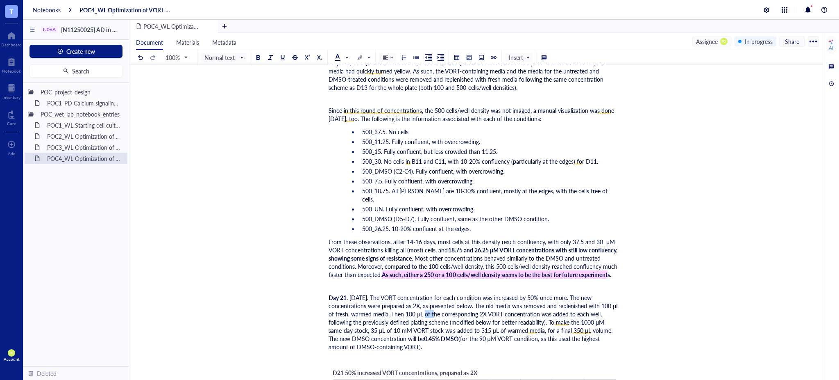
drag, startPoint x: 423, startPoint y: 312, endPoint x: 414, endPoint y: 312, distance: 8.6
click at [414, 312] on span ". [DATE]. The VORT concentration for each condition was increased by 50% once m…" at bounding box center [475, 317] width 292 height 49
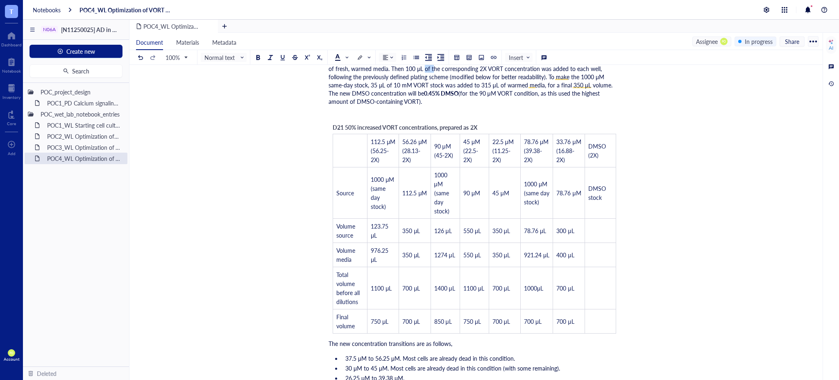
scroll to position [2914, 0]
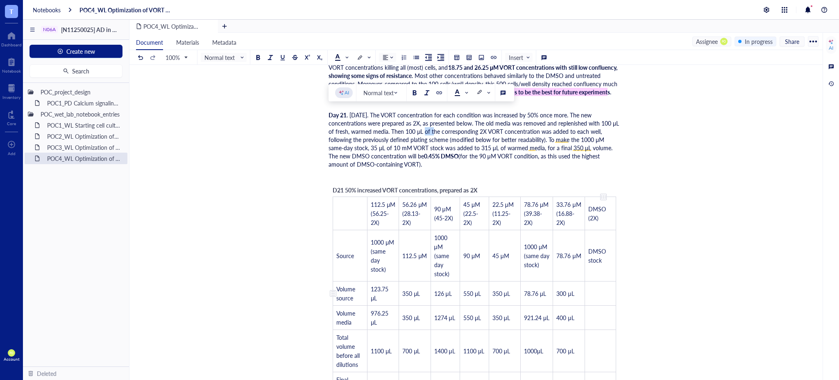
click at [599, 296] on td "﻿" at bounding box center [600, 293] width 31 height 24
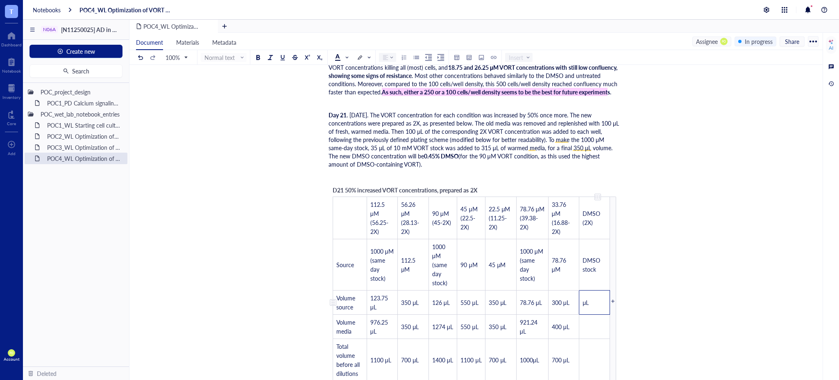
click at [582, 299] on td "μL" at bounding box center [595, 302] width 31 height 24
click at [592, 322] on td "﻿" at bounding box center [595, 326] width 31 height 24
click at [587, 369] on td "﻿" at bounding box center [595, 360] width 31 height 42
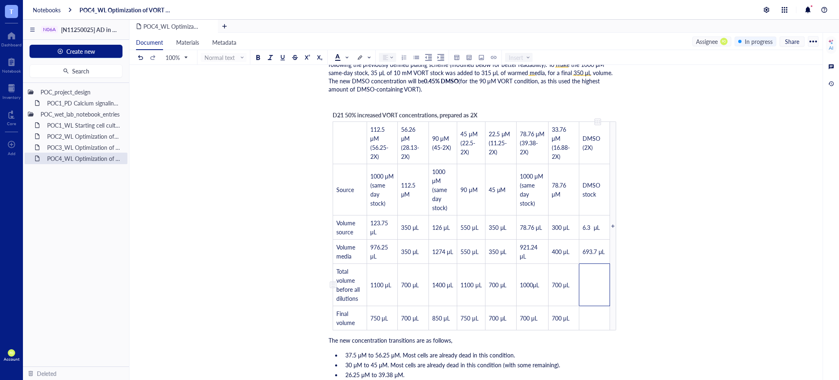
scroll to position [3005, 0]
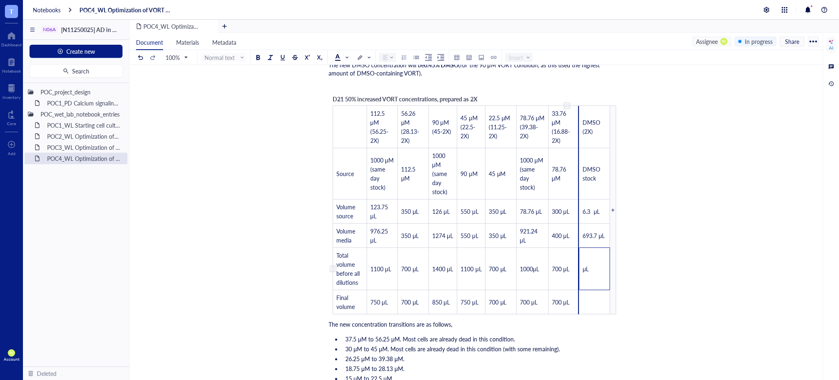
click at [579, 265] on div "To enrich screen reader interactions, please activate Accessibility in Grammarl…" at bounding box center [578, 269] width 1 height 42
click at [582, 269] on td "μL" at bounding box center [595, 269] width 31 height 42
click at [599, 295] on td "﻿" at bounding box center [595, 302] width 31 height 24
click at [583, 300] on span "μL" at bounding box center [586, 302] width 6 height 8
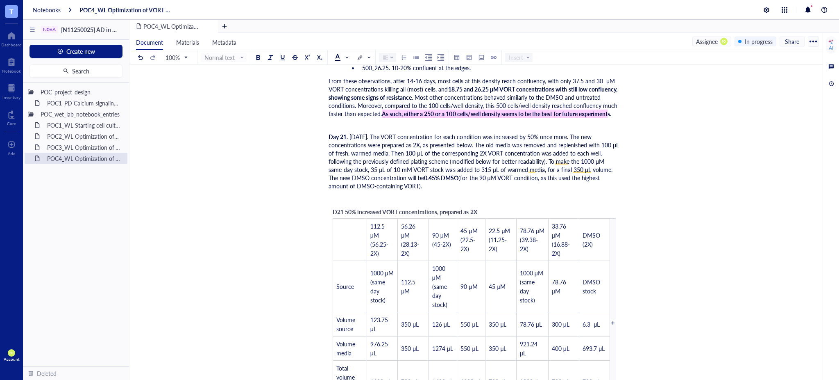
scroll to position [2823, 0]
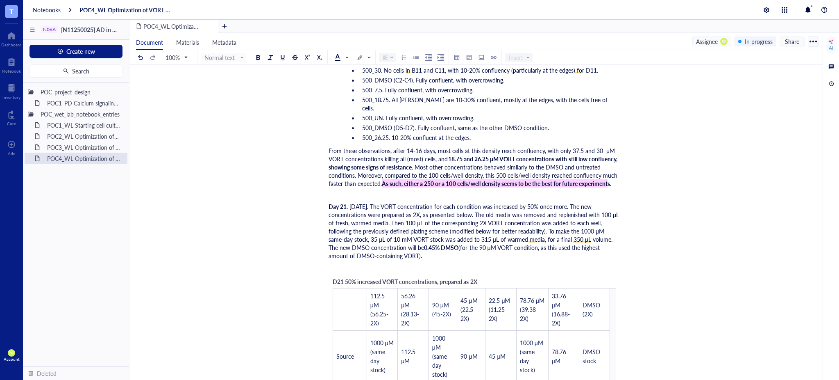
click at [439, 255] on div "Day 21 . [DATE]. The VORT concentration for each condition was increased by 50%…" at bounding box center [475, 230] width 292 height 57
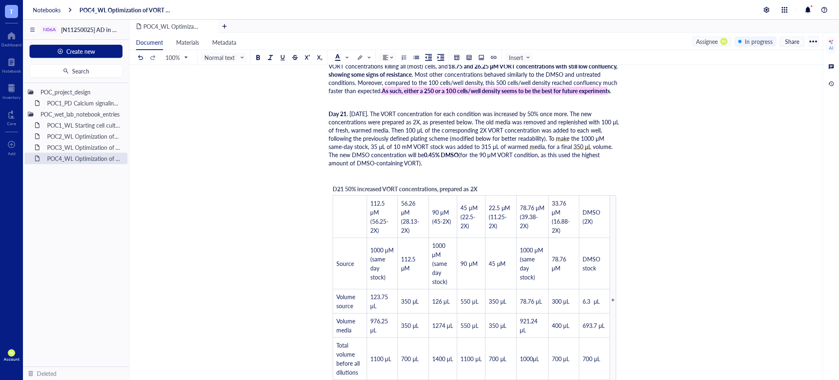
scroll to position [2914, 0]
click at [335, 175] on div "﻿" at bounding box center [475, 175] width 292 height 8
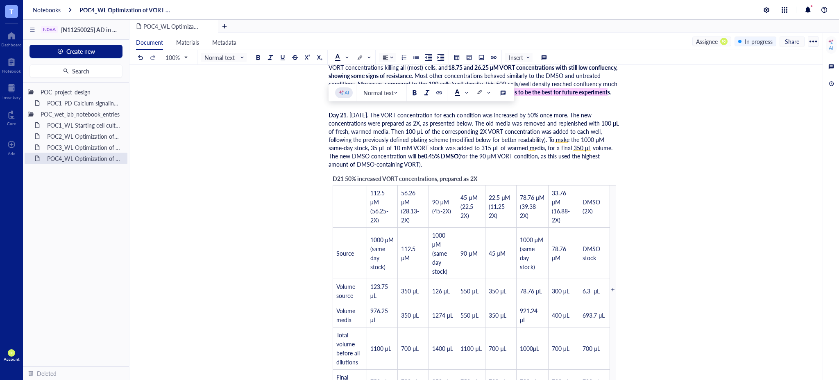
drag, startPoint x: 400, startPoint y: 155, endPoint x: 385, endPoint y: 155, distance: 15.6
click at [385, 155] on span ". [DATE]. The VORT concentration for each condition was increased by 50% once m…" at bounding box center [475, 135] width 292 height 49
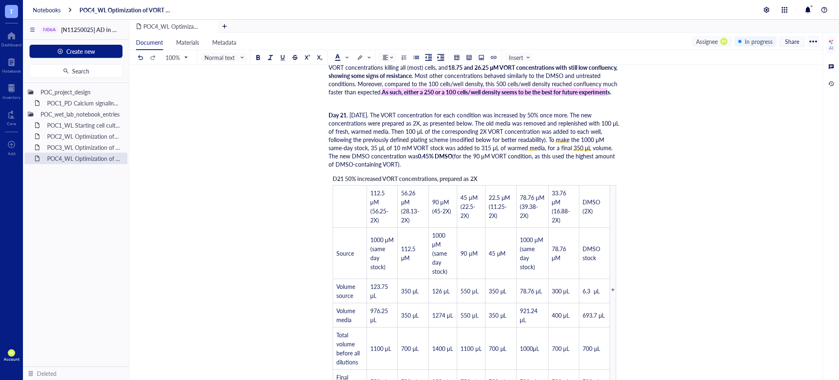
click at [441, 170] on div "D21 50% increased VORT concentrations, prepared as 2X ﻿ 112.5 μM (56.25-2X) 56.…" at bounding box center [475, 284] width 292 height 228
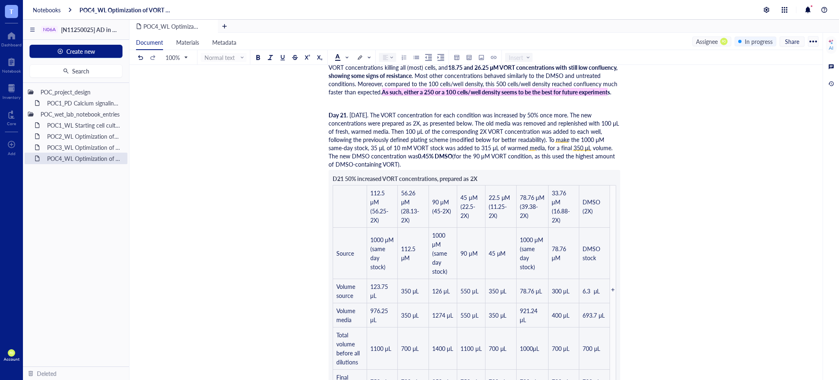
click at [441, 158] on div "Day 21 . 2029-10-09. The VORT concentration for each condition was increased by…" at bounding box center [475, 139] width 292 height 57
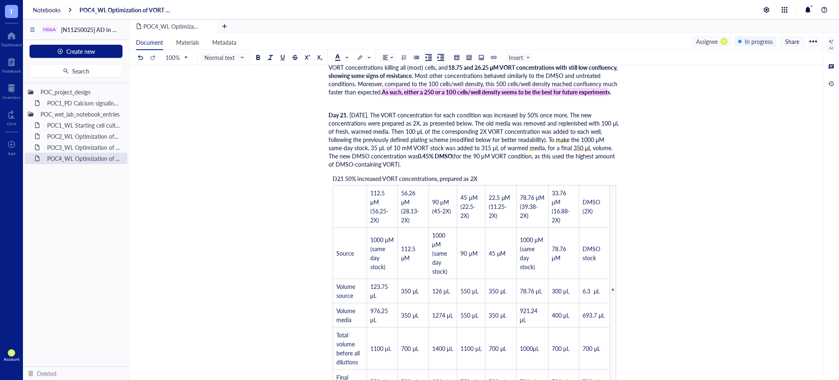
click at [541, 153] on span "(for the 90 μM VORT condition, as this used the highest amount of DMSO-containi…" at bounding box center [473, 160] width 288 height 16
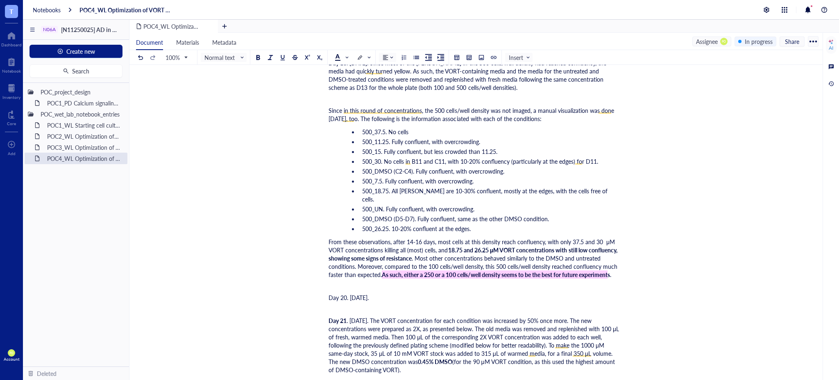
click at [363, 320] on span ". 2029-10-09. The VORT concentration for each condition was increased by 50% on…" at bounding box center [475, 340] width 292 height 49
click at [414, 298] on div "Day 20. 2025-10-08." at bounding box center [475, 297] width 292 height 8
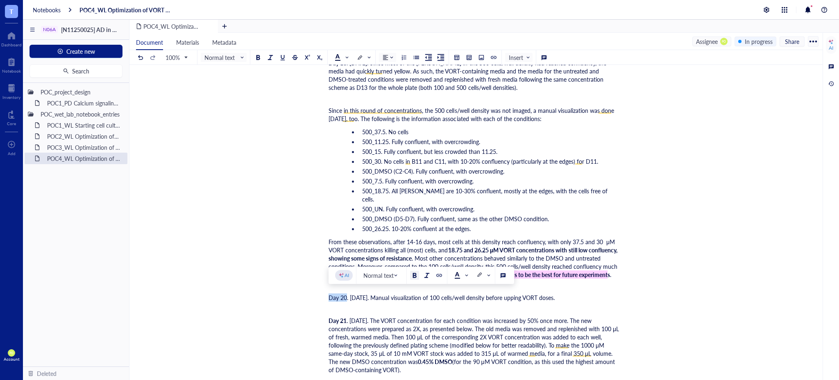
click at [415, 274] on div at bounding box center [415, 275] width 6 height 6
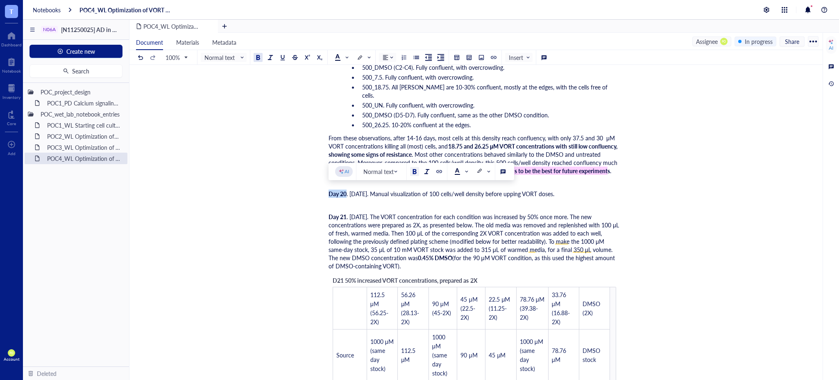
scroll to position [2836, 0]
click at [575, 189] on div "Day 20 . 2025-10-08. Manual visualization of 100 cells/well density before uppi…" at bounding box center [475, 193] width 292 height 8
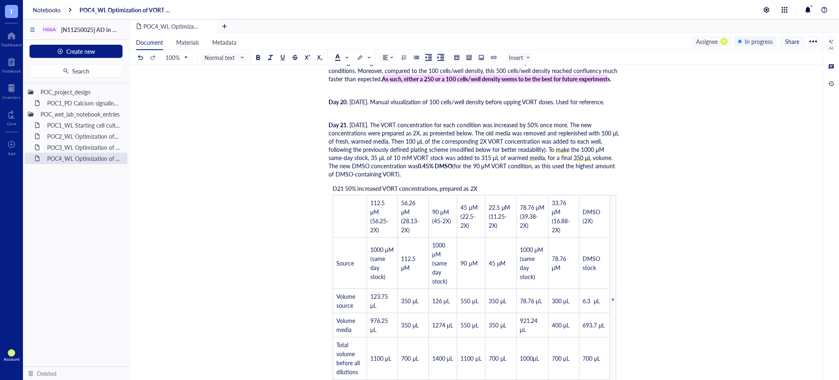
scroll to position [3109, 0]
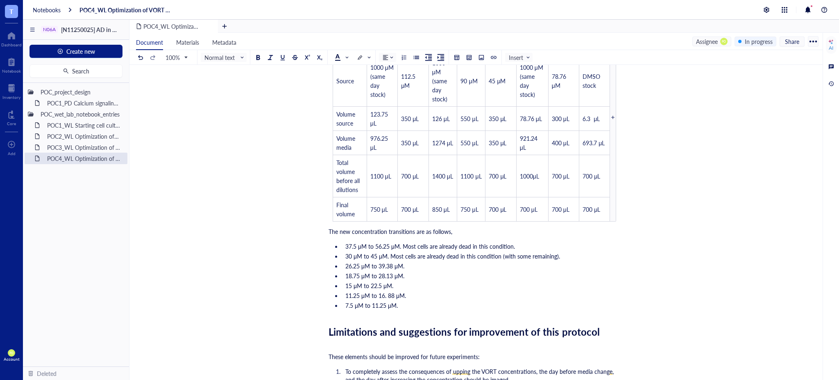
click at [437, 305] on li "7.5 μM to 11.25 μM." at bounding box center [481, 305] width 278 height 8
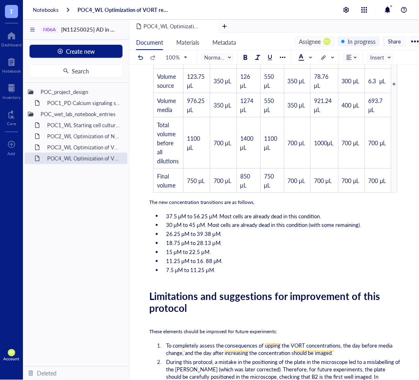
scroll to position [3061, 0]
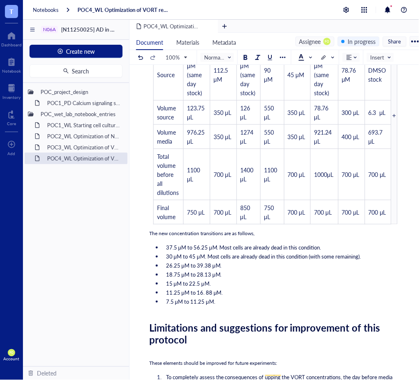
click at [278, 214] on td "750 μL" at bounding box center [272, 212] width 23 height 24
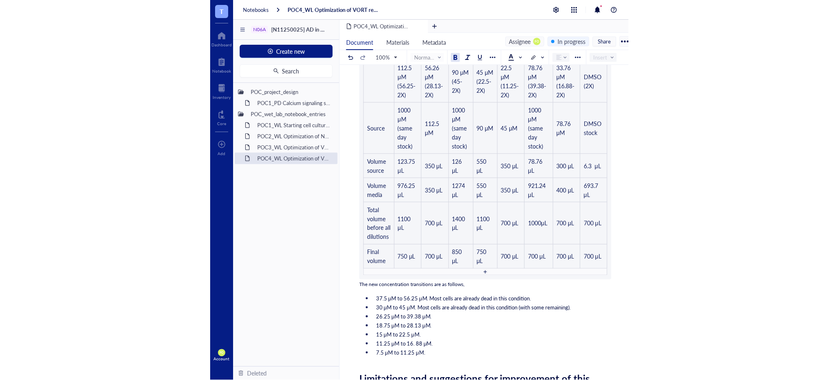
scroll to position [3069, 0]
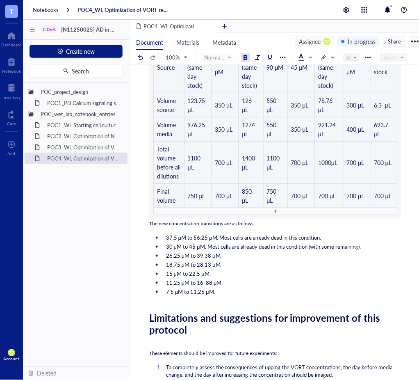
drag, startPoint x: 151, startPoint y: 116, endPoint x: 248, endPoint y: 292, distance: 201.5
copy div "Day 21 . 2025-10-09. The VORT concentration for each condition was increased by…"
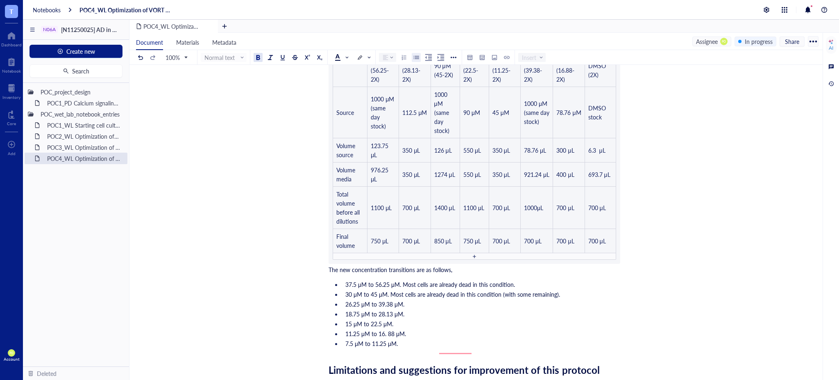
scroll to position [3127, 0]
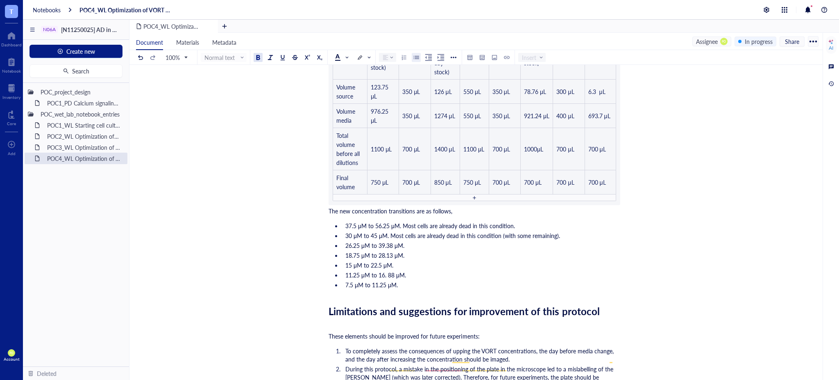
click at [471, 269] on li "15 μM to 22.5 μM." at bounding box center [481, 265] width 278 height 8
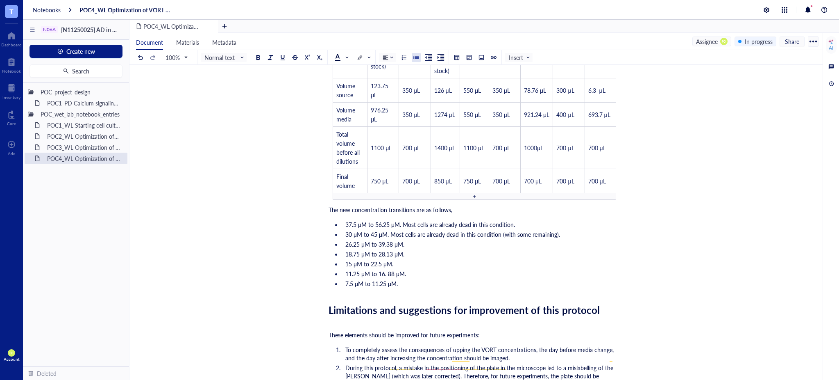
scroll to position [3130, 0]
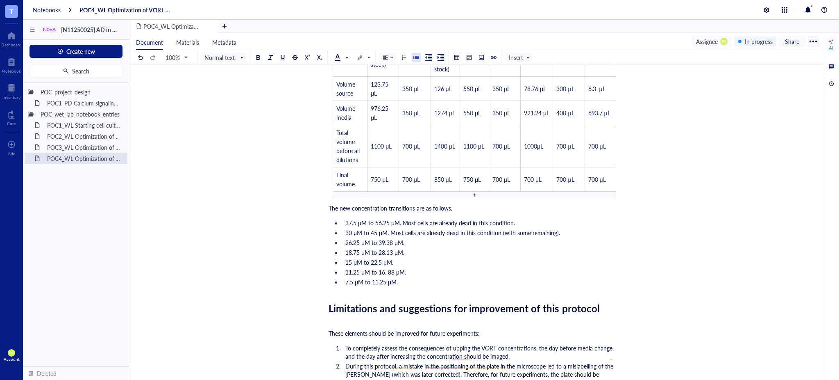
click at [436, 287] on ul "37.5 μM to 56.25 μM. Most cells are already dead in this condition. 30 μM to 45…" at bounding box center [475, 252] width 292 height 71
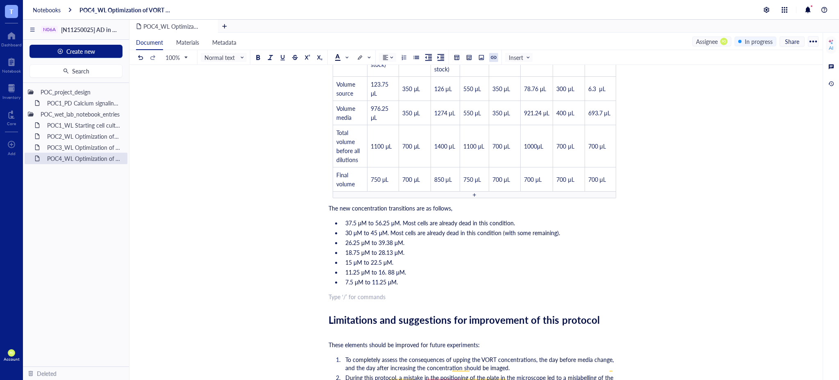
click at [493, 58] on div at bounding box center [494, 58] width 6 height 6
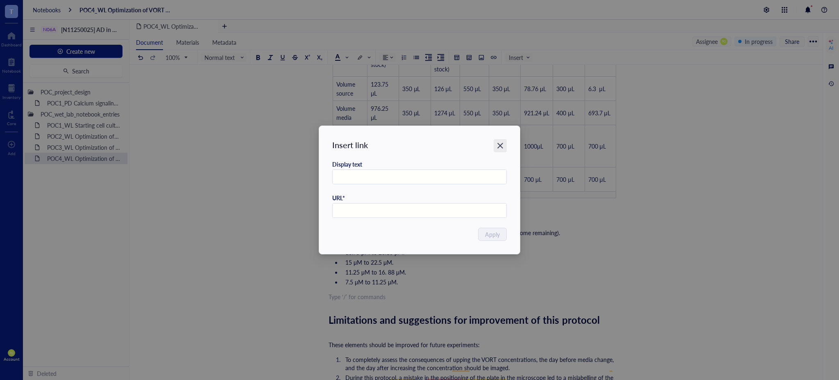
click at [500, 148] on icon "Close" at bounding box center [501, 146] width 8 height 8
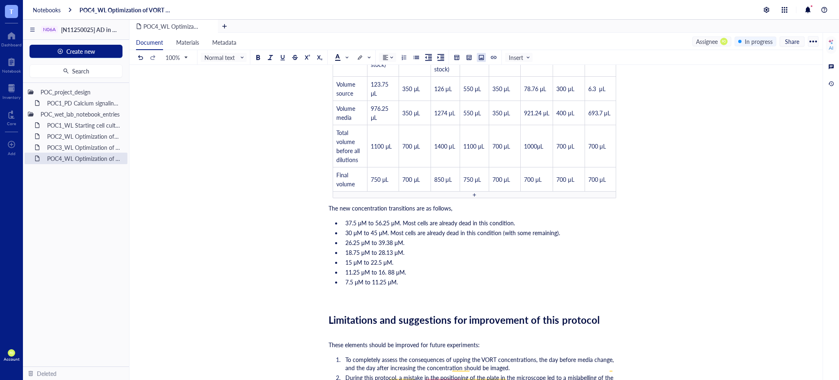
click at [480, 57] on div at bounding box center [482, 58] width 6 height 6
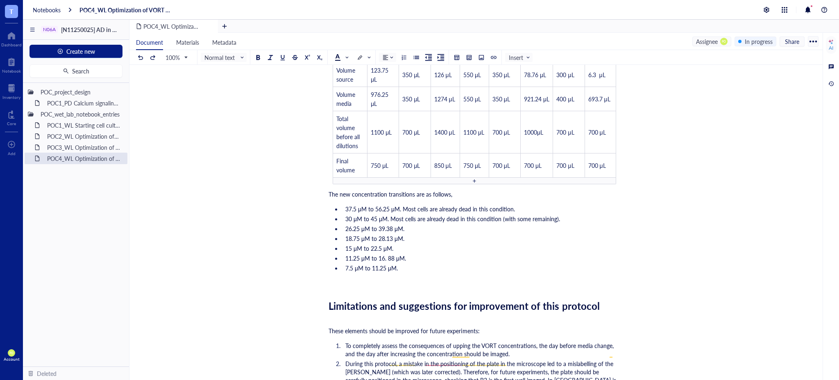
scroll to position [3098, 0]
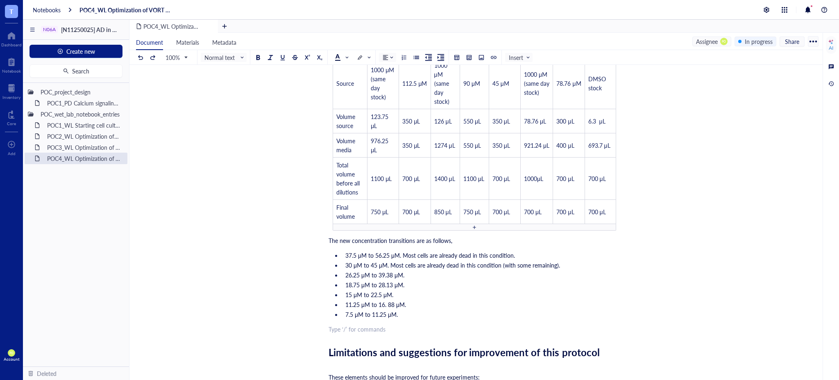
drag, startPoint x: 345, startPoint y: 339, endPoint x: 333, endPoint y: 339, distance: 11.5
click at [333, 333] on div "﻿ Type ‘/’ for commands" at bounding box center [475, 329] width 292 height 8
click at [483, 58] on div at bounding box center [482, 58] width 6 height 6
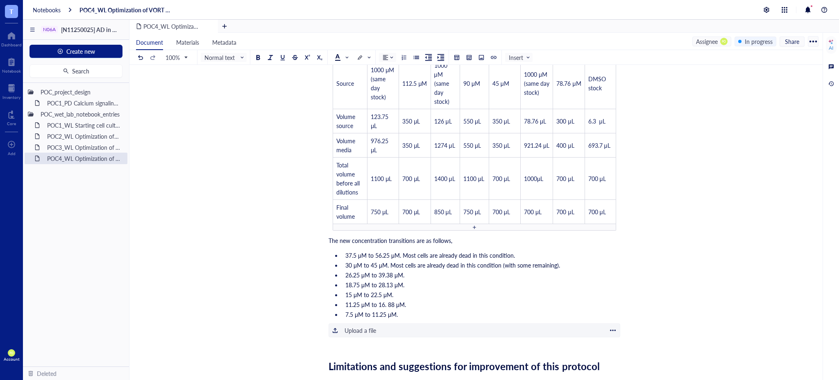
click at [382, 337] on div "﻿ Upload a file" at bounding box center [475, 330] width 292 height 14
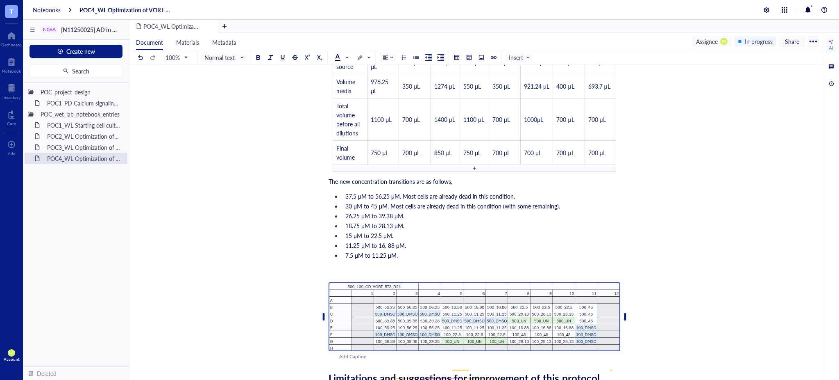
scroll to position [3196, 0]
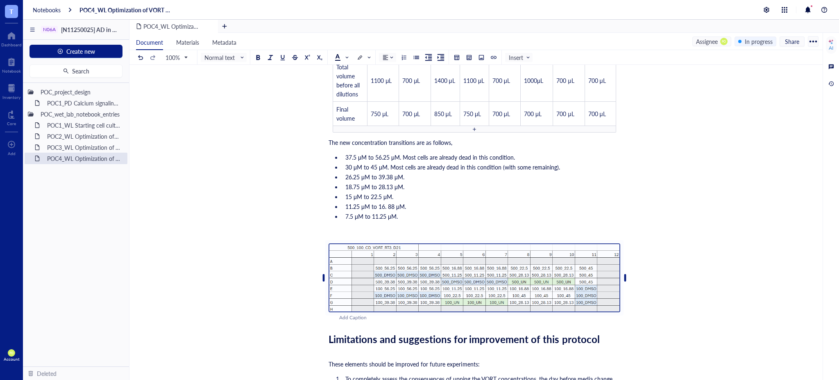
click at [346, 245] on div "Add Caption ﻿" at bounding box center [475, 279] width 292 height 84
click at [334, 235] on div "﻿" at bounding box center [475, 231] width 292 height 8
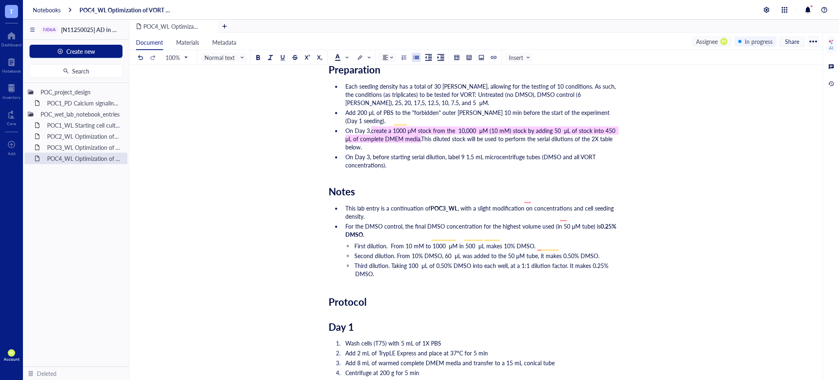
scroll to position [0, 0]
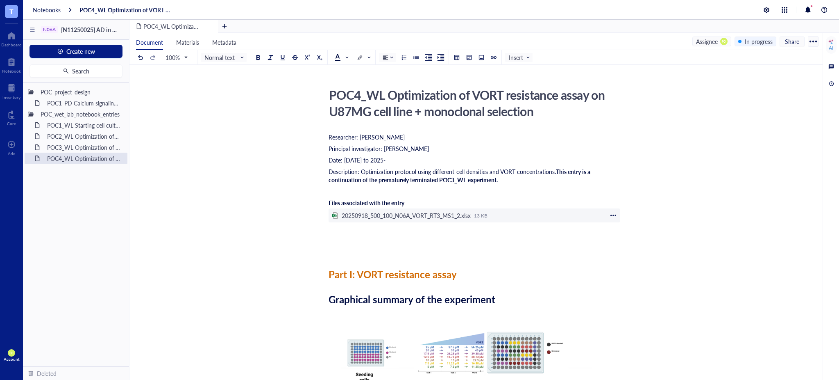
click at [617, 215] on div "To enrich screen reader interactions, please activate Accessibility in Grammarl…" at bounding box center [613, 215] width 7 height 7
click at [630, 243] on span "Delete" at bounding box center [639, 241] width 47 height 9
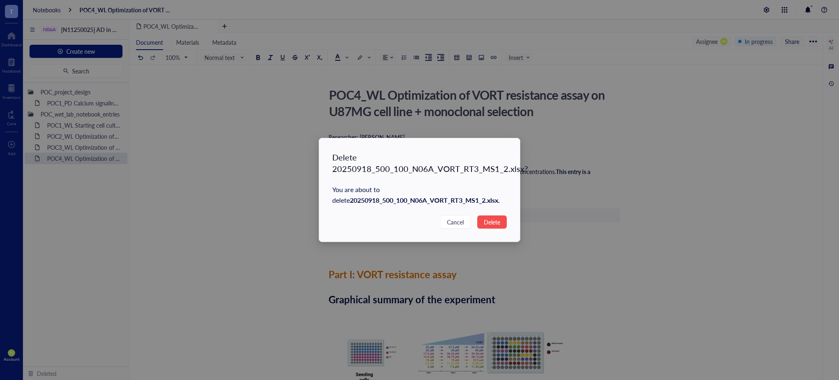
click at [495, 226] on span "Delete" at bounding box center [492, 221] width 16 height 9
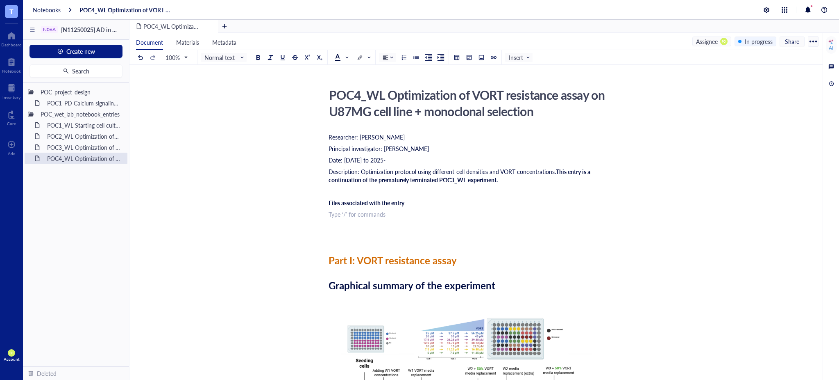
click at [519, 57] on span "Insert" at bounding box center [520, 57] width 22 height 7
click at [527, 77] on div "File" at bounding box center [531, 72] width 51 height 17
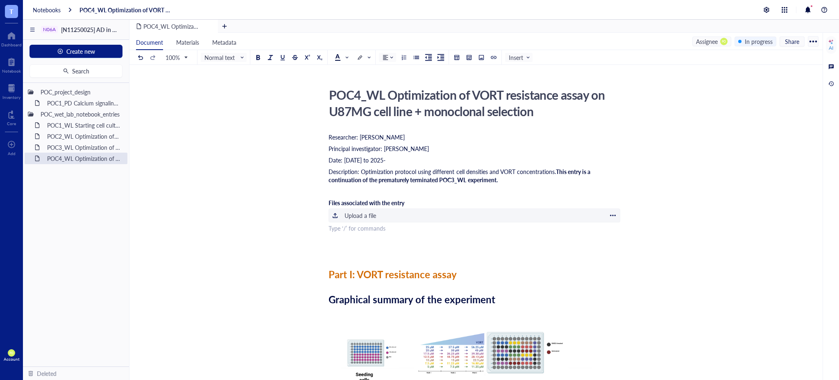
click at [369, 213] on div "Upload a file" at bounding box center [361, 215] width 32 height 9
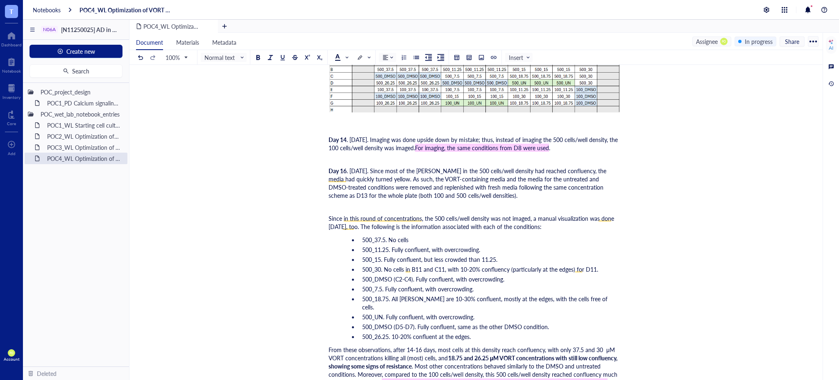
scroll to position [2617, 0]
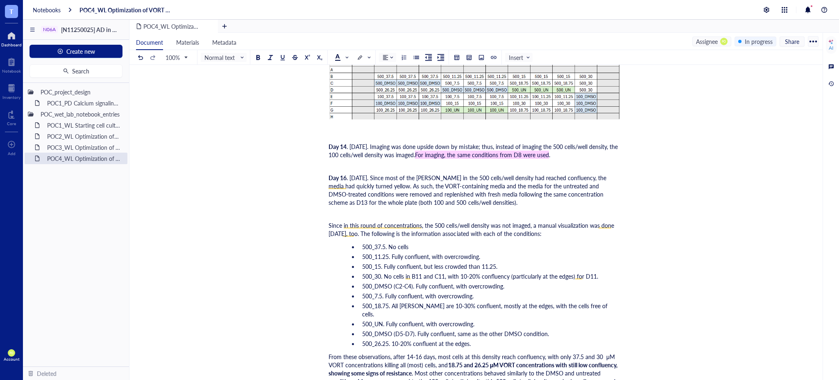
click at [18, 42] on div "Dashboard" at bounding box center [11, 44] width 20 height 5
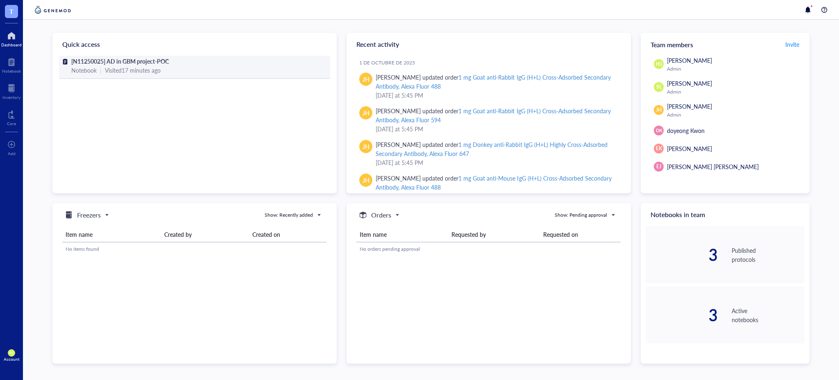
click at [223, 61] on div "[N11250025] AD in GBM project-POC" at bounding box center [194, 61] width 247 height 9
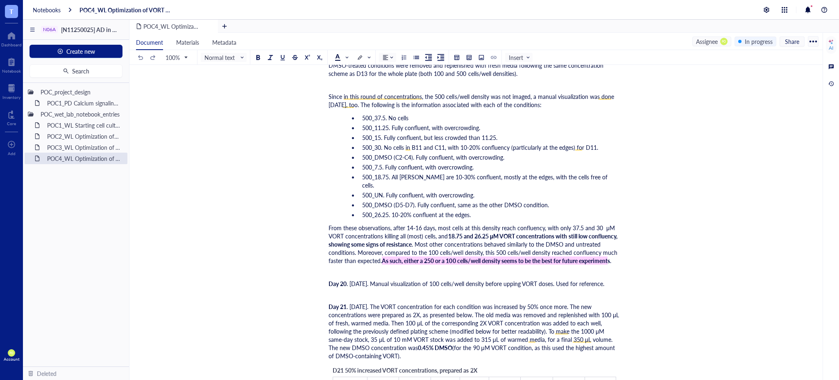
scroll to position [2557, 0]
